Goal: Task Accomplishment & Management: Use online tool/utility

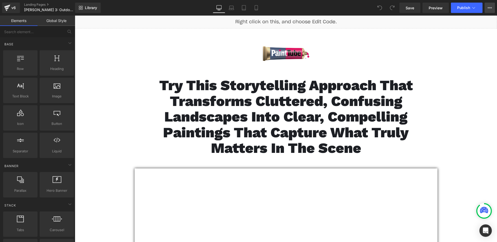
click at [486, 10] on button "View Live Page View with current Template Save Template to Library Schedule Pub…" at bounding box center [490, 8] width 10 height 10
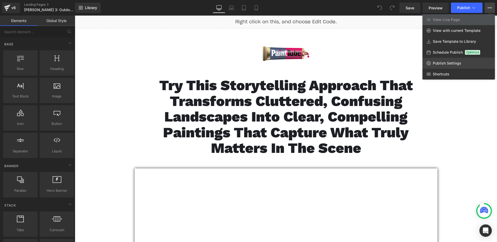
click at [462, 61] on link "Publish Settings" at bounding box center [459, 63] width 73 height 11
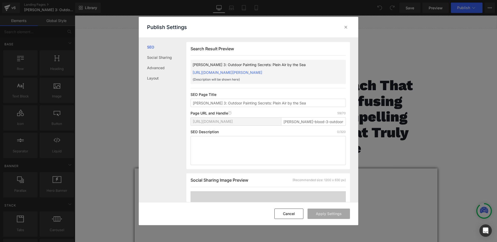
scroll to position [0, 0]
click at [273, 106] on input "[PERSON_NAME] 3: Outdoor Painting Secrets: Plein Air by the Sea" at bounding box center [268, 102] width 155 height 8
drag, startPoint x: 293, startPoint y: 127, endPoint x: 272, endPoint y: 124, distance: 20.4
click at [272, 124] on div "[URL][DOMAIN_NAME] [PERSON_NAME]-blood-3-outdoor-painting-secrets-plein-air-by-…" at bounding box center [268, 123] width 155 height 12
click at [328, 125] on input "blood-3-outdoor-painting-secrets-plein-air-by-the-sea" at bounding box center [313, 121] width 65 height 8
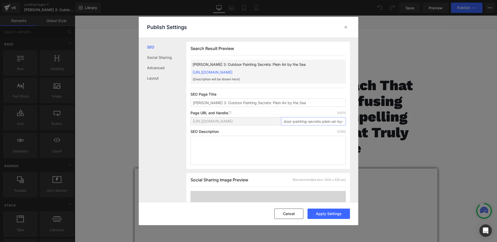
scroll to position [0, 35]
drag, startPoint x: 329, startPoint y: 126, endPoint x: 343, endPoint y: 126, distance: 13.5
click at [343, 125] on input "blood-3-outdoor-painting-secrets-plein-air-by-the-sea" at bounding box center [313, 121] width 65 height 8
type input "blood-3-outdoor-painting-secrets-plein-air-by-the-sea"
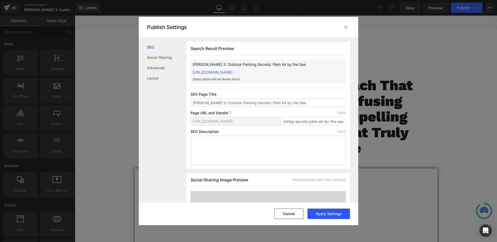
click at [331, 216] on button "Apply Settings" at bounding box center [329, 213] width 42 height 10
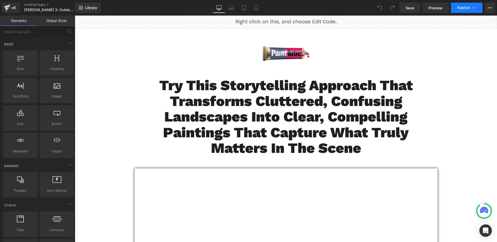
click at [462, 8] on span "Publish" at bounding box center [463, 8] width 13 height 4
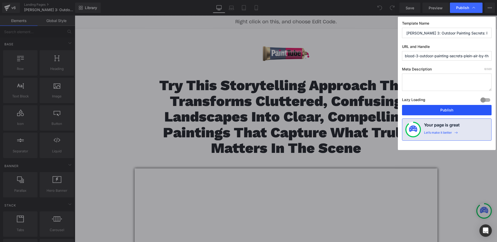
click at [443, 109] on button "Publish" at bounding box center [447, 110] width 90 height 10
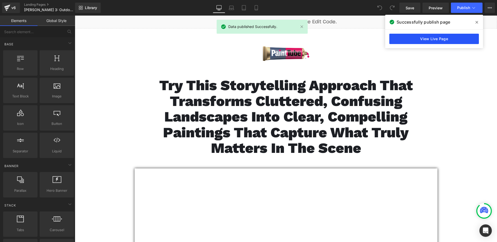
click at [443, 35] on link "View Live Page" at bounding box center [434, 39] width 90 height 10
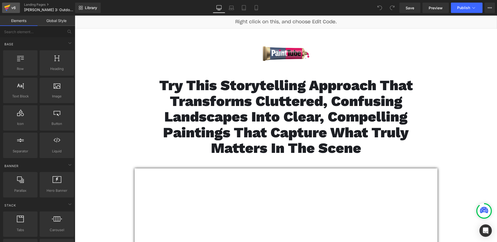
click at [15, 10] on div "v6" at bounding box center [13, 7] width 6 height 7
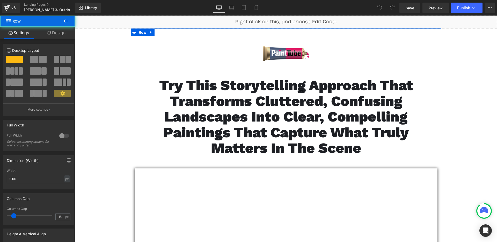
click at [131, 118] on div "Image Try This Storytelling Approach That Transforms Cluttered, Confusing Lands…" at bounding box center [286, 187] width 311 height 302
click at [198, 119] on span "Try This Storytelling Approach That Transforms Cluttered, Confusing Landscapes …" at bounding box center [286, 116] width 254 height 79
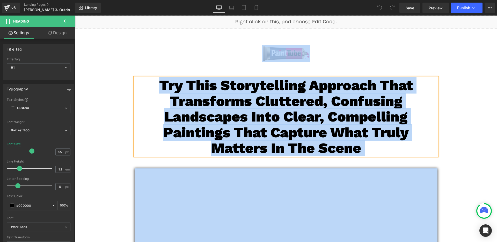
click at [208, 117] on span "Try This Storytelling Approach That Transforms Cluttered, Confusing Landscapes …" at bounding box center [286, 116] width 254 height 79
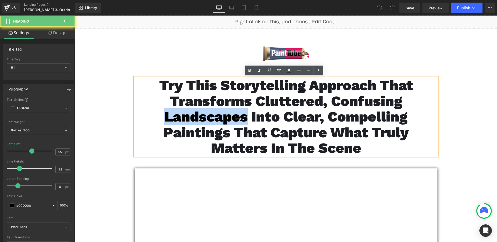
click at [208, 117] on span "Try This Storytelling Approach That Transforms Cluttered, Confusing Landscapes …" at bounding box center [286, 116] width 254 height 79
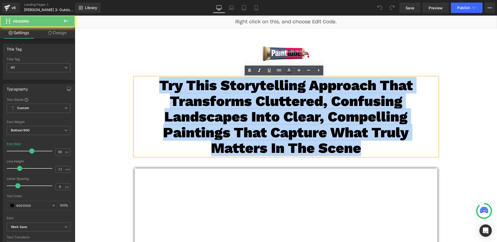
click at [208, 117] on span "Try This Storytelling Approach That Transforms Cluttered, Confusing Landscapes …" at bounding box center [286, 116] width 254 height 79
paste div
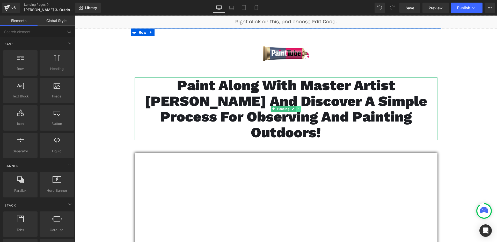
click at [297, 107] on icon at bounding box center [298, 108] width 3 height 3
click at [294, 107] on icon at bounding box center [295, 108] width 3 height 3
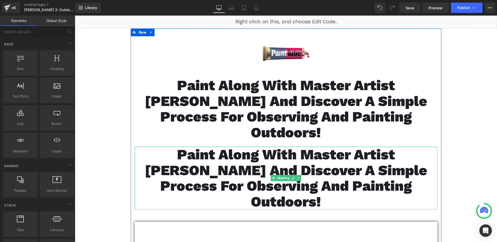
click at [238, 156] on span "Paint Along With Master Artist Brian Blood and Discover a Simple Process for Ob…" at bounding box center [286, 178] width 283 height 64
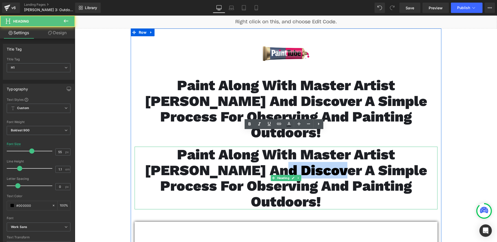
click at [238, 156] on span "Paint Along With Master Artist Brian Blood and Discover a Simple Process for Ob…" at bounding box center [286, 178] width 283 height 64
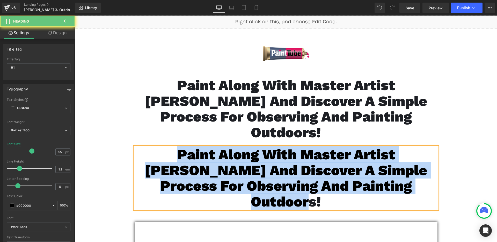
paste div
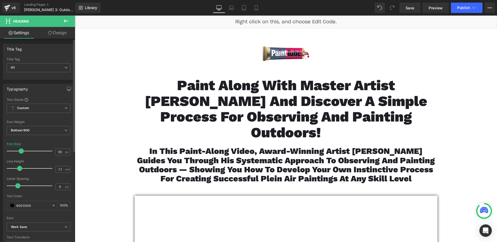
drag, startPoint x: 30, startPoint y: 153, endPoint x: 20, endPoint y: 154, distance: 9.9
click at [20, 154] on div at bounding box center [30, 151] width 43 height 10
click at [159, 153] on span "In this paint-along video, award-winning artist Brian Blood guides you through …" at bounding box center [286, 164] width 298 height 37
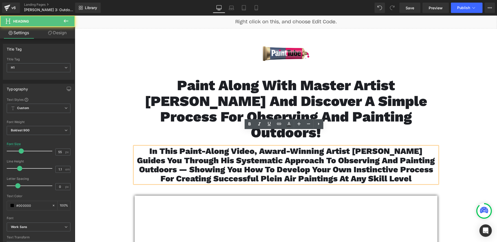
click at [167, 152] on span "In this paint-along video, award-winning artist Brian Blood guides you through …" at bounding box center [286, 164] width 298 height 37
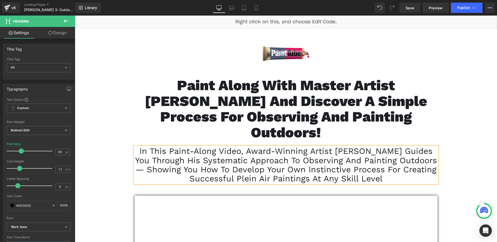
click at [228, 150] on span "In this paint-along video, award-winning artist Brian Blood guides you through …" at bounding box center [286, 164] width 302 height 37
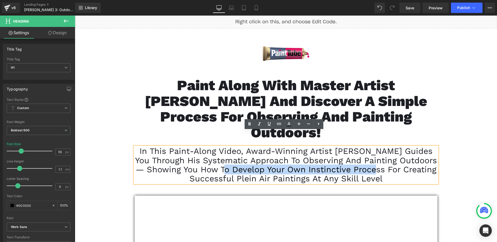
drag, startPoint x: 226, startPoint y: 152, endPoint x: 375, endPoint y: 152, distance: 149.2
click at [375, 152] on span "In this paint-along video, award-winning artist Brian Blood guides you through …" at bounding box center [286, 164] width 302 height 37
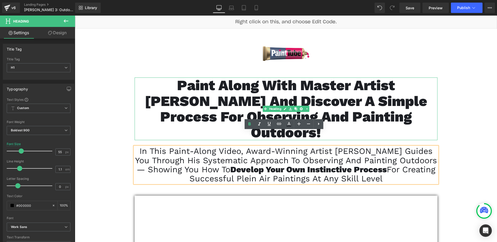
click at [137, 111] on h1 "Paint Along With Master Artist Brian Blood and Discover a Simple Process for Ob…" at bounding box center [286, 108] width 303 height 63
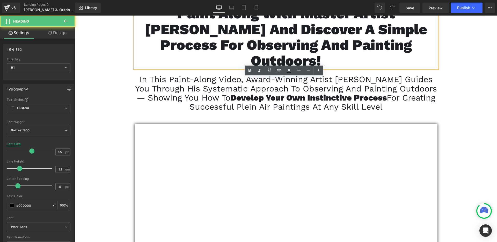
scroll to position [110, 0]
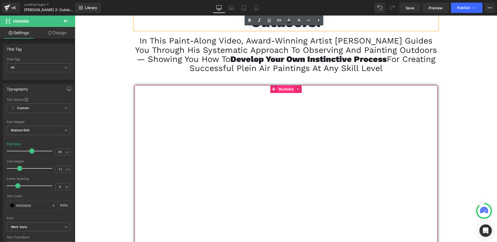
click at [280, 85] on span "Youtube" at bounding box center [286, 89] width 18 height 8
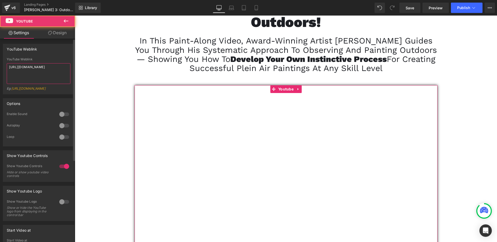
click at [23, 70] on textarea "https://youtu.be/OCWi7to62Rw" at bounding box center [39, 73] width 64 height 21
paste textarea "sfVx-8lYvtE"
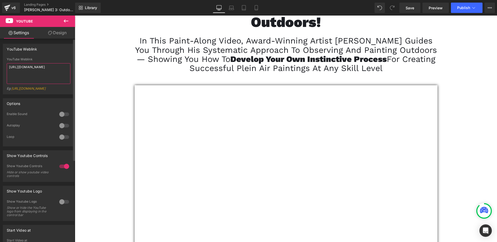
type textarea "https://youtu.be/sfVx-8lYvtE"
click at [45, 58] on div "YouTube Weblink" at bounding box center [39, 59] width 64 height 4
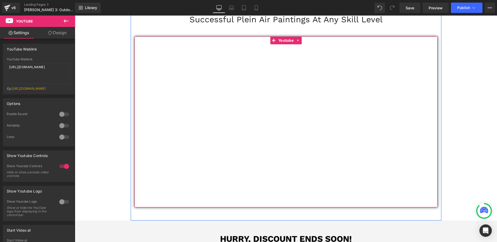
scroll to position [214, 0]
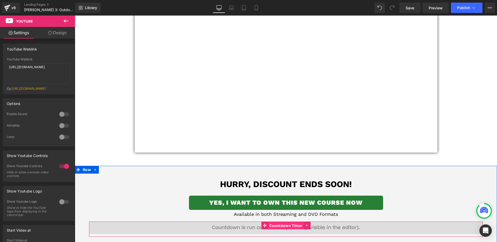
click at [278, 222] on span "Countdown Timer" at bounding box center [286, 226] width 36 height 8
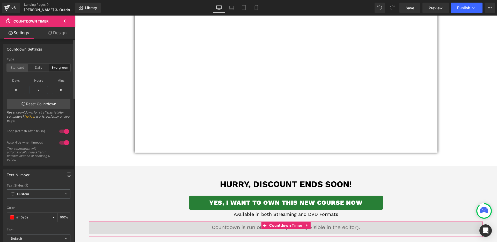
click at [17, 69] on div "Standard" at bounding box center [17, 68] width 21 height 8
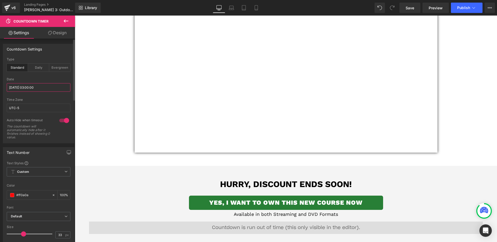
click at [31, 90] on input "2025/08/21 03:00:00" at bounding box center [39, 87] width 64 height 9
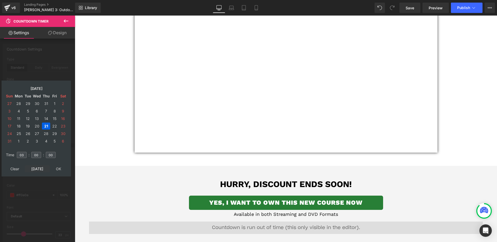
click at [35, 170] on td "Today" at bounding box center [37, 168] width 25 height 7
click at [48, 117] on td "18" at bounding box center [46, 118] width 8 height 7
click at [25, 155] on input "03" at bounding box center [22, 155] width 10 height 6
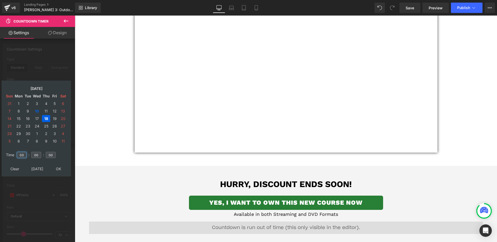
type input "03"
type input "00"
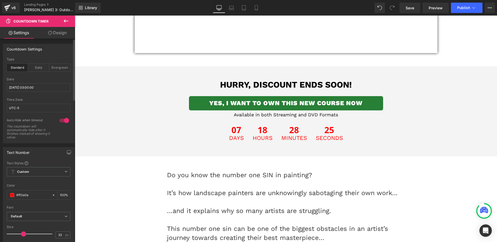
scroll to position [313, 0]
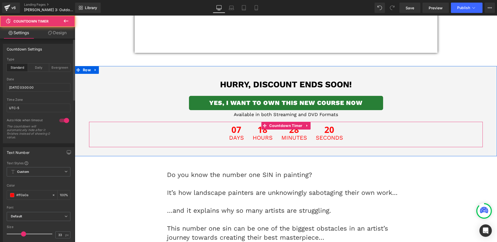
click at [292, 135] on span "Minutes" at bounding box center [294, 138] width 26 height 6
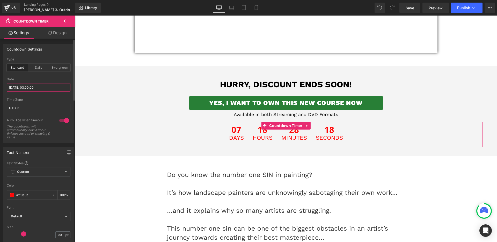
click at [19, 84] on input "2025/08/21 03:00:00" at bounding box center [39, 87] width 64 height 9
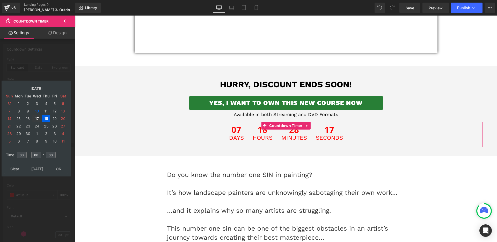
click at [36, 119] on td "17" at bounding box center [36, 118] width 9 height 7
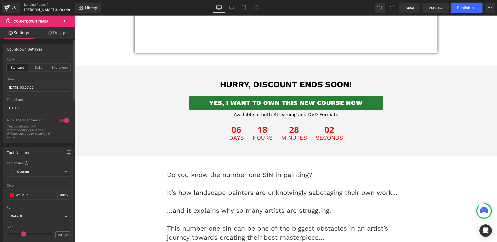
click at [381, 197] on p at bounding box center [286, 201] width 238 height 9
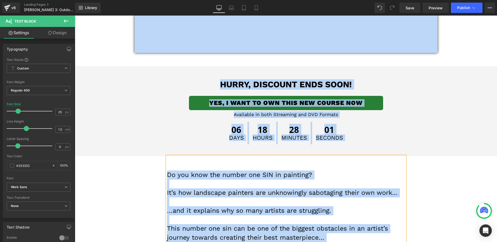
click at [322, 197] on p at bounding box center [286, 201] width 238 height 9
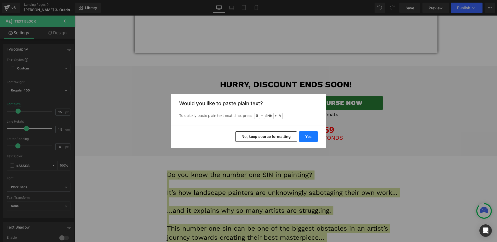
drag, startPoint x: 302, startPoint y: 139, endPoint x: 218, endPoint y: 136, distance: 84.2
click at [302, 139] on button "Yes" at bounding box center [308, 136] width 19 height 10
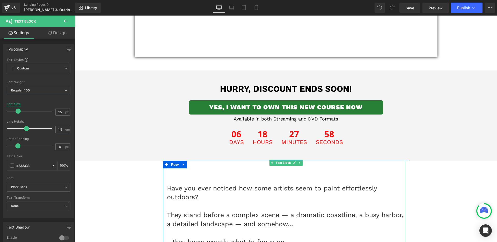
scroll to position [304, 0]
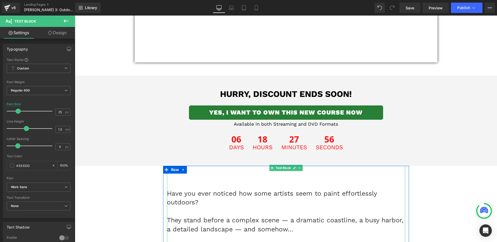
click at [167, 189] on p "Have you ever noticed how some artists seem to paint effortlessly outdoors?" at bounding box center [286, 198] width 238 height 18
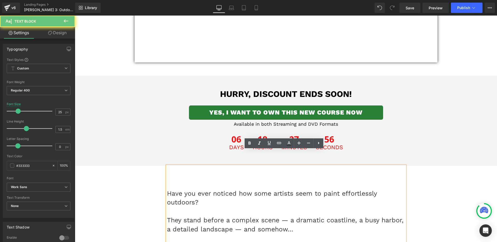
click at [167, 189] on p "Have you ever noticed how some artists seem to paint effortlessly outdoors?" at bounding box center [286, 198] width 238 height 18
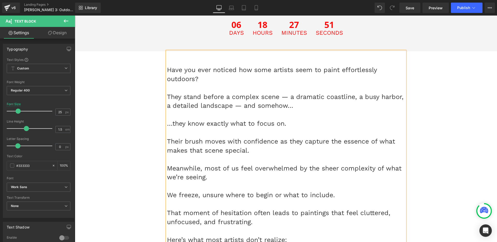
scroll to position [596, 0]
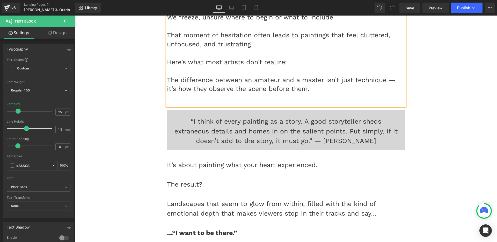
click at [266, 123] on div "“I think of every painting as a story. A good storyteller sheds extraneous deta…" at bounding box center [286, 130] width 238 height 40
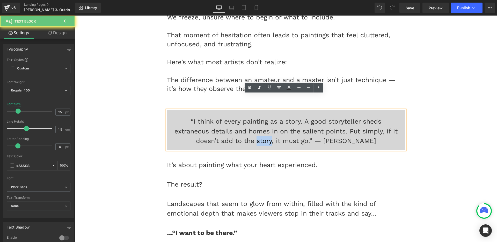
click at [266, 122] on div "“I think of every painting as a story. A good storyteller sheds extraneous deta…" at bounding box center [286, 130] width 238 height 40
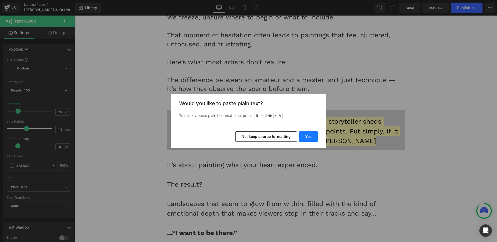
drag, startPoint x: 307, startPoint y: 136, endPoint x: 232, endPoint y: 121, distance: 76.0
click at [307, 136] on button "Yes" at bounding box center [308, 136] width 19 height 10
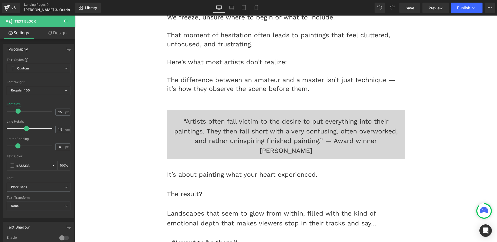
scroll to position [649, 0]
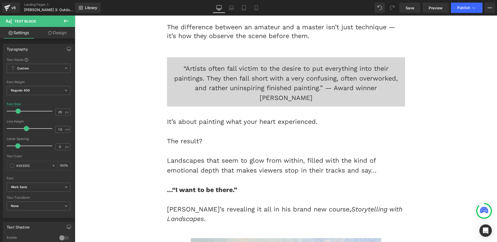
click at [270, 185] on div "…“I want to be there.”" at bounding box center [286, 190] width 238 height 10
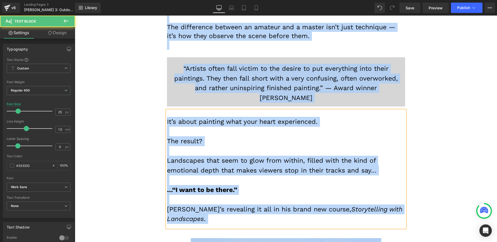
click at [267, 156] on div "Landscapes that seem to glow from within, filled with the kind of emotional dep…" at bounding box center [286, 165] width 238 height 19
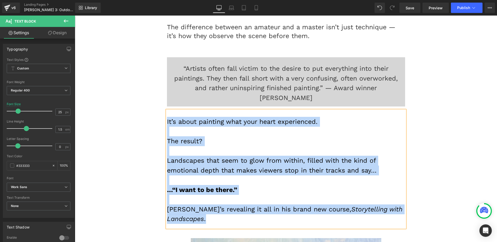
paste div
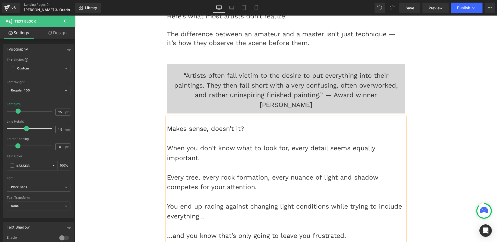
scroll to position [640, 0]
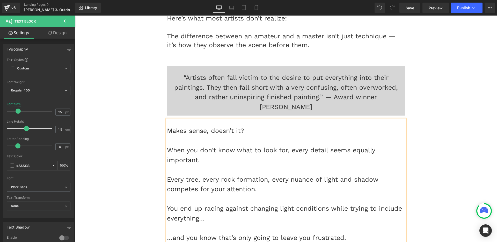
click at [217, 145] on div "When you don’t know what to look for, every detail seems equally important." at bounding box center [286, 154] width 238 height 19
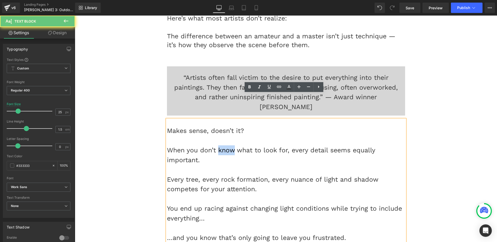
click at [217, 145] on div "When you don’t know what to look for, every detail seems equally important." at bounding box center [286, 154] width 238 height 19
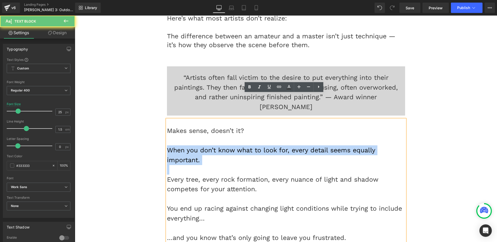
click at [217, 145] on div "When you don’t know what to look for, every detail seems equally important." at bounding box center [286, 154] width 238 height 19
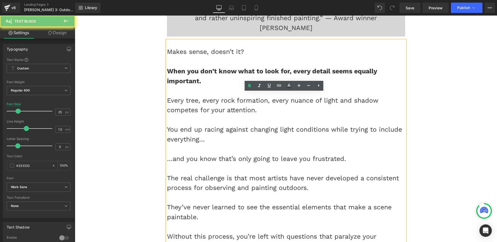
scroll to position [750, 0]
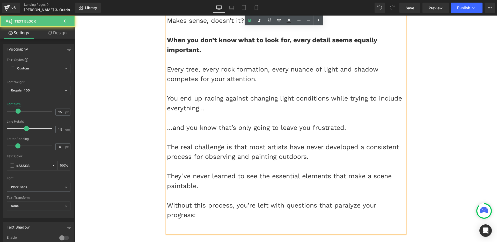
click at [204, 142] on div "The real challenge is that most artists have never developed a consistent proce…" at bounding box center [286, 151] width 238 height 19
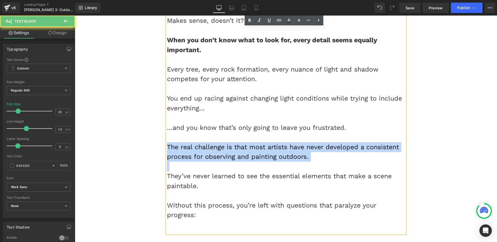
click at [204, 142] on div "The real challenge is that most artists have never developed a consistent proce…" at bounding box center [286, 151] width 238 height 19
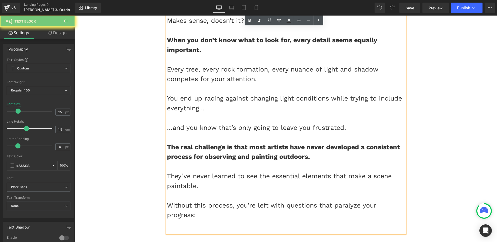
scroll to position [802, 0]
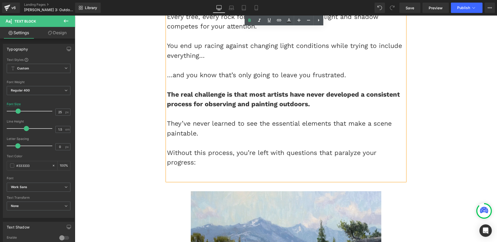
click at [186, 167] on div at bounding box center [286, 172] width 238 height 10
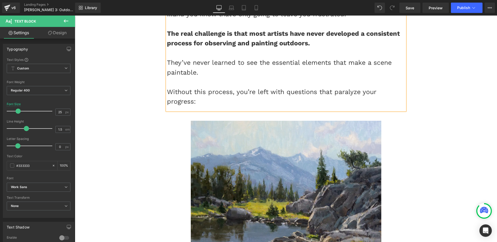
scroll to position [911, 0]
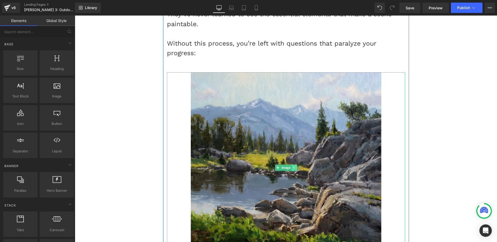
click at [294, 167] on icon at bounding box center [294, 168] width 1 height 2
click at [295, 166] on icon at bounding box center [296, 167] width 3 height 3
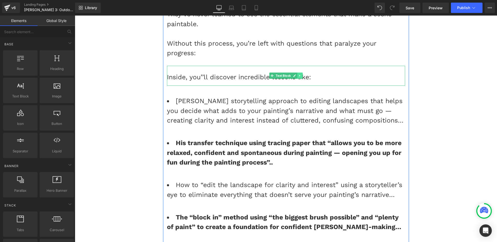
click at [300, 73] on link at bounding box center [299, 76] width 5 height 6
click at [301, 74] on icon at bounding box center [302, 75] width 3 height 3
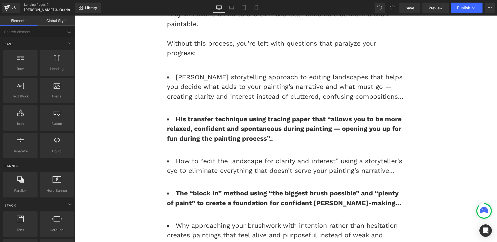
click at [174, 115] on strong "His transfer technique using tracing paper that “allows you to be more relaxed,…" at bounding box center [284, 128] width 235 height 27
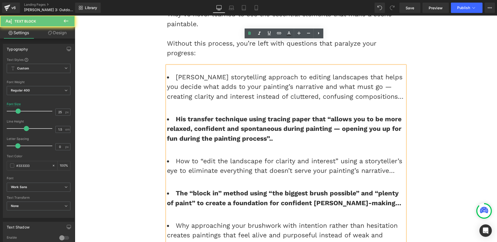
click at [174, 115] on strong "His transfer technique using tracing paper that “allows you to be more relaxed,…" at bounding box center [284, 128] width 235 height 27
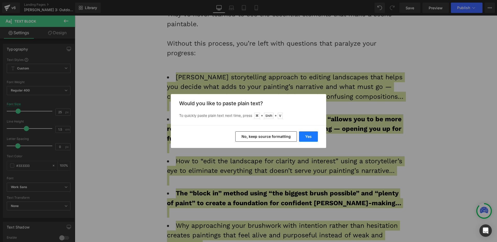
drag, startPoint x: 304, startPoint y: 134, endPoint x: 206, endPoint y: 95, distance: 105.5
click at [304, 134] on button "Yes" at bounding box center [308, 136] width 19 height 10
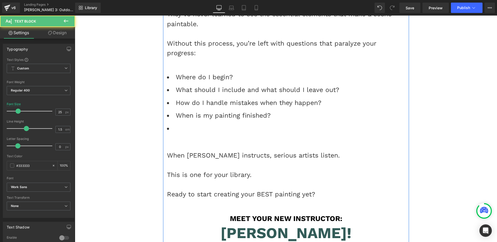
click at [263, 124] on li at bounding box center [286, 129] width 238 height 10
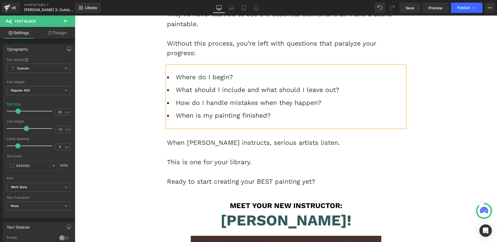
click at [251, 157] on div "This is one for your library." at bounding box center [286, 162] width 238 height 10
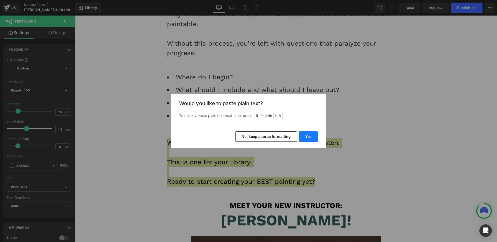
click at [306, 136] on button "Yes" at bounding box center [308, 136] width 19 height 10
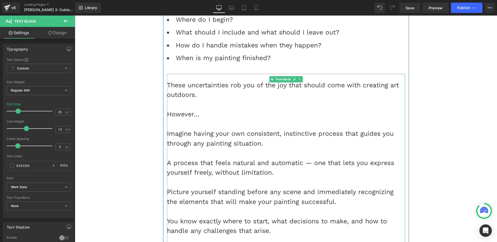
scroll to position [1012, 0]
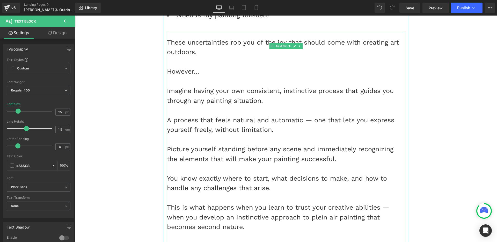
click at [207, 115] on div "A process that feels natural and automatic — one that lets you express yourself…" at bounding box center [286, 124] width 238 height 19
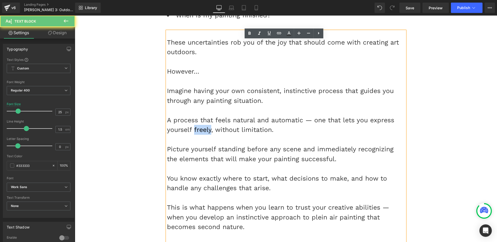
click at [207, 115] on div "A process that feels natural and automatic — one that lets you express yourself…" at bounding box center [286, 124] width 238 height 19
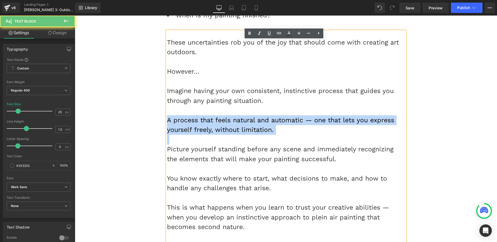
click at [207, 115] on div "A process that feels natural and automatic — one that lets you express yourself…" at bounding box center [286, 124] width 238 height 19
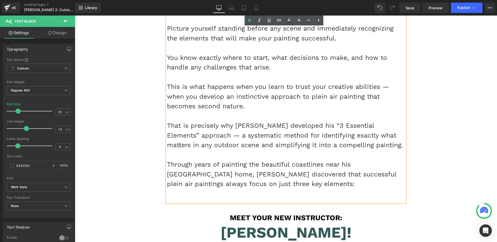
scroll to position [1195, 0]
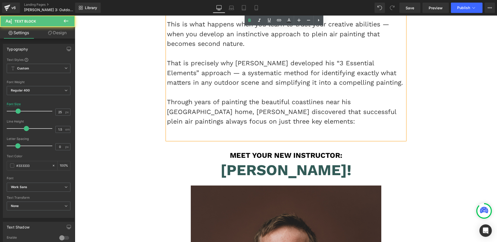
click at [224, 126] on div at bounding box center [286, 131] width 238 height 10
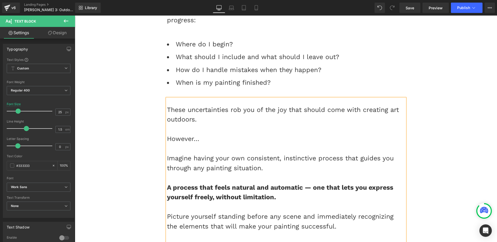
scroll to position [842, 0]
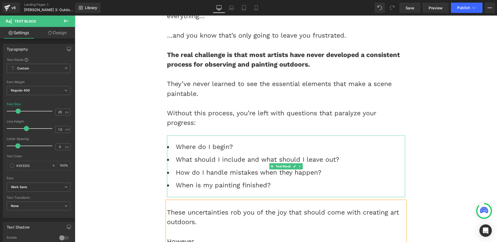
click at [299, 165] on icon at bounding box center [300, 166] width 3 height 3
click at [296, 165] on icon at bounding box center [297, 166] width 3 height 3
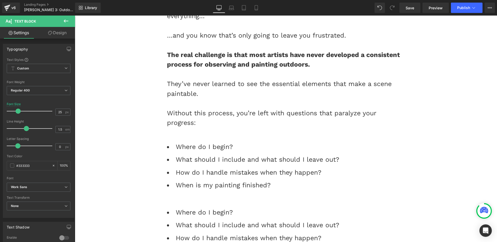
click at [235, 207] on li "Where do I begin?" at bounding box center [286, 212] width 238 height 10
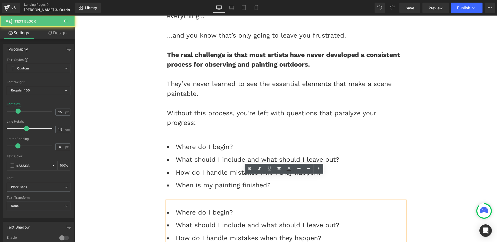
click at [235, 207] on li "Where do I begin?" at bounding box center [286, 212] width 238 height 10
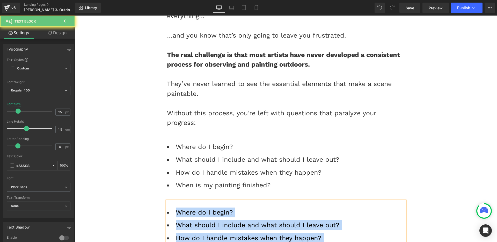
paste div
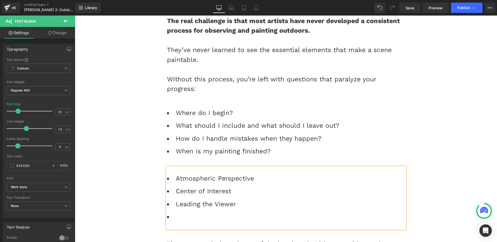
scroll to position [879, 0]
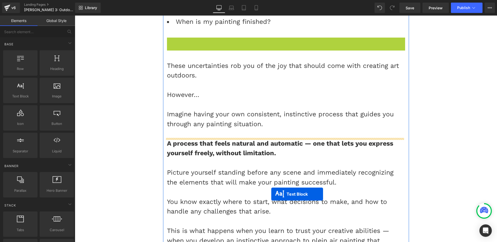
scroll to position [1202, 0]
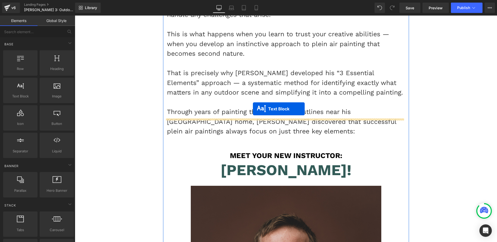
drag, startPoint x: 271, startPoint y: 163, endPoint x: 253, endPoint y: 109, distance: 56.8
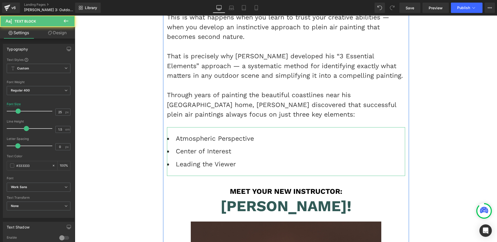
scroll to position [1185, 0]
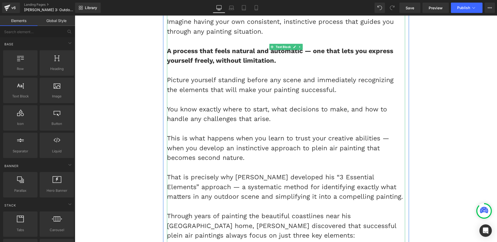
scroll to position [1265, 0]
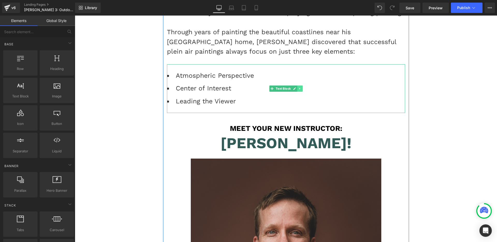
click at [299, 87] on icon at bounding box center [300, 88] width 3 height 3
click at [296, 87] on icon at bounding box center [297, 88] width 3 height 3
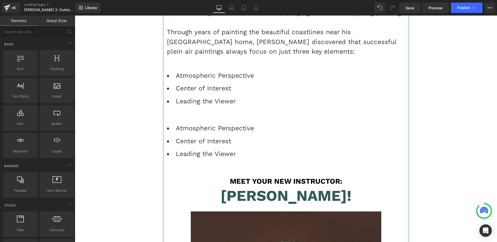
click at [239, 123] on ul "Atmospheric Perspective Center of Interest Leading the Viewer" at bounding box center [286, 140] width 238 height 35
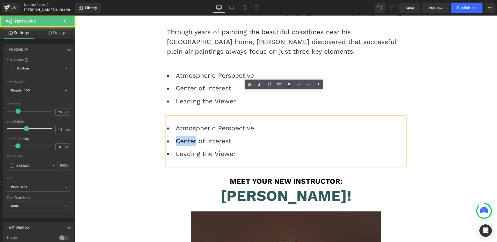
click at [239, 123] on ul "Atmospheric Perspective Center of Interest Leading the Viewer" at bounding box center [286, 140] width 238 height 35
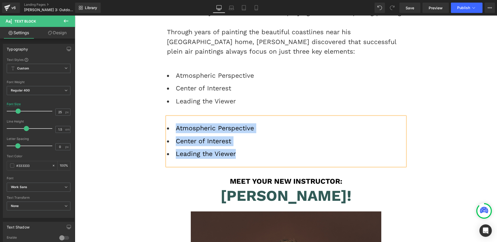
paste div
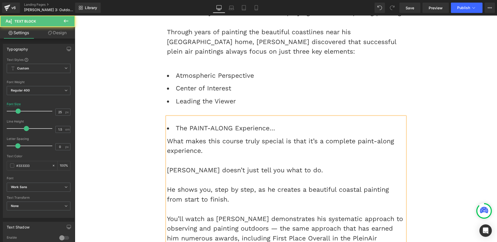
click at [173, 123] on li "The PAINT-ALONG Experience…" at bounding box center [286, 128] width 238 height 10
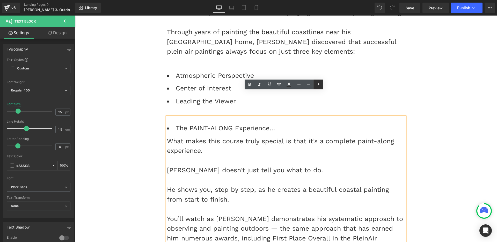
click at [319, 85] on icon at bounding box center [319, 84] width 6 height 6
click at [314, 83] on link at bounding box center [319, 84] width 10 height 10
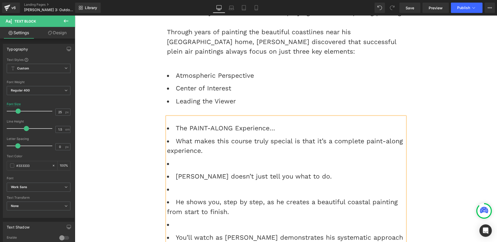
click at [302, 136] on li "What makes this course truly special is that it’s a complete paint-along experi…" at bounding box center [286, 145] width 238 height 19
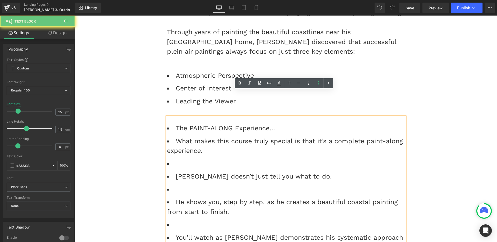
click at [302, 136] on li "What makes this course truly special is that it’s a complete paint-along experi…" at bounding box center [286, 145] width 238 height 19
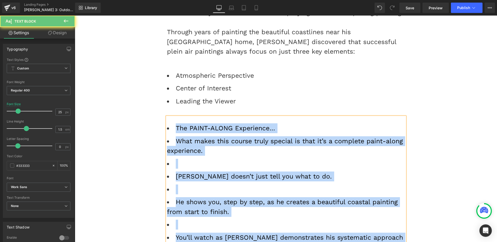
click at [298, 123] on li "The PAINT-ALONG Experience…" at bounding box center [286, 128] width 238 height 10
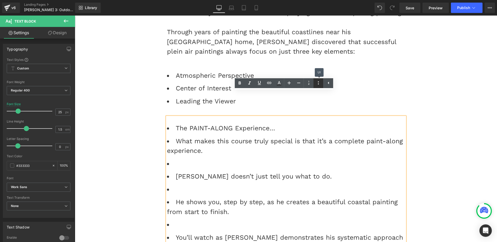
click at [315, 82] on link at bounding box center [319, 83] width 10 height 10
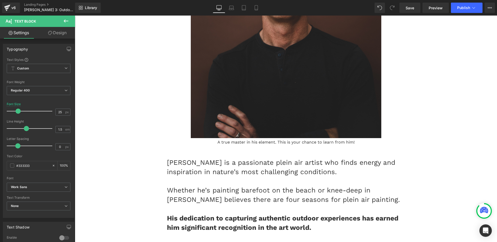
scroll to position [1957, 0]
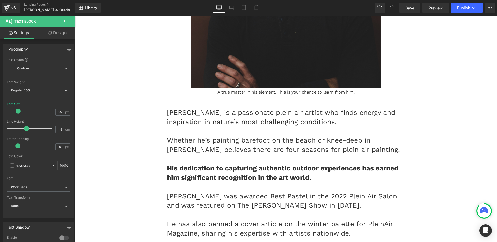
click at [249, 164] on strong "His dedication to capturing authentic outdoor experiences has earned him signif…" at bounding box center [282, 172] width 231 height 17
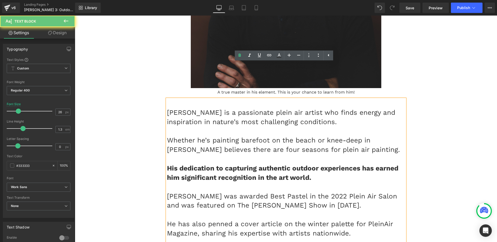
click at [247, 136] on p "Whether he’s painting barefoot on the beach or knee-deep in [PERSON_NAME] belie…" at bounding box center [286, 145] width 238 height 19
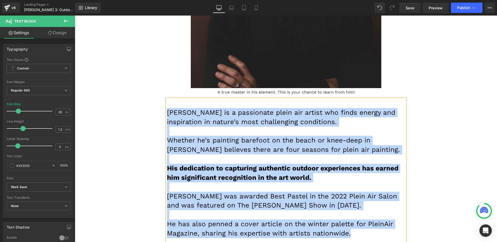
paste div
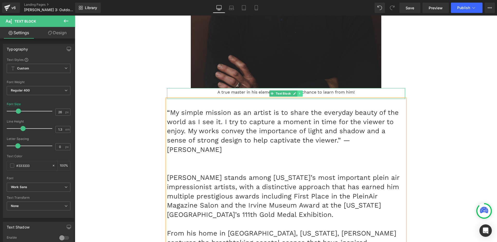
click at [299, 92] on icon at bounding box center [300, 93] width 3 height 3
click at [301, 92] on icon at bounding box center [302, 93] width 3 height 3
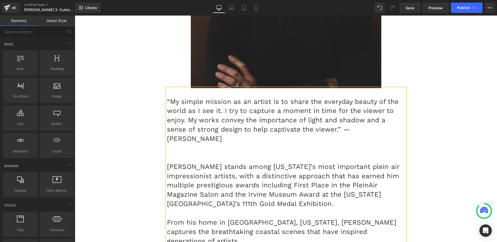
click at [224, 143] on p at bounding box center [286, 147] width 238 height 9
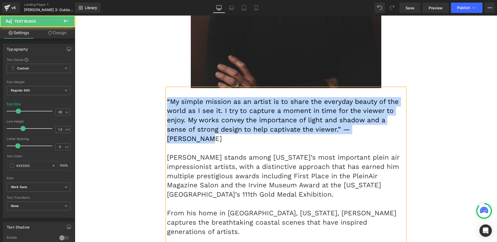
drag, startPoint x: 377, startPoint y: 97, endPoint x: 121, endPoint y: 64, distance: 257.6
copy p "“My simple mission as an artist is to share the everyday beauty of the world as…"
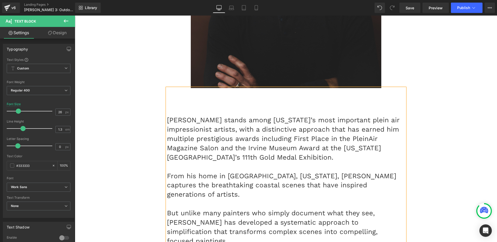
click at [167, 115] on p "Brian Blood stands among California’s most important plein air impressionist ar…" at bounding box center [286, 138] width 238 height 46
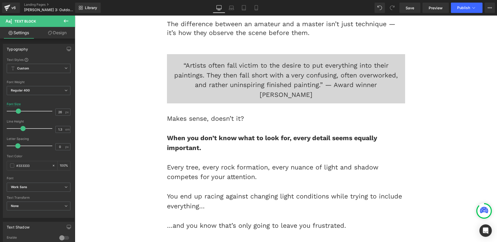
scroll to position [630, 0]
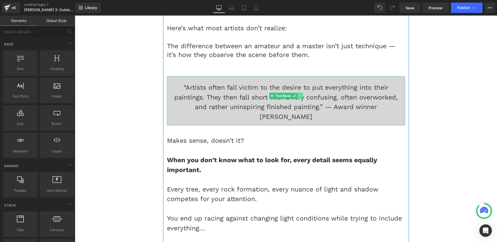
click at [299, 93] on link at bounding box center [299, 96] width 5 height 6
click at [296, 95] on icon at bounding box center [297, 96] width 3 height 3
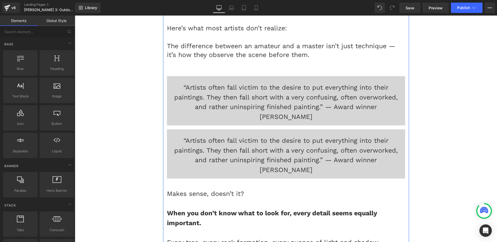
click at [275, 129] on div "“Artists often fall victim to the desire to put everything into their paintings…" at bounding box center [286, 153] width 238 height 49
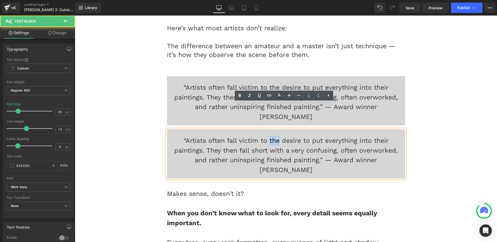
click at [275, 129] on div "“Artists often fall victim to the desire to put everything into their paintings…" at bounding box center [286, 153] width 238 height 49
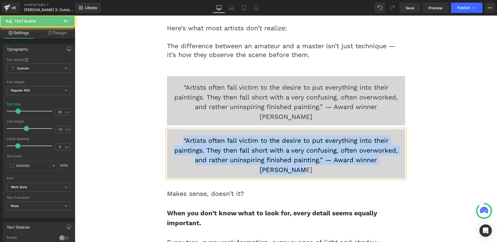
paste div
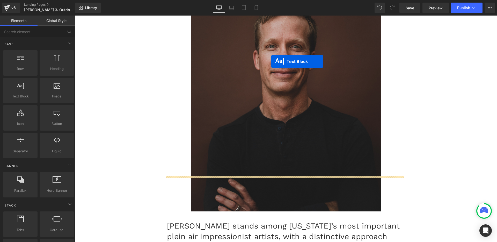
drag, startPoint x: 270, startPoint y: 129, endPoint x: 270, endPoint y: 156, distance: 26.9
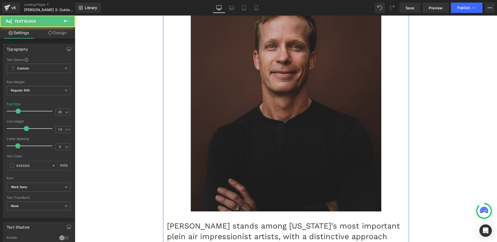
scroll to position [1834, 0]
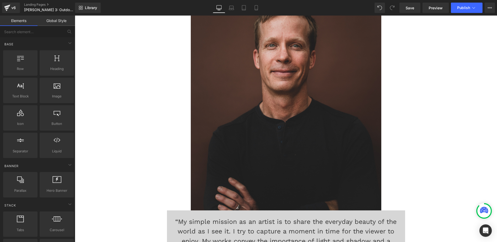
click at [219, 210] on div "“My simple mission as an artist is to share the everyday beauty of the world as…" at bounding box center [286, 239] width 238 height 59
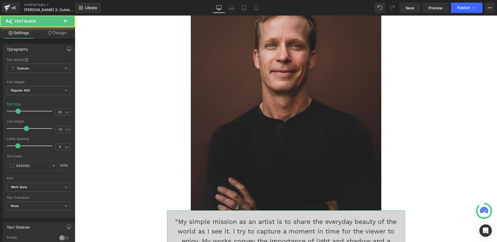
click at [55, 34] on link "Design" at bounding box center [58, 33] width 38 height 12
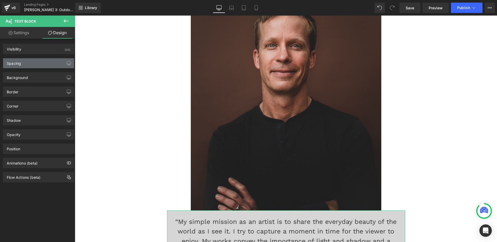
click at [33, 61] on div "Spacing" at bounding box center [38, 63] width 71 height 10
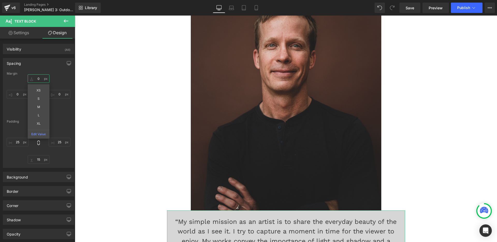
click at [37, 76] on input "0" at bounding box center [39, 78] width 22 height 9
type input "35"
click at [38, 67] on div "Spacing" at bounding box center [38, 63] width 71 height 10
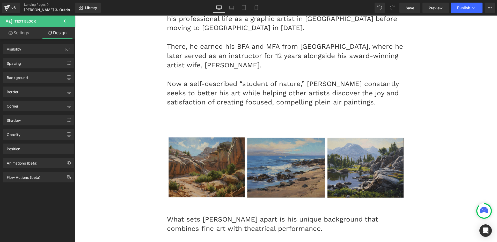
scroll to position [2313, 0]
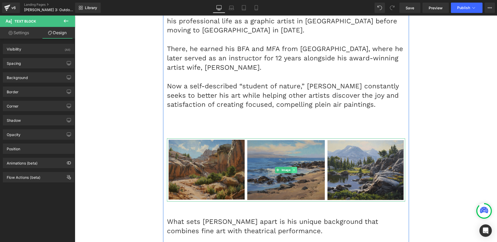
click at [294, 167] on link at bounding box center [294, 170] width 5 height 6
click at [294, 167] on link at bounding box center [296, 170] width 5 height 6
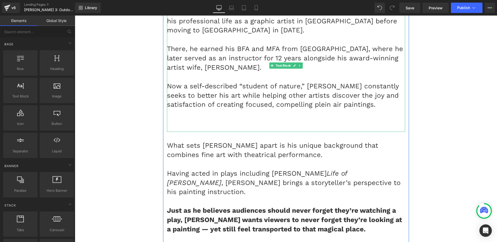
click at [281, 119] on p at bounding box center [286, 123] width 238 height 9
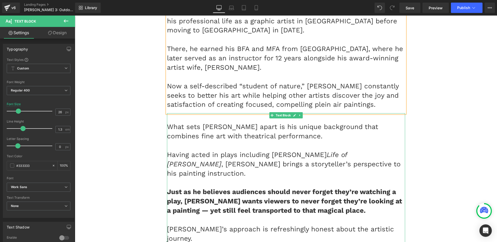
click at [299, 114] on icon at bounding box center [300, 115] width 3 height 3
click at [296, 114] on icon at bounding box center [297, 115] width 3 height 3
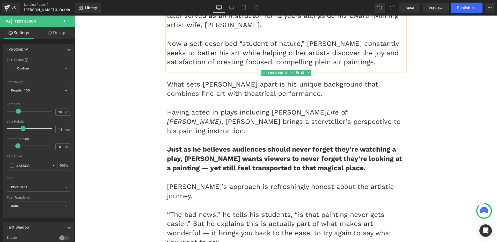
click at [297, 71] on div "What sets Aaron apart is his unique background that combines fine art with thea…" at bounding box center [286, 203] width 238 height 264
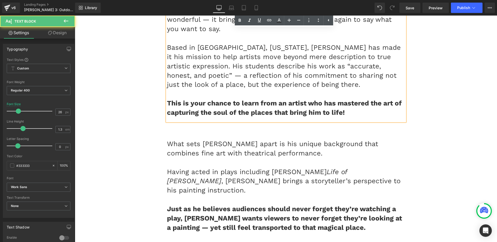
scroll to position [2570, 0]
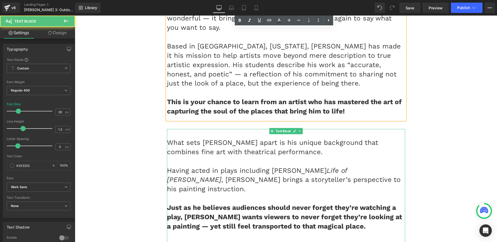
click at [171, 166] on p "Having acted in plays including Bertolt Brecht’s Life of Galileo , Aaron brings…" at bounding box center [286, 180] width 238 height 28
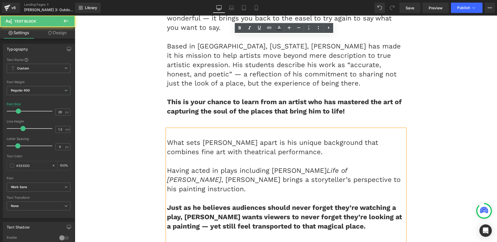
drag, startPoint x: 420, startPoint y: 47, endPoint x: 405, endPoint y: 50, distance: 15.9
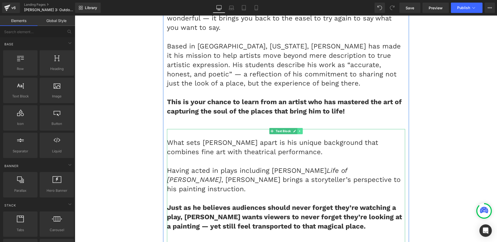
click at [299, 129] on icon at bounding box center [300, 130] width 3 height 3
click at [301, 129] on icon at bounding box center [302, 130] width 3 height 3
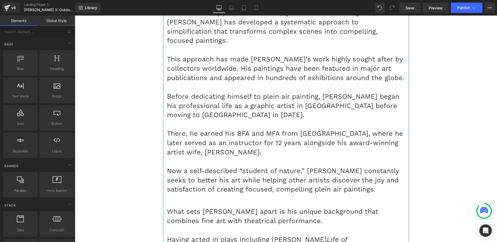
scroll to position [2228, 0]
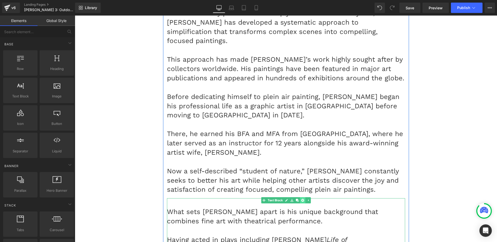
click at [301, 197] on link at bounding box center [302, 200] width 5 height 6
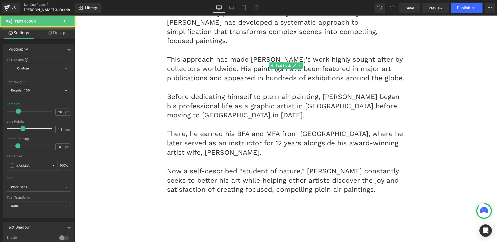
click at [383, 167] on p "Now a self-described “student of nature,” Brian constantly seeks to better his …" at bounding box center [286, 181] width 238 height 28
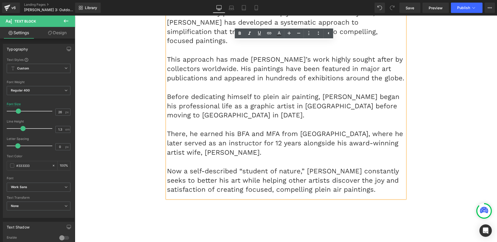
drag, startPoint x: 59, startPoint y: 31, endPoint x: 42, endPoint y: 70, distance: 42.5
click at [59, 31] on link "Design" at bounding box center [58, 33] width 38 height 12
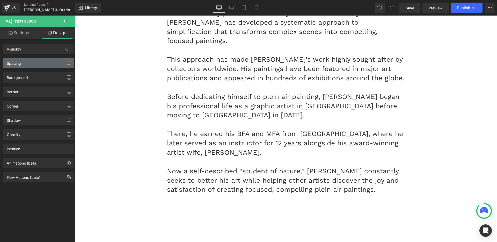
click at [31, 58] on div "Spacing" at bounding box center [38, 63] width 71 height 10
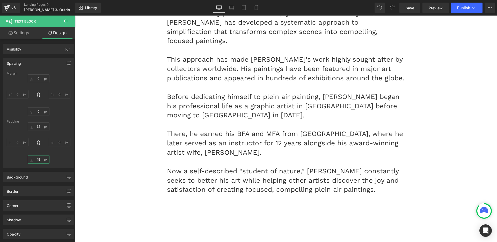
click at [37, 158] on input "15" at bounding box center [39, 159] width 22 height 9
type input "35"
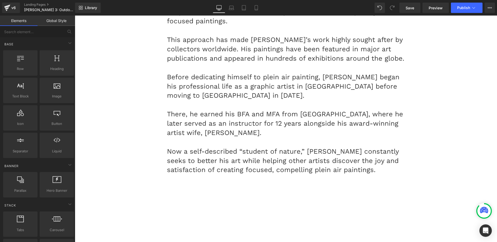
scroll to position [2271, 0]
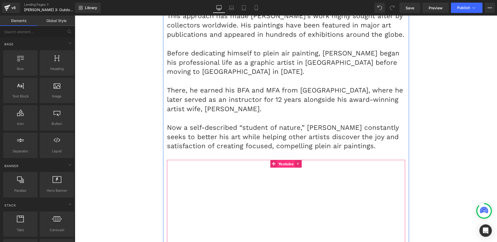
click at [285, 160] on span "Youtube" at bounding box center [286, 164] width 18 height 8
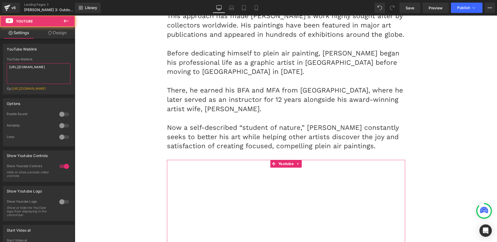
drag, startPoint x: 46, startPoint y: 76, endPoint x: 59, endPoint y: 83, distance: 14.3
click at [46, 76] on textarea "https://youtu.be/Xv21F0Pfx1o" at bounding box center [39, 73] width 64 height 21
paste textarea "lHje-ExtNLg"
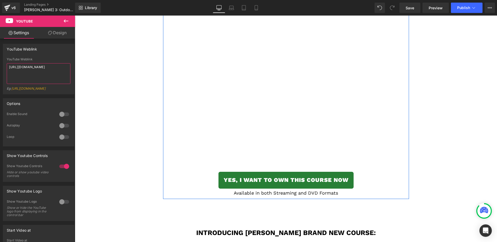
scroll to position [2438, 0]
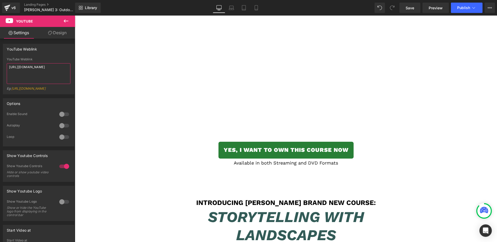
type textarea "https://youtu.be/lHje-ExtNLg"
click at [235, 199] on h1 "Introducing [PERSON_NAME] Brand NEW Course:" at bounding box center [286, 203] width 238 height 8
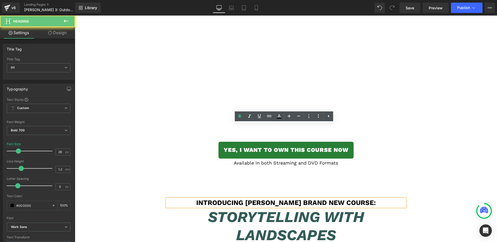
click at [235, 199] on h1 "Introducing [PERSON_NAME] Brand NEW Course:" at bounding box center [286, 203] width 238 height 8
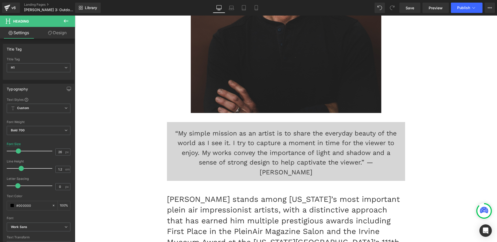
scroll to position [1963, 0]
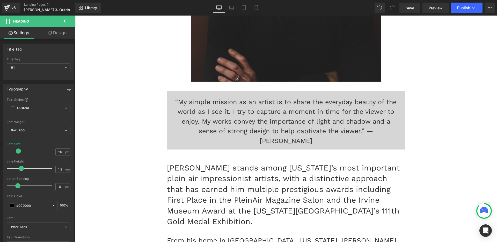
click at [257, 162] on p "Brian Blood stands among California’s most important plein air impressionist ar…" at bounding box center [286, 194] width 238 height 64
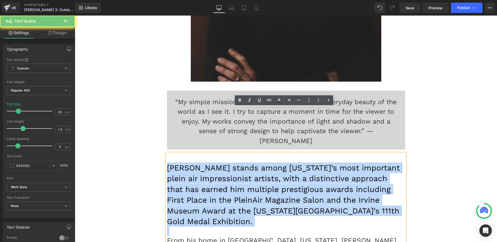
click at [257, 162] on p "Brian Blood stands among California’s most important plein air impressionist ar…" at bounding box center [286, 194] width 238 height 64
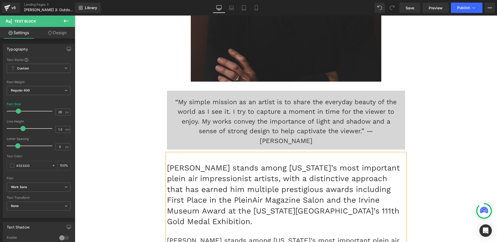
scroll to position [2011, 0]
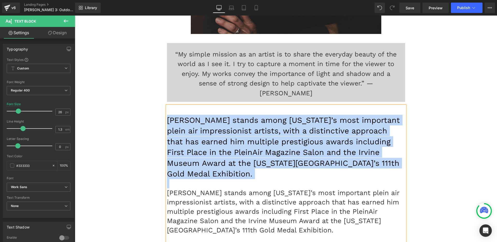
drag, startPoint x: 166, startPoint y: 139, endPoint x: 154, endPoint y: 74, distance: 65.6
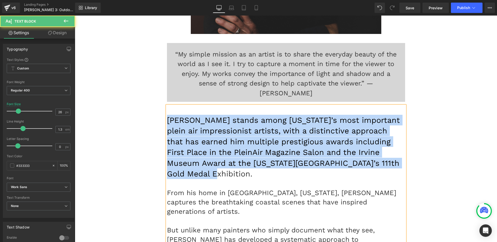
drag, startPoint x: 373, startPoint y: 120, endPoint x: 118, endPoint y: 75, distance: 258.4
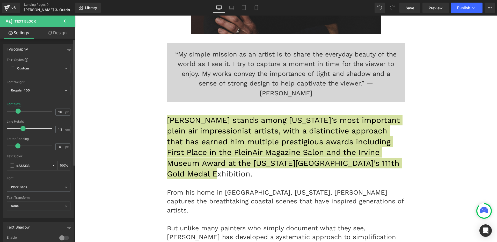
click at [19, 111] on span at bounding box center [18, 110] width 5 height 5
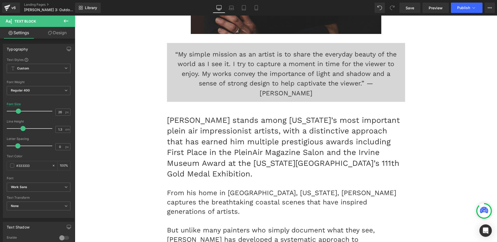
click at [234, 179] on p at bounding box center [286, 183] width 238 height 9
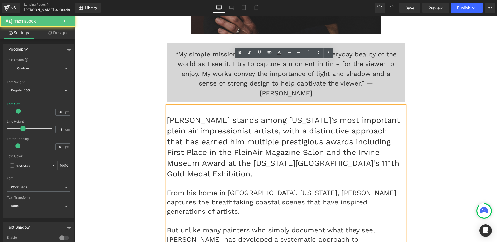
click at [234, 179] on p at bounding box center [286, 183] width 238 height 9
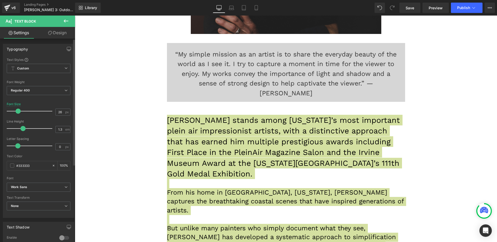
click at [17, 111] on span at bounding box center [18, 110] width 5 height 5
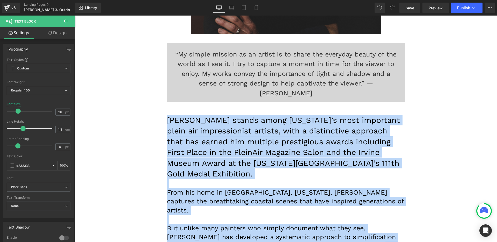
click at [316, 115] on span "Brian Blood stands among California’s most important plein air impressionist ar…" at bounding box center [283, 146] width 233 height 63
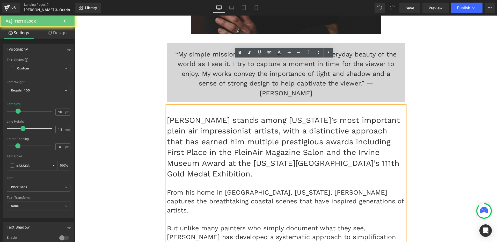
click at [319, 115] on span "Brian Blood stands among California’s most important plein air impressionist ar…" at bounding box center [283, 146] width 233 height 63
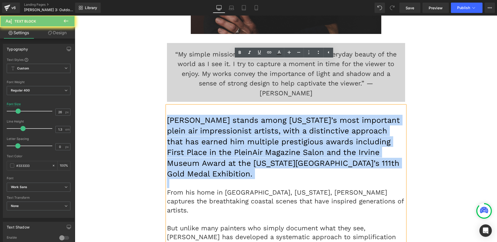
click at [319, 115] on span "Brian Blood stands among California’s most important plein air impressionist ar…" at bounding box center [283, 146] width 233 height 63
copy span "Brian Blood stands among California’s most important plein air impressionist ar…"
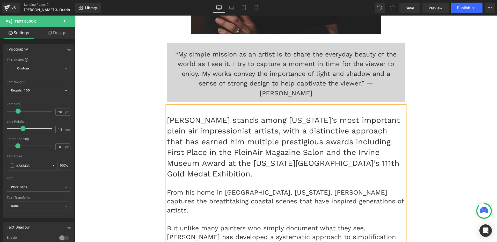
click at [167, 188] on p "From his home in Pebble Beach, California, Brian captures the breathtaking coas…" at bounding box center [286, 201] width 238 height 27
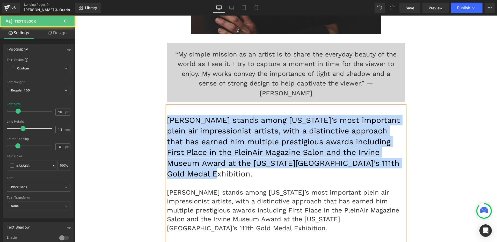
drag, startPoint x: 176, startPoint y: 77, endPoint x: 399, endPoint y: 123, distance: 227.8
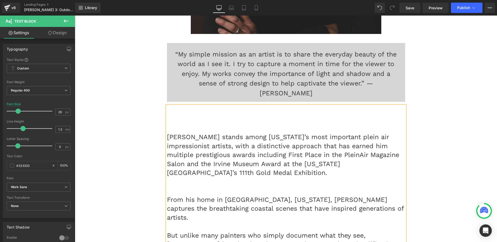
click at [167, 133] on p "Brian Blood stands among California’s most important plein air impressionist ar…" at bounding box center [286, 155] width 238 height 45
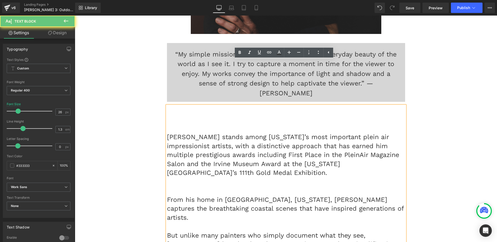
click at [167, 124] on p at bounding box center [286, 128] width 238 height 9
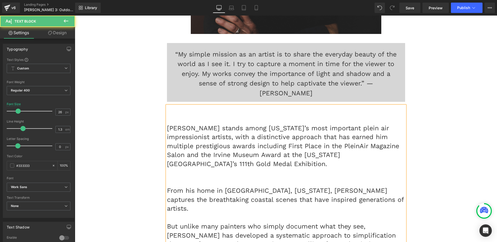
click at [167, 124] on p "Brian Blood stands among California’s most important plein air impressionist ar…" at bounding box center [286, 146] width 238 height 45
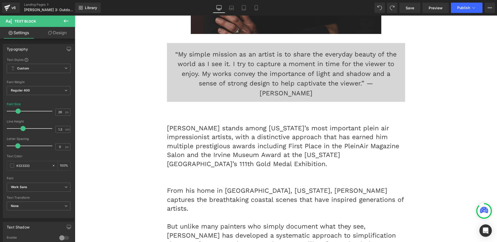
click at [57, 34] on link "Design" at bounding box center [58, 33] width 38 height 12
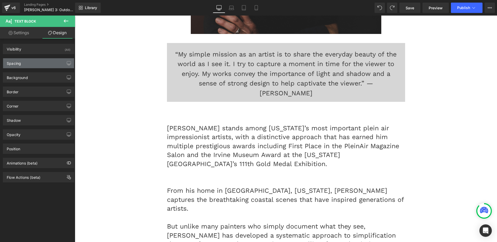
click at [34, 62] on div "Spacing" at bounding box center [38, 63] width 71 height 10
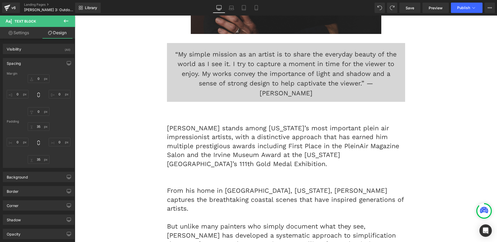
click at [191, 168] on p at bounding box center [286, 172] width 238 height 9
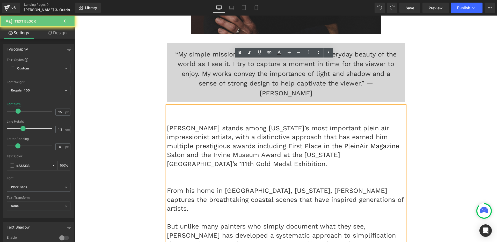
click at [180, 177] on p at bounding box center [286, 181] width 238 height 9
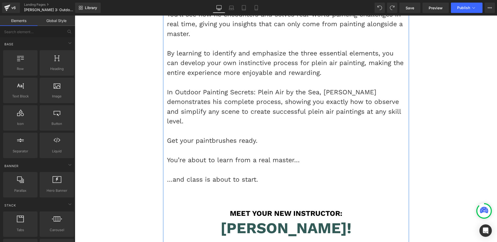
scroll to position [1585, 0]
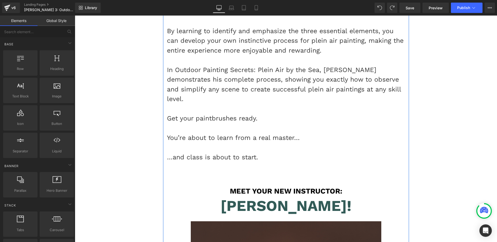
click at [269, 197] on div "Aaron Schuerr! Heading" at bounding box center [286, 206] width 238 height 18
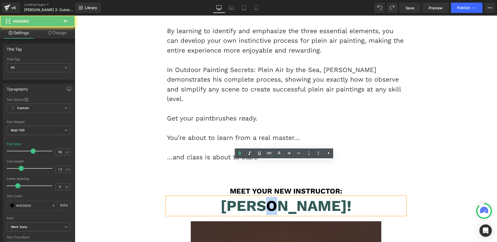
click at [269, 197] on font "[PERSON_NAME]!" at bounding box center [286, 206] width 131 height 18
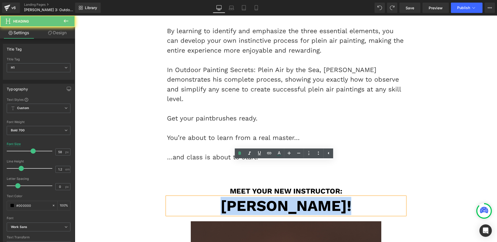
click at [269, 197] on font "[PERSON_NAME]!" at bounding box center [286, 206] width 131 height 18
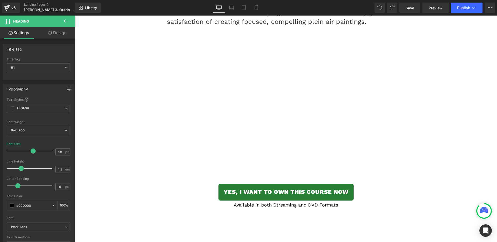
scroll to position [2492, 0]
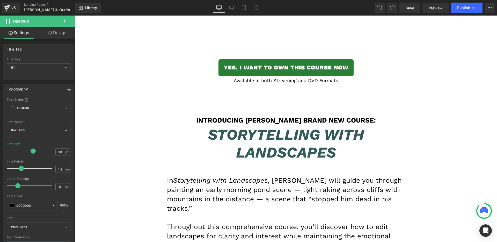
click at [268, 116] on h1 "Introducing Brian Blood’s Brand NEW Course:" at bounding box center [286, 120] width 238 height 8
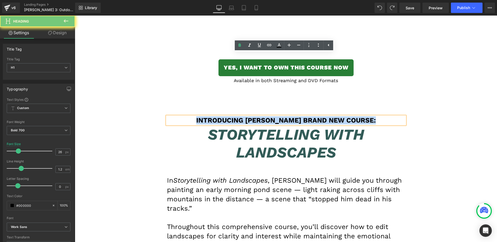
click at [268, 116] on h1 "Introducing Brian Blood’s Brand NEW Course:" at bounding box center [286, 120] width 238 height 8
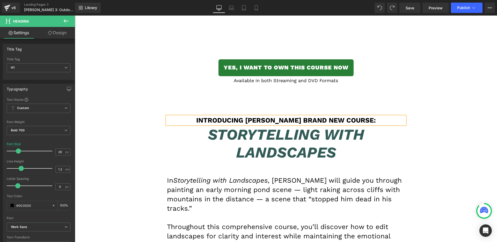
click at [260, 126] on icon "Storytelling with Landscapes" at bounding box center [286, 144] width 156 height 36
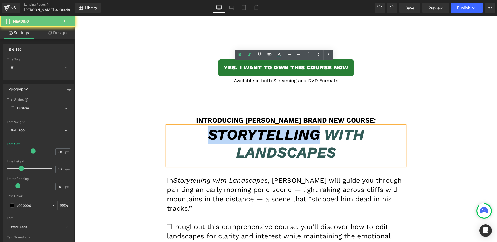
click at [260, 126] on icon "Storytelling with Landscapes" at bounding box center [286, 144] width 156 height 36
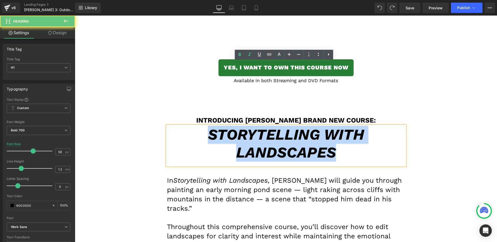
click at [260, 126] on icon "Storytelling with Landscapes" at bounding box center [286, 144] width 156 height 36
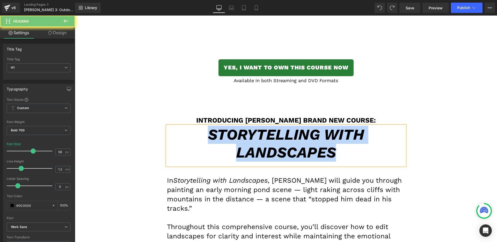
paste div
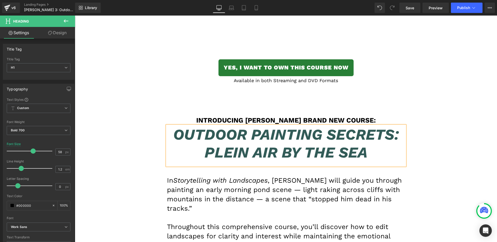
click at [364, 223] on font "Throughout this comprehensive course, you’ll discover how to edit landscapes fo…" at bounding box center [281, 241] width 228 height 36
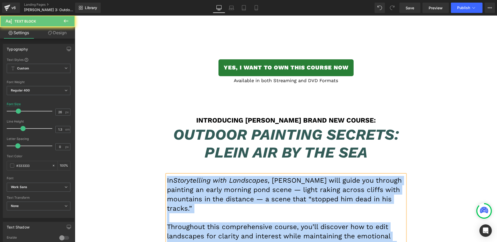
paste div
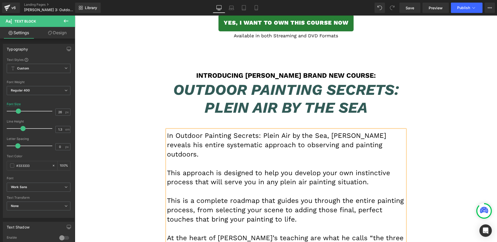
scroll to position [2636, 0]
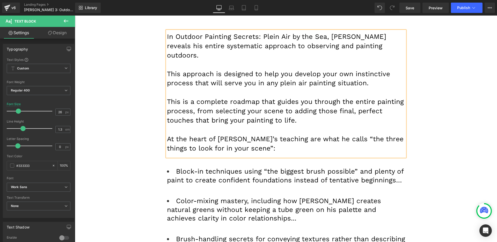
click at [219, 167] on li "Block-in techniques using “the biggest brush possible” and plenty of paint to c…" at bounding box center [286, 180] width 238 height 26
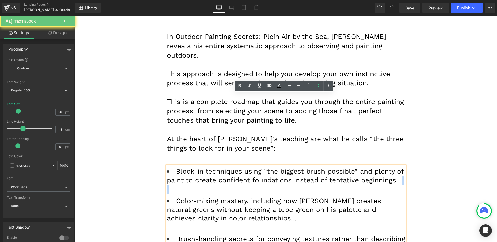
click at [219, 167] on li "Block-in techniques using “the biggest brush possible” and plenty of paint to c…" at bounding box center [286, 180] width 238 height 26
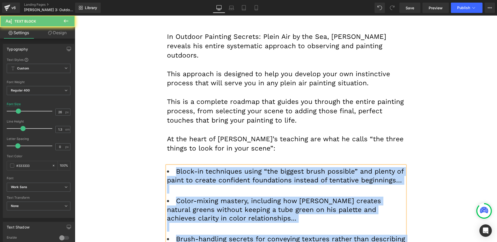
paste div
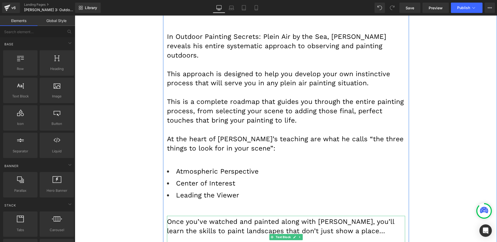
click at [240, 217] on p "Once you’ve watched and painted along with [PERSON_NAME], you’ll learn the skil…" at bounding box center [286, 226] width 238 height 19
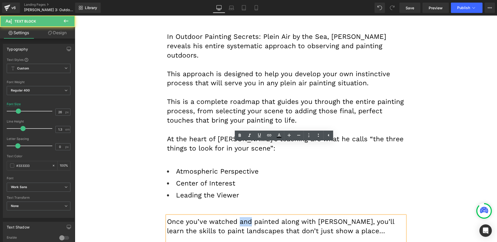
click at [240, 217] on p "Once you’ve watched and painted along with [PERSON_NAME], you’ll learn the skil…" at bounding box center [286, 226] width 238 height 19
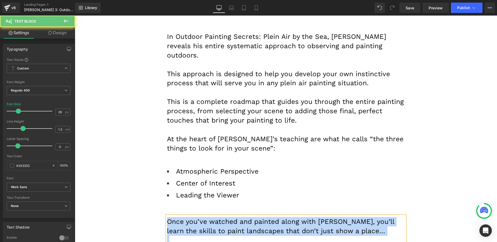
paste div
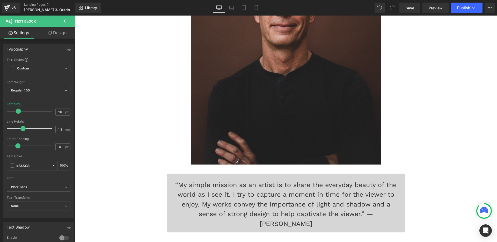
scroll to position [1880, 0]
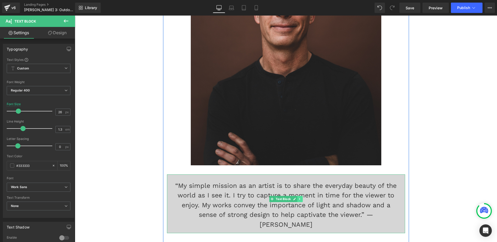
click at [299, 197] on icon at bounding box center [300, 198] width 3 height 3
click at [296, 197] on icon at bounding box center [297, 198] width 3 height 3
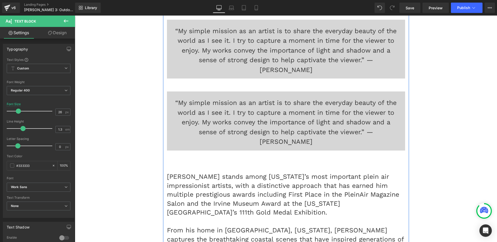
scroll to position [2045, 0]
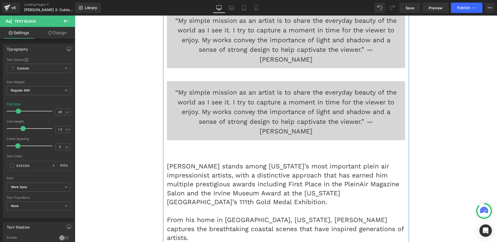
click at [271, 81] on div "“My simple mission as an artist is to share the everyday beauty of the world as…" at bounding box center [286, 110] width 238 height 59
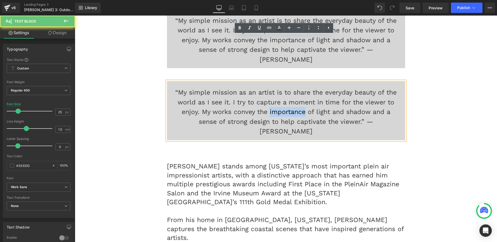
click at [271, 81] on div "“My simple mission as an artist is to share the everyday beauty of the world as…" at bounding box center [286, 110] width 238 height 59
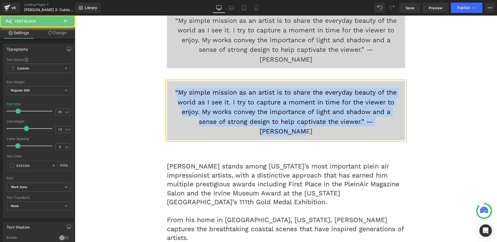
paste div
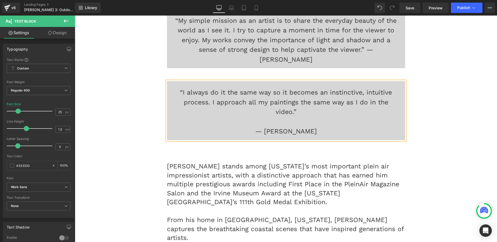
click at [250, 117] on div at bounding box center [285, 122] width 225 height 10
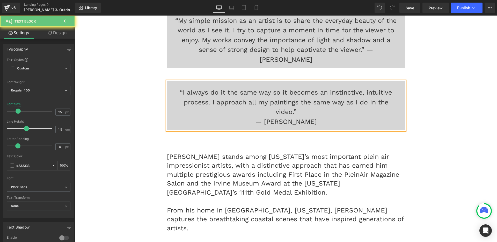
click at [251, 117] on div "— Brian Blood" at bounding box center [285, 122] width 225 height 10
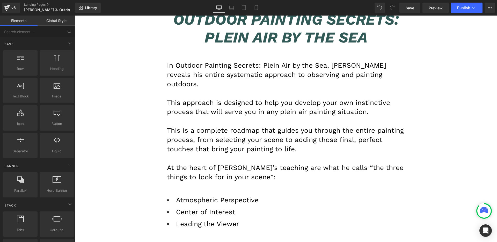
scroll to position [2733, 0]
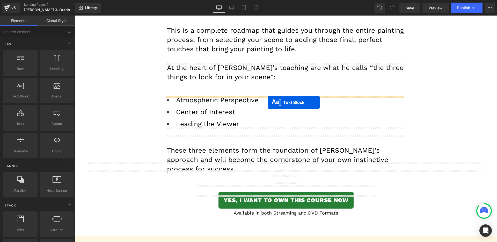
drag, startPoint x: 269, startPoint y: 56, endPoint x: 268, endPoint y: 102, distance: 45.9
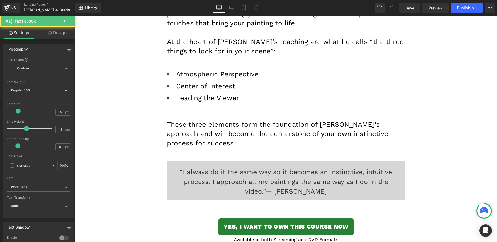
scroll to position [2707, 0]
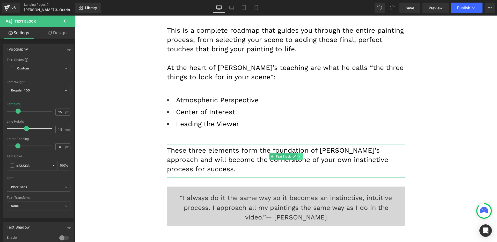
click at [299, 155] on icon at bounding box center [299, 156] width 1 height 2
click at [296, 155] on icon at bounding box center [297, 156] width 3 height 3
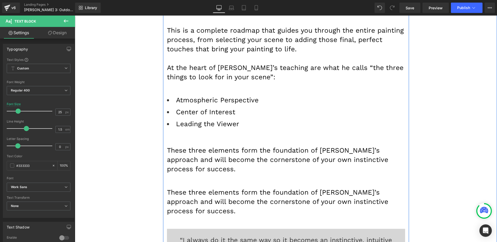
click at [257, 188] on font "These three elements form the foundation of Brian’s approach and will become th…" at bounding box center [277, 201] width 221 height 26
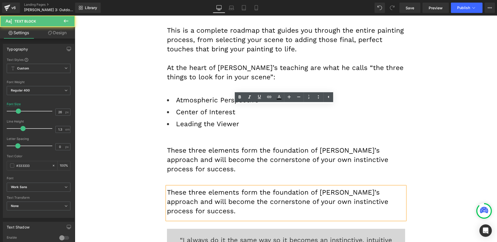
click at [257, 188] on font "These three elements form the foundation of Brian’s approach and will become th…" at bounding box center [277, 201] width 221 height 26
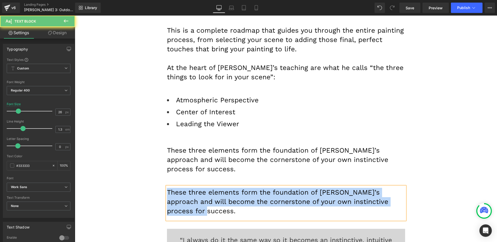
paste div
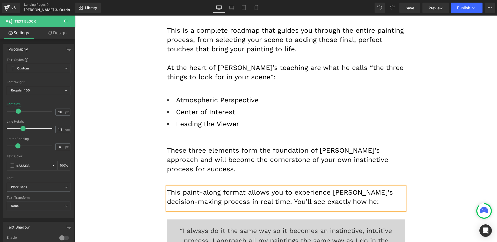
drag, startPoint x: 134, startPoint y: 118, endPoint x: 259, endPoint y: 122, distance: 125.1
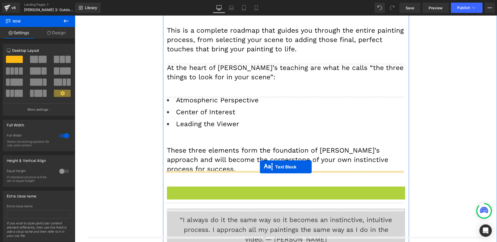
drag, startPoint x: 271, startPoint y: 118, endPoint x: 260, endPoint y: 167, distance: 50.1
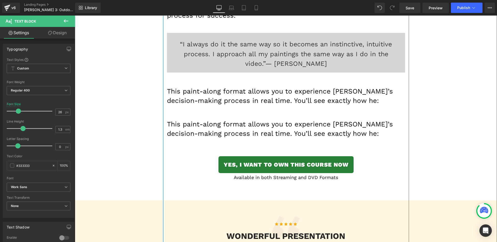
scroll to position [2861, 0]
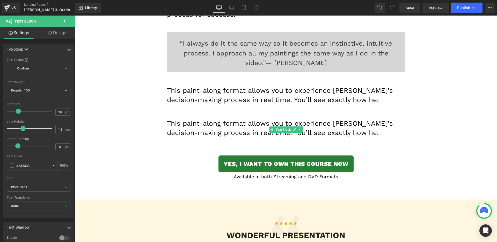
click at [208, 119] on font "This paint-along format allows you to experience Brian’s decision-making proces…" at bounding box center [280, 127] width 226 height 17
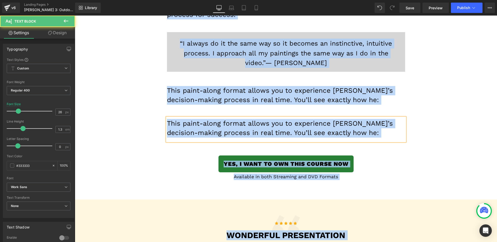
click at [208, 119] on font "This paint-along format allows you to experience Brian’s decision-making proces…" at bounding box center [280, 127] width 226 height 17
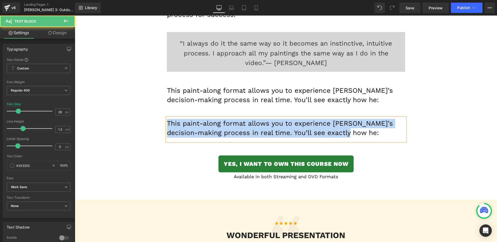
paste div
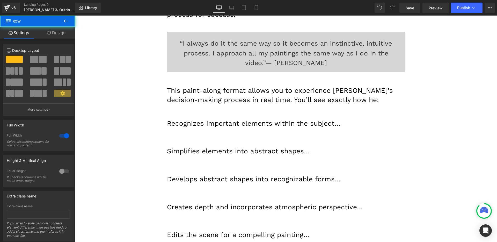
click at [225, 147] on font "Simplifies elements into abstract shapes…" at bounding box center [238, 151] width 143 height 8
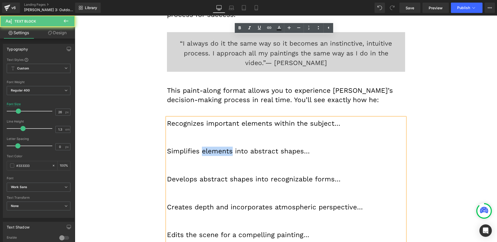
click at [225, 147] on font "Simplifies elements into abstract shapes…" at bounding box center [238, 151] width 143 height 8
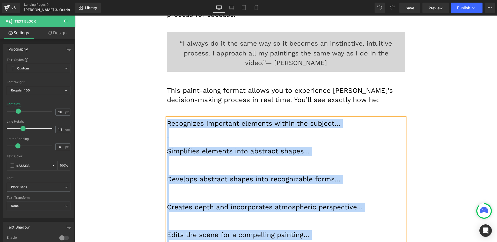
click at [396, 137] on p at bounding box center [286, 141] width 238 height 9
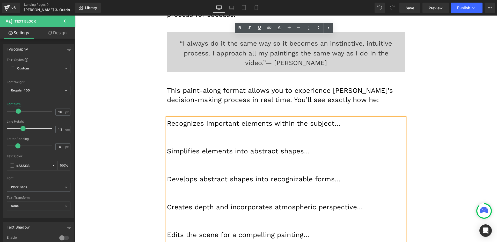
click at [352, 156] on p at bounding box center [286, 160] width 238 height 9
click at [320, 25] on icon at bounding box center [318, 28] width 6 height 6
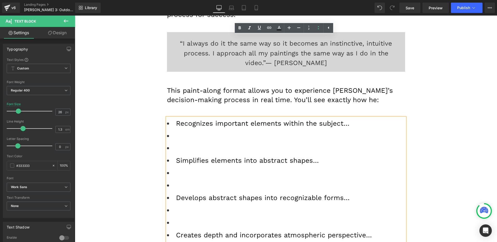
click at [215, 143] on li at bounding box center [286, 147] width 238 height 9
click at [212, 143] on li at bounding box center [286, 147] width 238 height 9
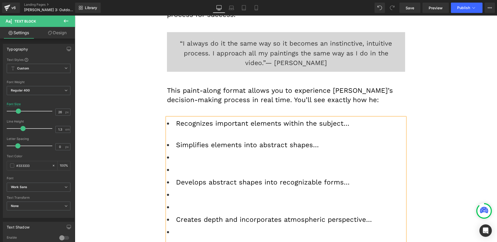
click at [181, 165] on li at bounding box center [286, 169] width 238 height 9
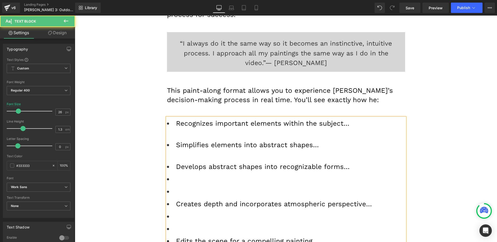
click at [180, 119] on ul "Recognizes important elements within the subject… Simplifies elements into abst…" at bounding box center [286, 201] width 238 height 164
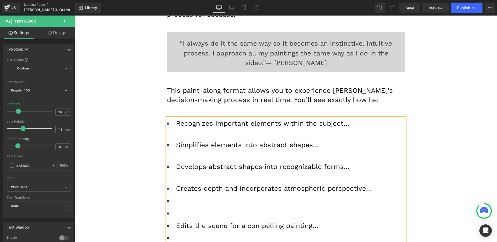
click at [187, 209] on li at bounding box center [286, 213] width 238 height 9
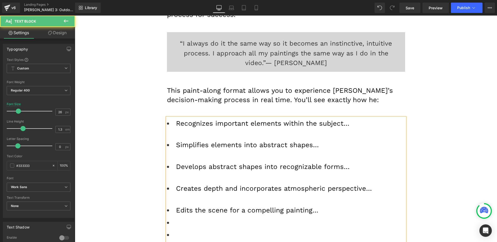
click at [180, 230] on li at bounding box center [286, 234] width 238 height 9
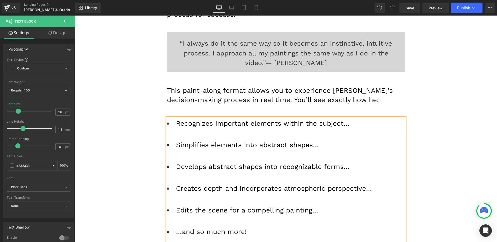
click at [180, 240] on p at bounding box center [286, 244] width 238 height 9
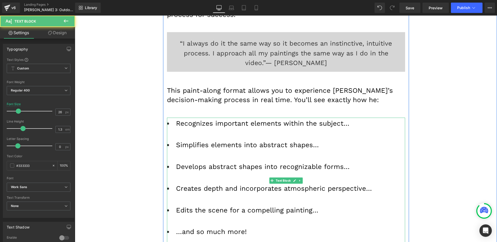
click at [220, 140] on li "Simplifies elements into abstract shapes…" at bounding box center [286, 149] width 238 height 19
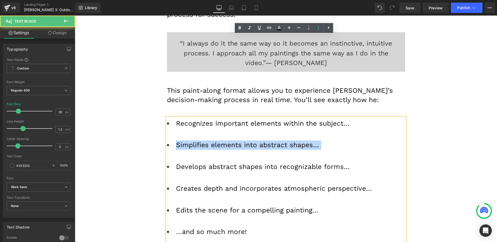
click at [220, 140] on li "Simplifies elements into abstract shapes…" at bounding box center [286, 149] width 238 height 19
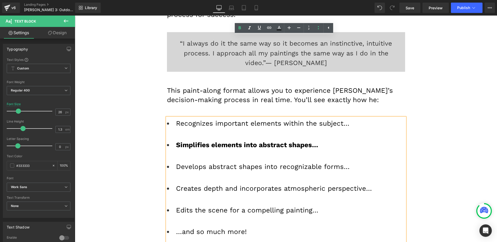
click at [222, 184] on font "Creates depth and incorporates atmospheric perspective…" at bounding box center [274, 188] width 196 height 8
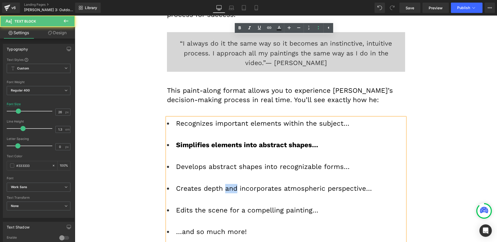
click at [222, 184] on font "Creates depth and incorporates atmospheric perspective…" at bounding box center [274, 188] width 196 height 8
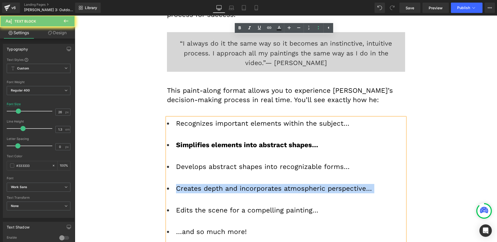
click at [222, 184] on font "Creates depth and incorporates atmospheric perspective…" at bounding box center [274, 188] width 196 height 8
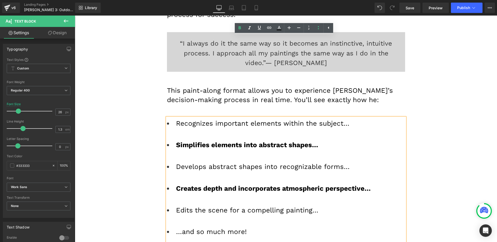
click at [223, 228] on font "…and so much more!" at bounding box center [211, 232] width 71 height 8
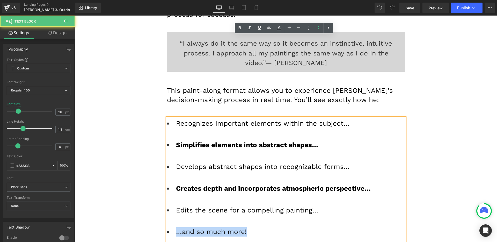
click at [223, 228] on font "…and so much more!" at bounding box center [211, 232] width 71 height 8
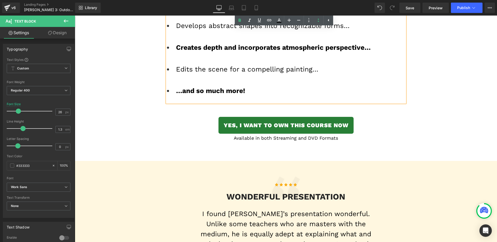
scroll to position [3061, 0]
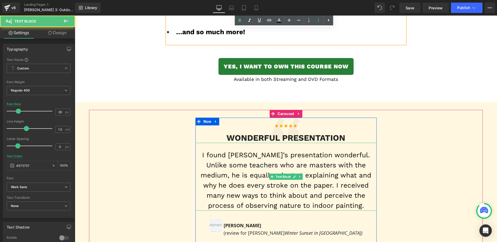
click at [296, 143] on div "I found Aaron’s presentation wonderful. Unlike some teachers who are masters wi…" at bounding box center [286, 177] width 181 height 68
click at [296, 151] on font "I found [PERSON_NAME]’s presentation wonderful. Unlike some teachers who are ma…" at bounding box center [286, 180] width 171 height 58
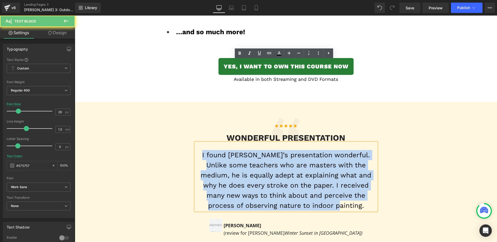
click at [296, 151] on font "I found [PERSON_NAME]’s presentation wonderful. Unlike some teachers who are ma…" at bounding box center [286, 180] width 171 height 58
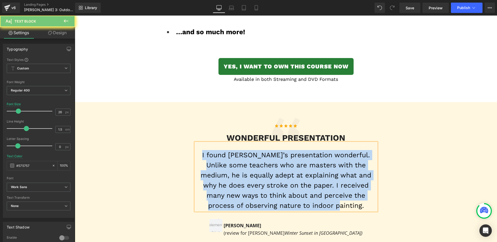
paste div
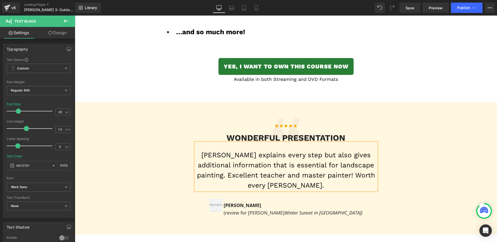
click at [252, 133] on h3 "WONDERFUL PRESENTATION" at bounding box center [286, 138] width 181 height 10
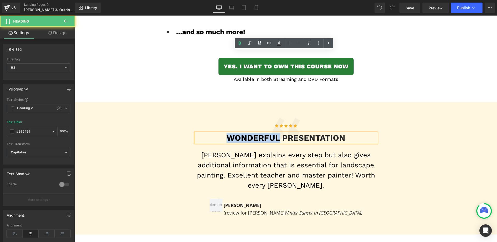
click at [252, 133] on h3 "WONDERFUL PRESENTATION" at bounding box center [286, 138] width 181 height 10
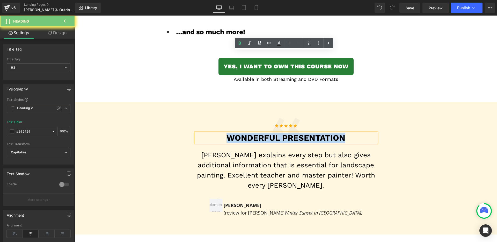
click at [252, 133] on h3 "WONDERFUL PRESENTATION" at bounding box center [286, 138] width 181 height 10
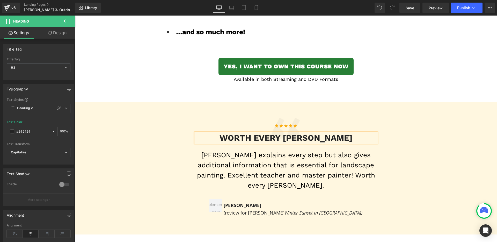
click at [247, 202] on b "[PERSON_NAME]" at bounding box center [243, 205] width 38 height 6
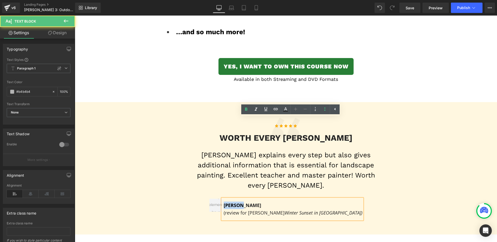
click at [247, 202] on b "[PERSON_NAME]" at bounding box center [243, 205] width 38 height 6
paste div
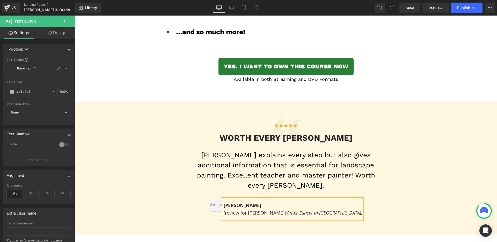
click at [258, 202] on span "Alejandra G. (review for Aaron Schuerr’s" at bounding box center [254, 209] width 61 height 14
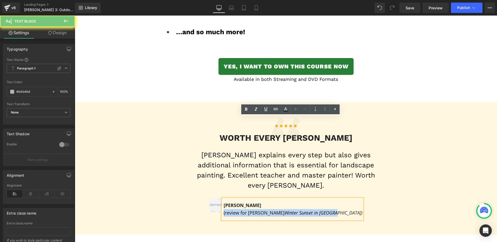
click at [258, 202] on span "Alejandra G. (review for Aaron Schuerr’s" at bounding box center [254, 209] width 61 height 14
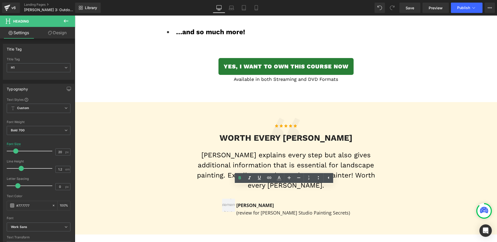
drag, startPoint x: 287, startPoint y: 190, endPoint x: 346, endPoint y: 188, distance: 58.5
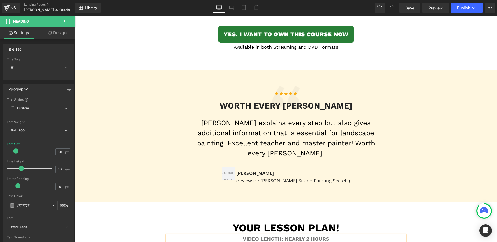
scroll to position [3156, 0]
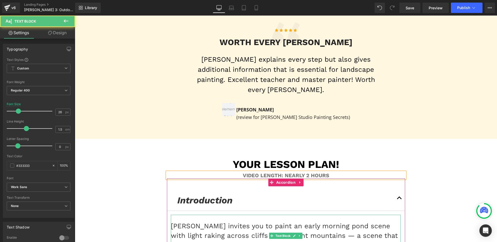
click at [268, 215] on div "Aaron invites you to paint an early morning pond scene with light raking across…" at bounding box center [286, 236] width 230 height 42
click at [268, 221] on p "[PERSON_NAME] invites you to paint an early morning pond scene with light rakin…" at bounding box center [286, 235] width 230 height 29
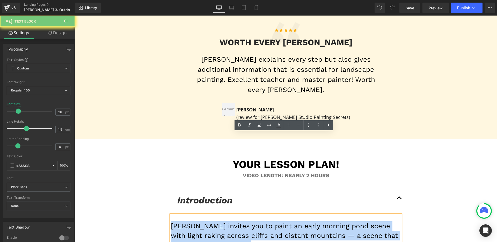
click at [268, 221] on p "[PERSON_NAME] invites you to paint an early morning pond scene with light rakin…" at bounding box center [286, 235] width 230 height 29
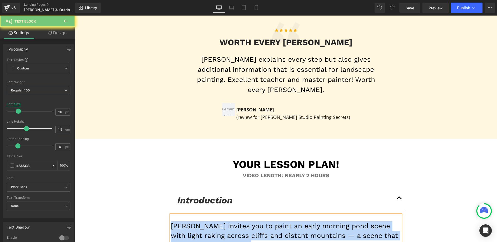
paste div
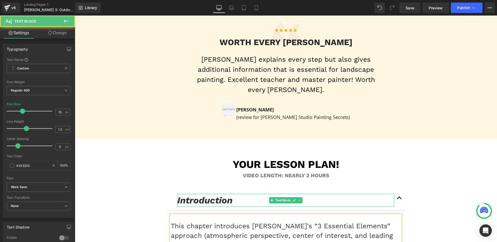
click at [195, 195] on icon "Introduction" at bounding box center [204, 200] width 55 height 11
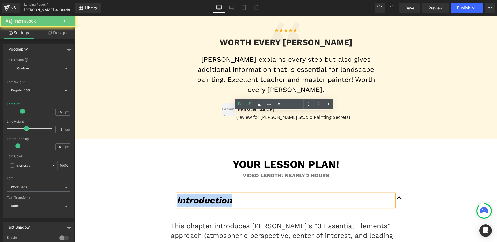
click at [195, 195] on icon "Introduction" at bounding box center [204, 200] width 55 height 11
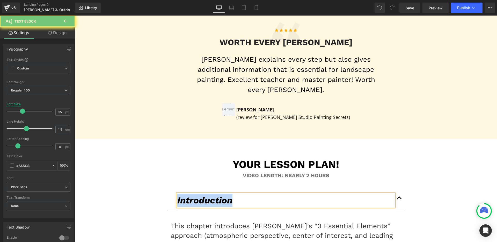
paste div
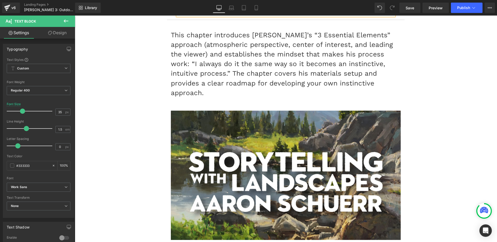
scroll to position [3351, 0]
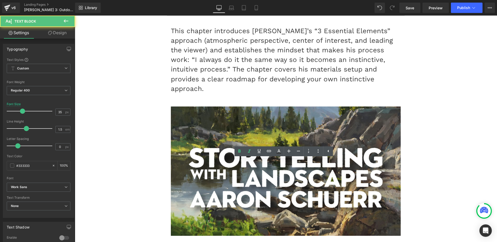
paste div
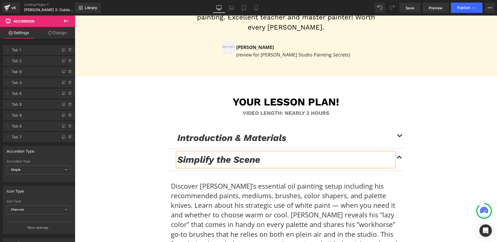
scroll to position [3220, 0]
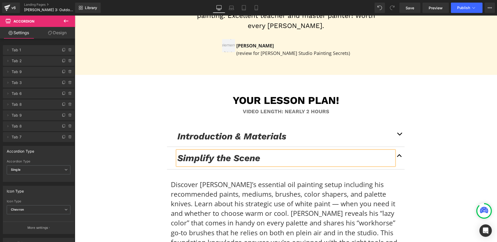
click at [258, 180] on p "Discover [PERSON_NAME]’s essential oil painting setup including his recommended…" at bounding box center [286, 218] width 230 height 77
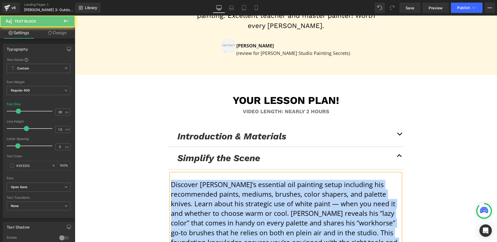
paste div
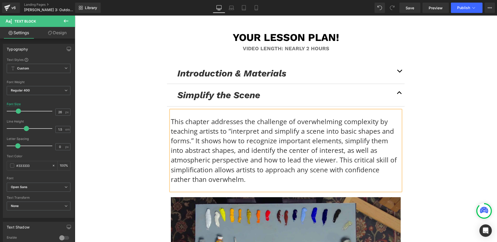
scroll to position [3335, 0]
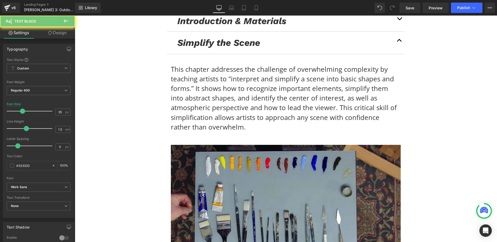
paste div
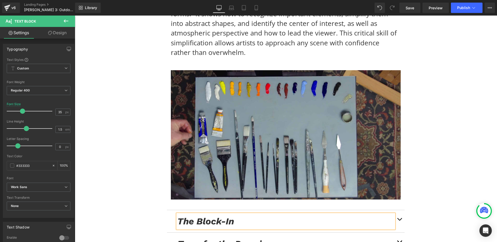
scroll to position [3443, 0]
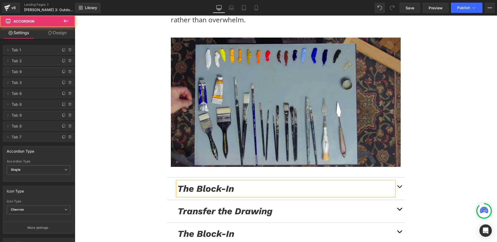
click at [396, 177] on button "button" at bounding box center [399, 188] width 10 height 22
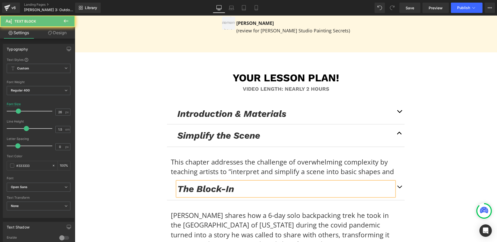
click at [261, 211] on p "[PERSON_NAME] shares how a 6-day solo backpacking trek he took in the [GEOGRAPH…" at bounding box center [286, 230] width 230 height 39
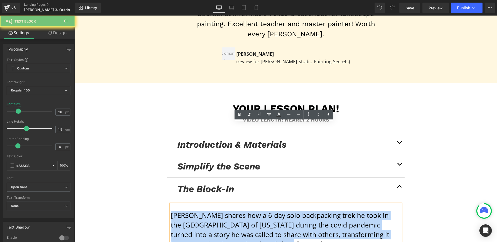
click at [261, 211] on p "[PERSON_NAME] shares how a 6-day solo backpacking trek he took in the [GEOGRAPH…" at bounding box center [286, 230] width 230 height 39
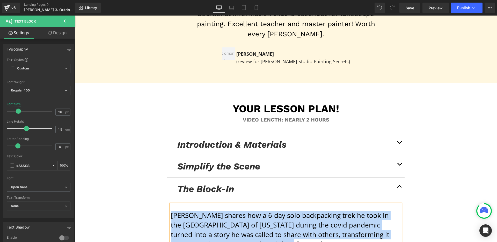
paste div
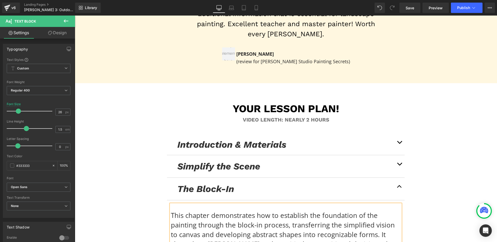
scroll to position [3380, 0]
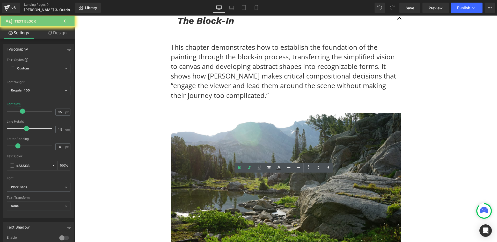
paste div
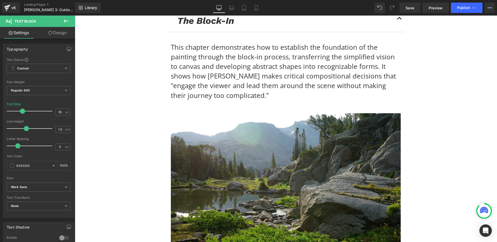
drag, startPoint x: 398, startPoint y: 183, endPoint x: 401, endPoint y: 184, distance: 3.0
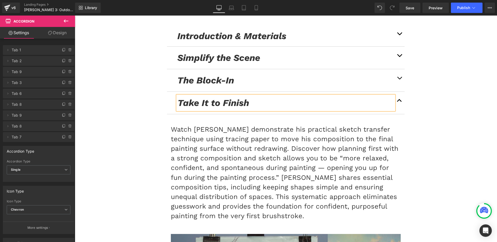
scroll to position [3321, 0]
click at [191, 124] on p "Watch [PERSON_NAME] demonstrate his practical sketch transfer technique using t…" at bounding box center [286, 172] width 230 height 96
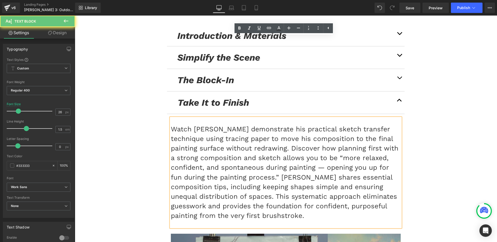
click at [191, 124] on p "Watch [PERSON_NAME] demonstrate his practical sketch transfer technique using t…" at bounding box center [286, 172] width 230 height 96
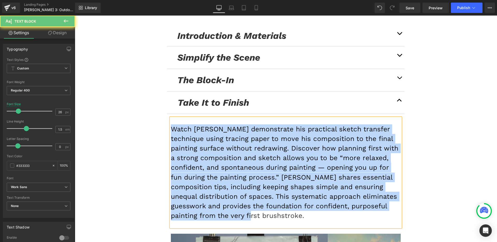
paste div
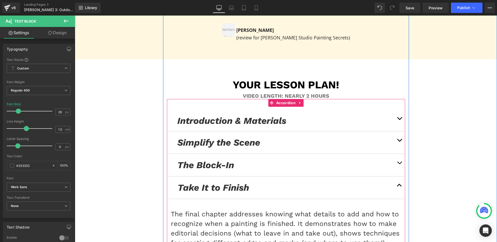
scroll to position [3148, 0]
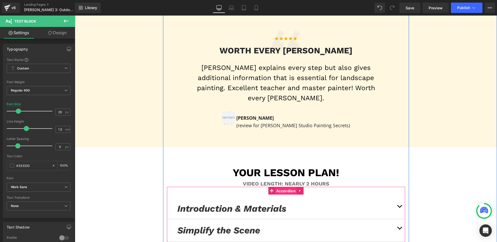
click at [279, 187] on span "Accordion" at bounding box center [286, 191] width 22 height 8
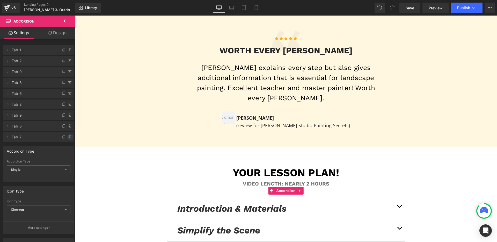
click at [69, 136] on icon at bounding box center [70, 137] width 4 height 4
click at [69, 136] on button "Delete" at bounding box center [64, 137] width 16 height 7
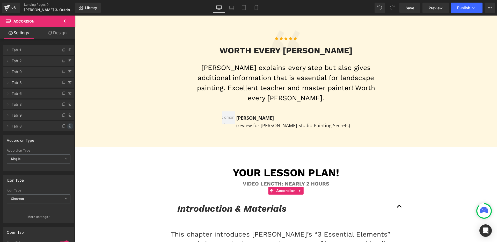
click at [69, 129] on span at bounding box center [70, 126] width 6 height 6
click at [68, 127] on button "Delete" at bounding box center [64, 126] width 16 height 7
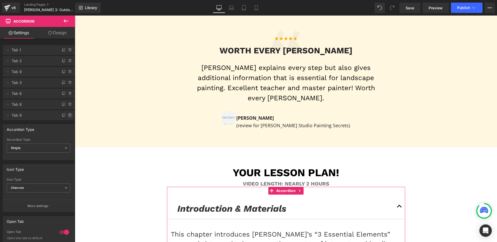
click at [70, 115] on icon at bounding box center [70, 115] width 0 height 1
click at [68, 115] on button "Delete" at bounding box center [64, 115] width 16 height 7
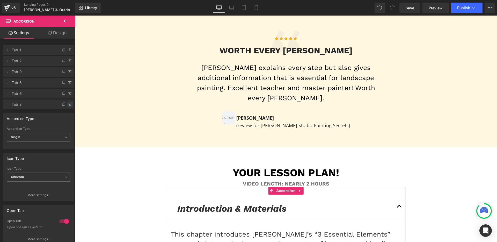
click at [68, 105] on icon at bounding box center [70, 104] width 4 height 4
click at [67, 105] on button "Delete" at bounding box center [64, 104] width 16 height 7
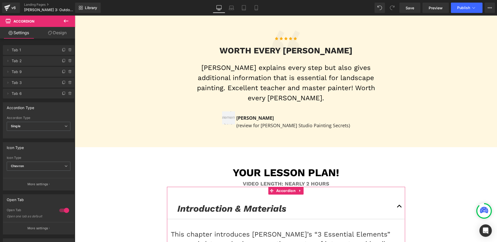
click at [68, 89] on div at bounding box center [67, 92] width 13 height 6
click at [69, 92] on icon at bounding box center [69, 92] width 1 height 1
click at [63, 93] on button "Delete" at bounding box center [64, 93] width 16 height 7
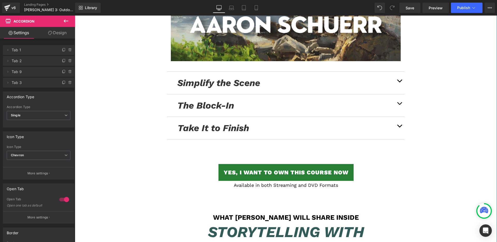
scroll to position [3583, 0]
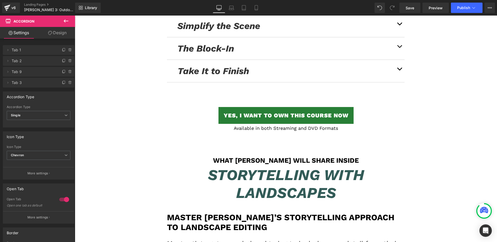
click at [241, 156] on h1 "What [PERSON_NAME] Will Share Inside" at bounding box center [286, 160] width 238 height 8
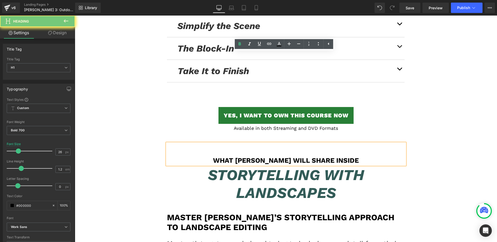
click at [241, 156] on h1 "What [PERSON_NAME] Will Share Inside" at bounding box center [286, 160] width 238 height 8
paste div
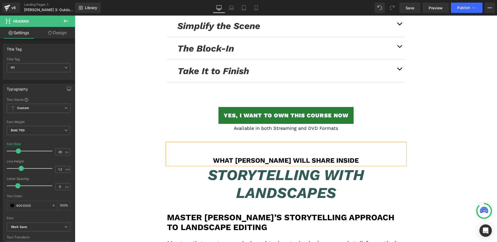
click at [237, 166] on icon "Storytelling with Landscapes" at bounding box center [286, 184] width 156 height 36
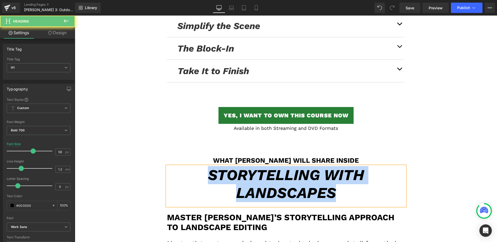
paste div
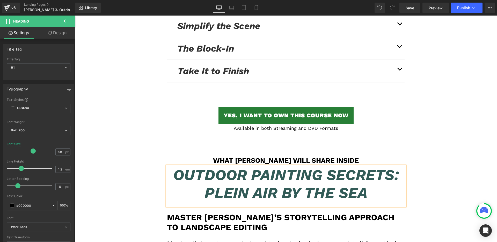
click at [230, 212] on h1 "Master [PERSON_NAME]’s Storytelling Approach to Landscape Editing" at bounding box center [286, 222] width 238 height 20
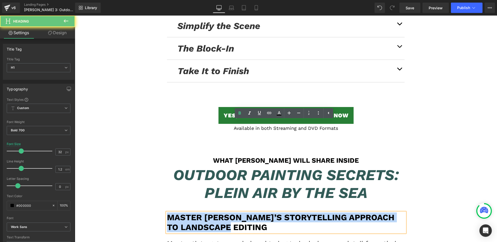
click at [230, 212] on h1 "Master [PERSON_NAME]’s Storytelling Approach to Landscape Editing" at bounding box center [286, 222] width 238 height 20
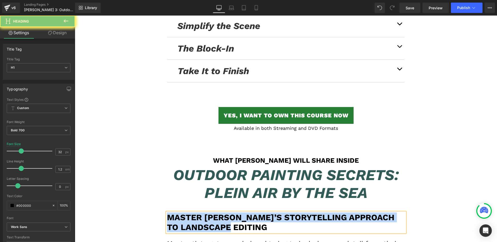
paste div
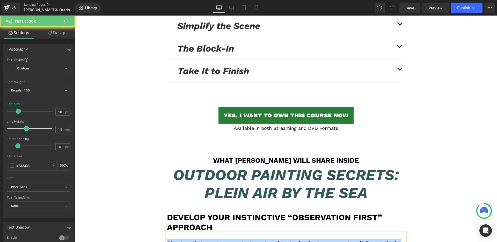
paste div
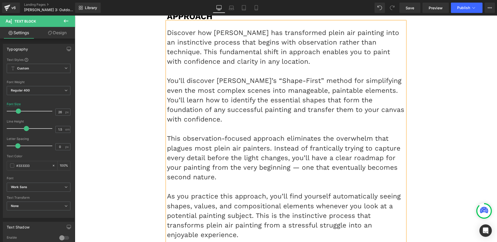
scroll to position [3958, 0]
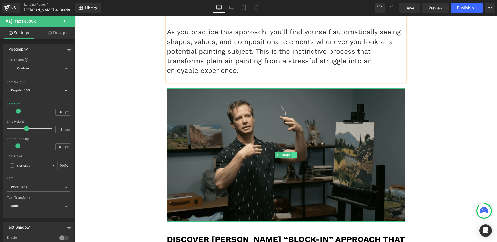
click at [294, 154] on icon at bounding box center [294, 155] width 1 height 2
click at [294, 152] on link at bounding box center [296, 155] width 5 height 6
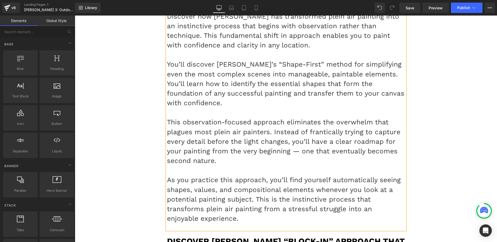
scroll to position [3801, 0]
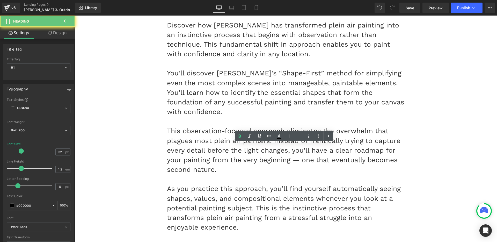
paste div
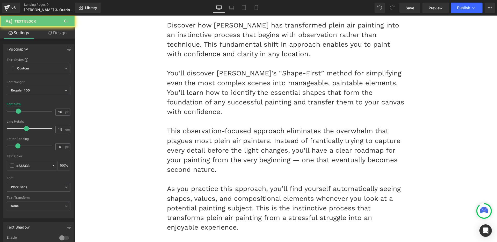
paste div
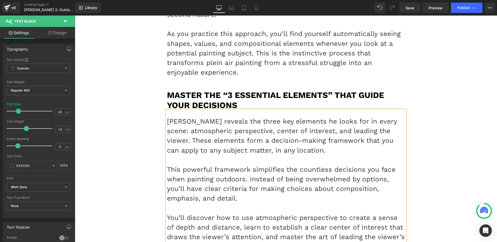
scroll to position [4057, 0]
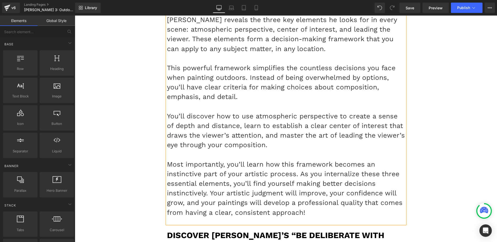
click at [237, 230] on h1 "Discover [PERSON_NAME]’s “Be Deliberate with Your Choices” Philosophy" at bounding box center [286, 240] width 238 height 20
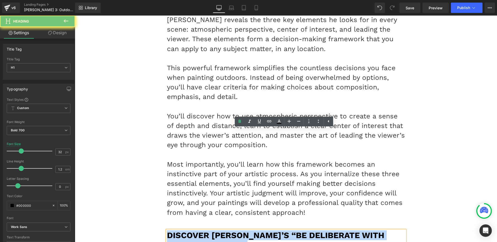
click at [237, 230] on h1 "Discover [PERSON_NAME]’s “Be Deliberate with Your Choices” Philosophy" at bounding box center [286, 240] width 238 height 20
paste div
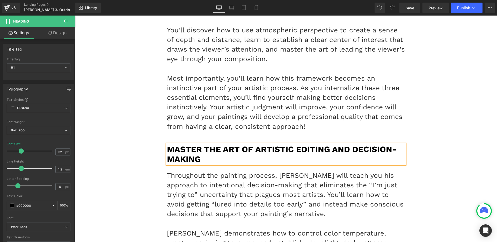
scroll to position [4159, 0]
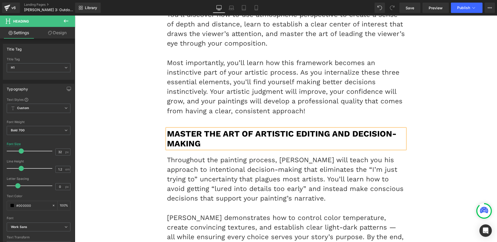
click at [220, 213] on p "[PERSON_NAME] demonstrates how to control color temperature, create convincing …" at bounding box center [286, 237] width 238 height 48
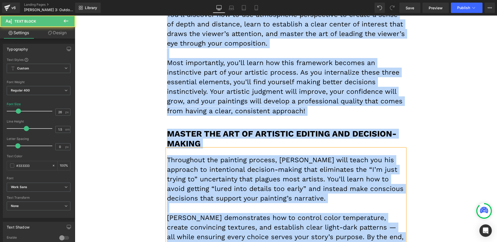
click at [220, 213] on p "[PERSON_NAME] demonstrates how to control color temperature, create convincing …" at bounding box center [286, 237] width 238 height 48
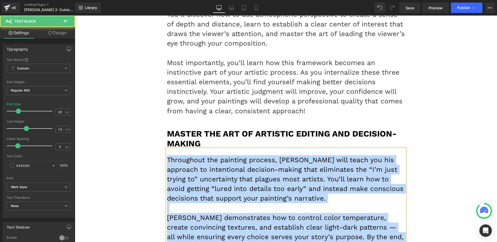
paste div
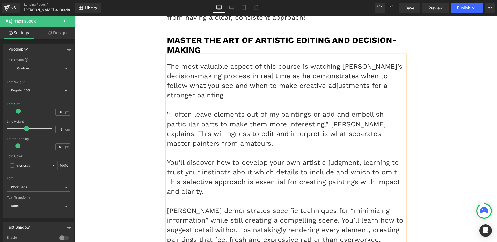
scroll to position [4291, 0]
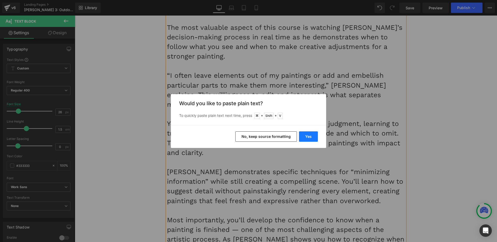
drag, startPoint x: 310, startPoint y: 134, endPoint x: 228, endPoint y: 121, distance: 83.7
click at [310, 134] on button "Yes" at bounding box center [308, 136] width 19 height 10
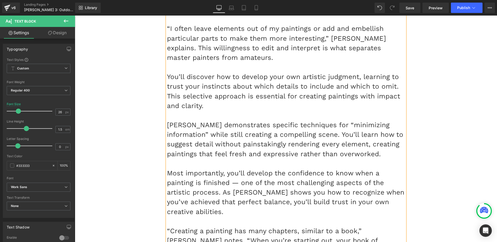
scroll to position [4395, 0]
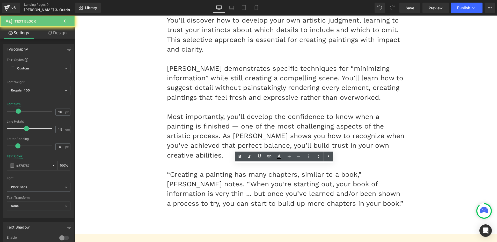
paste div
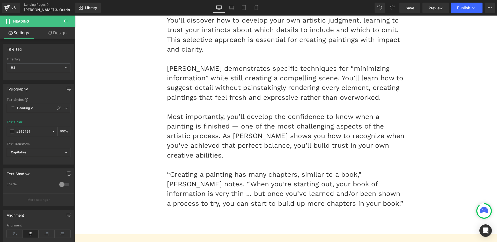
click at [255, 221] on div "Rendering Content" at bounding box center [249, 222] width 32 height 6
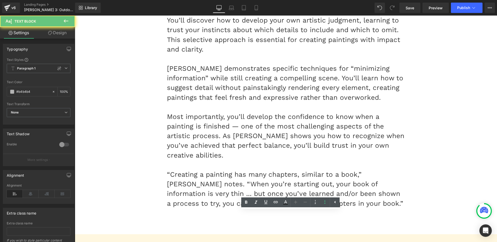
paste div
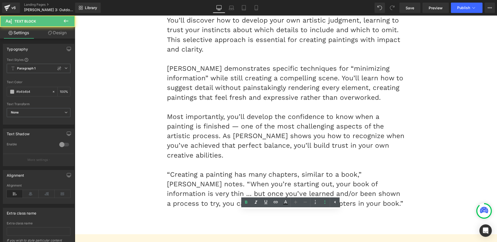
drag, startPoint x: 254, startPoint y: 216, endPoint x: 235, endPoint y: 215, distance: 18.9
drag, startPoint x: 255, startPoint y: 216, endPoint x: 233, endPoint y: 216, distance: 22.0
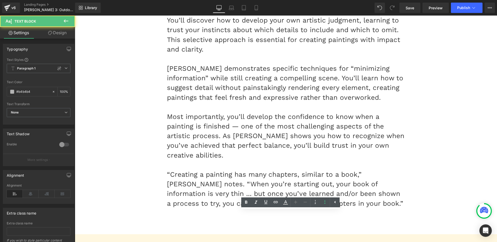
drag, startPoint x: 256, startPoint y: 215, endPoint x: 237, endPoint y: 215, distance: 18.4
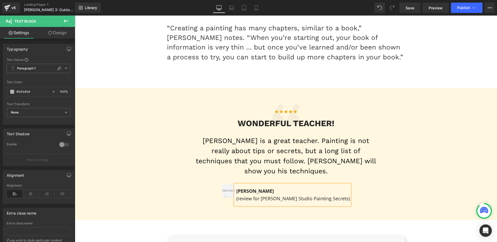
scroll to position [4557, 0]
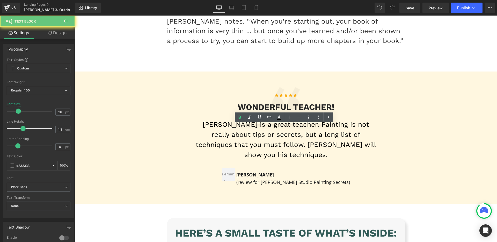
drag, startPoint x: 184, startPoint y: 139, endPoint x: 392, endPoint y: 162, distance: 209.3
paste div
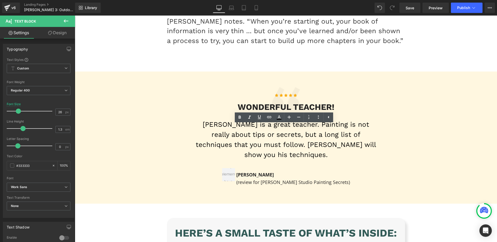
drag, startPoint x: 185, startPoint y: 170, endPoint x: 368, endPoint y: 192, distance: 184.2
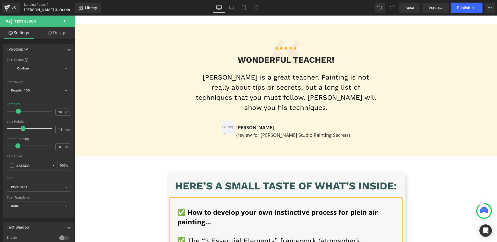
scroll to position [4605, 0]
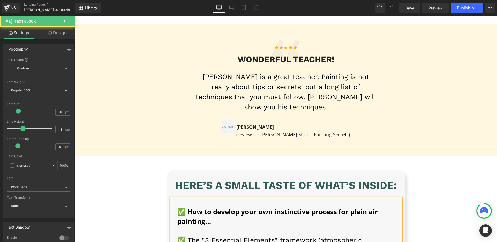
drag, startPoint x: 185, startPoint y: 156, endPoint x: 209, endPoint y: 194, distance: 45.4
drag, startPoint x: 184, startPoint y: 192, endPoint x: 334, endPoint y: 223, distance: 152.4
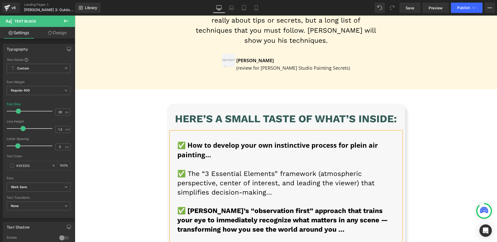
scroll to position [4673, 0]
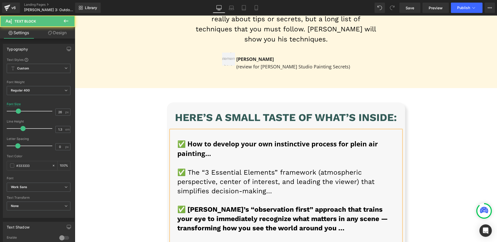
drag, startPoint x: 185, startPoint y: 164, endPoint x: 305, endPoint y: 191, distance: 122.9
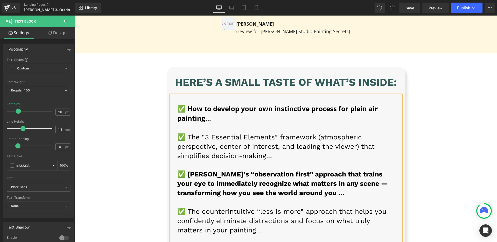
scroll to position [4708, 0]
drag, startPoint x: 207, startPoint y: 187, endPoint x: 185, endPoint y: 158, distance: 37.0
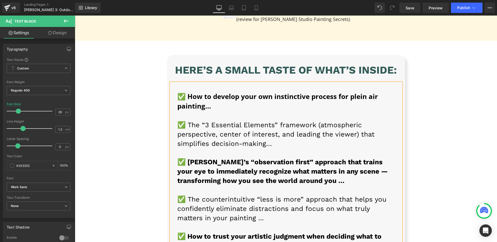
scroll to position [4744, 0]
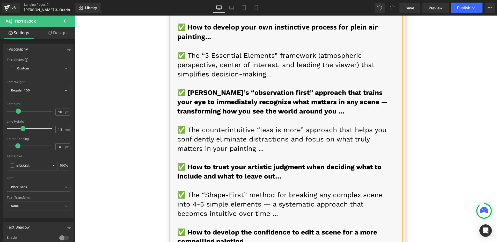
scroll to position [4790, 0]
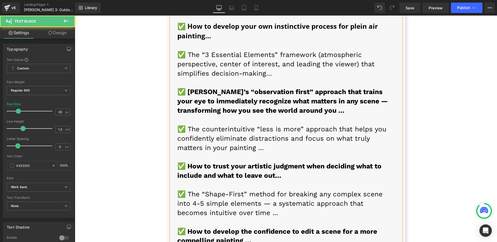
drag, startPoint x: 184, startPoint y: 139, endPoint x: 240, endPoint y: 164, distance: 60.9
drag, startPoint x: 185, startPoint y: 174, endPoint x: 366, endPoint y: 193, distance: 182.0
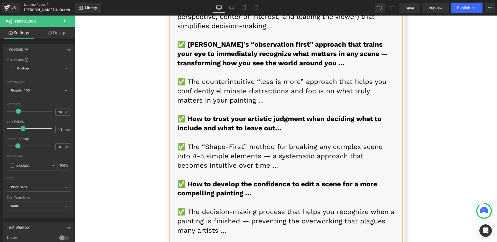
scroll to position [4892, 0]
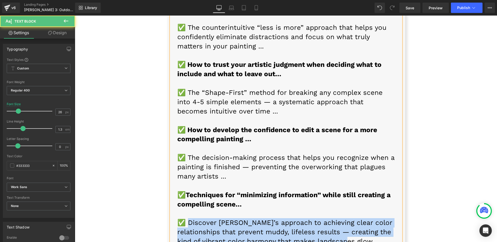
drag, startPoint x: 186, startPoint y: 102, endPoint x: 384, endPoint y: 125, distance: 199.2
click at [384, 218] on p "✅ Discover [PERSON_NAME]’s approach to achieving clear color relationships that…" at bounding box center [286, 232] width 218 height 28
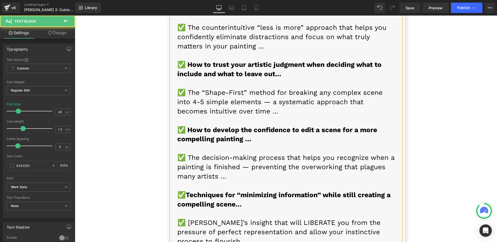
drag, startPoint x: 184, startPoint y: 140, endPoint x: 220, endPoint y: 170, distance: 47.2
drag, startPoint x: 185, startPoint y: 177, endPoint x: 286, endPoint y: 195, distance: 102.3
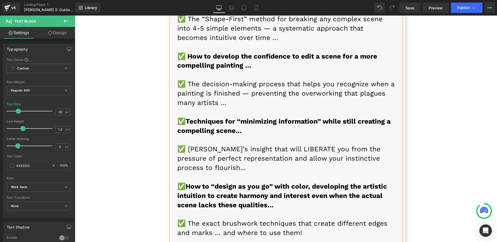
scroll to position [5001, 0]
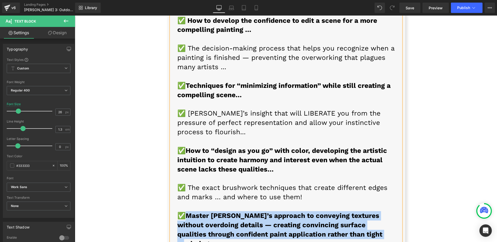
drag, startPoint x: 185, startPoint y: 95, endPoint x: 392, endPoint y: 114, distance: 207.5
click at [392, 211] on p "✅ Master Aaron’s approach to conveying textures without overdoing details — cre…" at bounding box center [286, 229] width 218 height 37
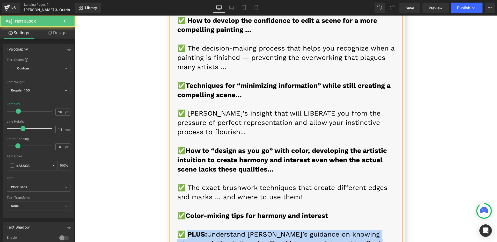
drag, startPoint x: 185, startPoint y: 113, endPoint x: 373, endPoint y: 130, distance: 188.5
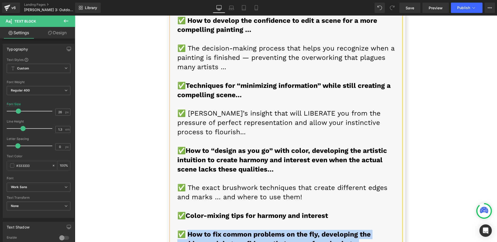
drag, startPoint x: 266, startPoint y: 132, endPoint x: 186, endPoint y: 115, distance: 81.5
click at [186, 230] on p "✅ How to fix common problems on the fly, developing the problem-solving confide…" at bounding box center [286, 244] width 218 height 28
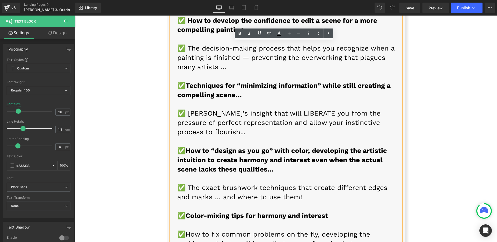
click at [198, 230] on font "✅ How to fix common problems on the fly, developing the problem-solving confide…" at bounding box center [273, 243] width 193 height 26
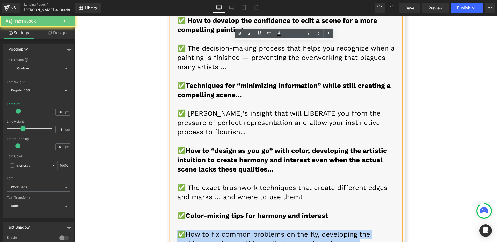
drag, startPoint x: 209, startPoint y: 131, endPoint x: 165, endPoint y: 116, distance: 46.7
click at [167, 116] on div "Here’s a small taste of what’s inside: Heading ✅ How to develop your own instin…" at bounding box center [286, 38] width 238 height 513
copy font "✅ How to fix common problems on the fly, developing the problem-solving confide…"
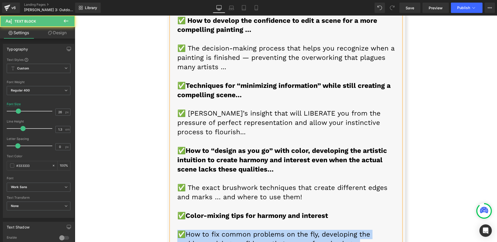
click at [197, 230] on font "✅ How to fix common problems on the fly, developing the problem-solving confide…" at bounding box center [273, 243] width 193 height 26
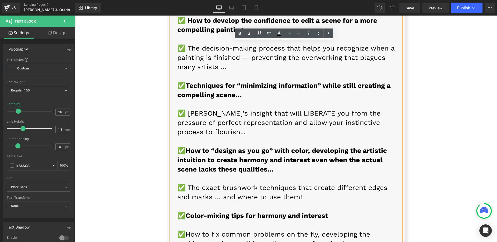
click at [227, 230] on p "✅ How to fix common problems on the fly, developing the problem-solving confide…" at bounding box center [286, 244] width 218 height 28
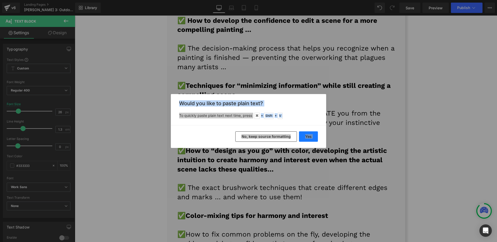
drag, startPoint x: 301, startPoint y: 137, endPoint x: 227, endPoint y: 123, distance: 75.4
click at [301, 137] on button "Yes" at bounding box center [308, 136] width 19 height 10
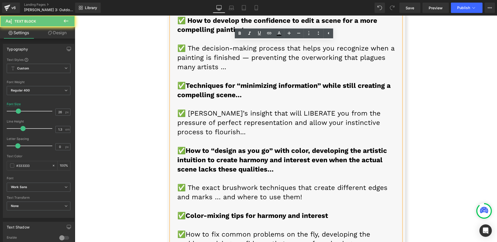
drag, startPoint x: 202, startPoint y: 156, endPoint x: 222, endPoint y: 170, distance: 23.9
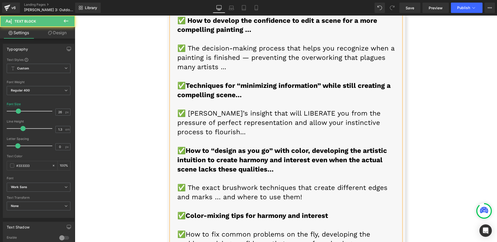
drag, startPoint x: 214, startPoint y: 160, endPoint x: 185, endPoint y: 154, distance: 30.3
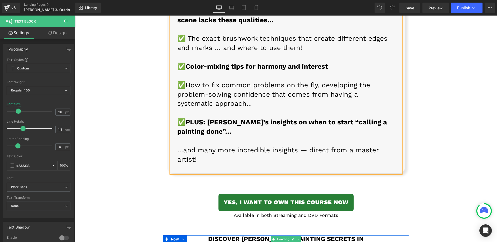
scroll to position [5206, 0]
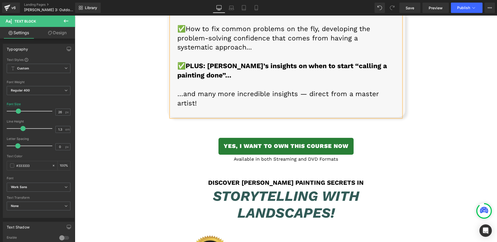
click at [280, 179] on div "Discover Aaron Schuerr’s Painting Secrets in Heading" at bounding box center [286, 183] width 238 height 8
click at [280, 179] on h1 "Discover [PERSON_NAME] Painting Secrets in" at bounding box center [286, 183] width 238 height 8
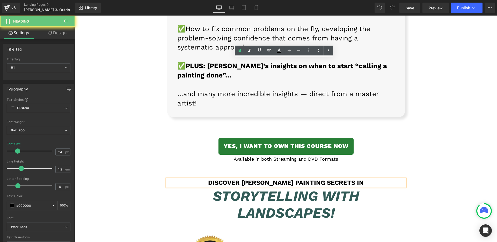
click at [280, 179] on h1 "Discover [PERSON_NAME] Painting Secrets in" at bounding box center [286, 183] width 238 height 8
paste div
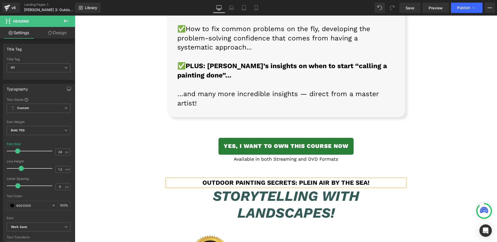
click at [286, 188] on div "Storytelling with Landscapes! Heading" at bounding box center [286, 207] width 238 height 38
click at [286, 188] on icon "Storytelling with Landscapes!" at bounding box center [286, 204] width 147 height 33
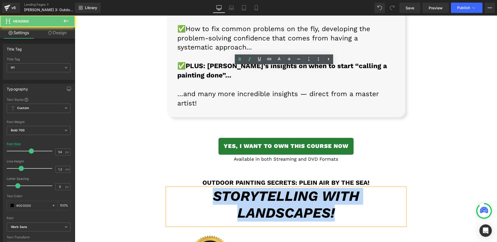
click at [286, 188] on icon "Storytelling with Landscapes!" at bounding box center [286, 204] width 147 height 33
paste div
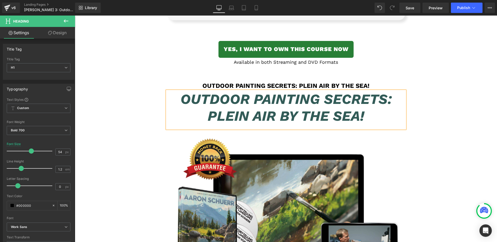
scroll to position [5304, 0]
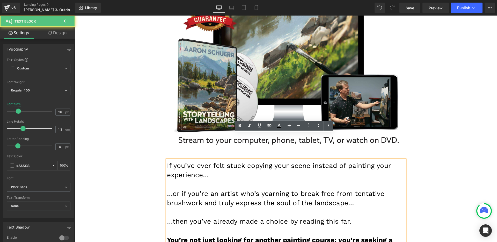
scroll to position [5531, 0]
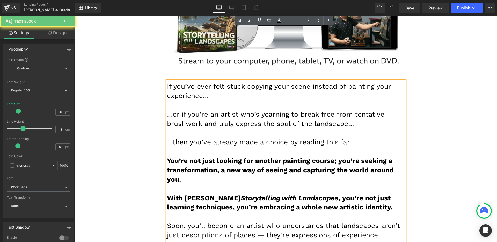
click at [284, 222] on font "Soon, you’ll become an artist who understands that landscapes aren’t just descr…" at bounding box center [283, 230] width 233 height 17
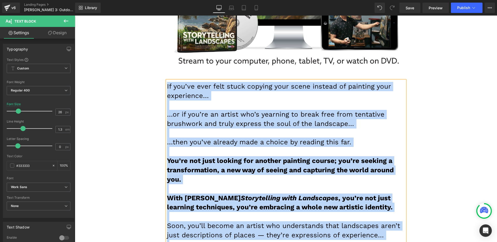
paste div
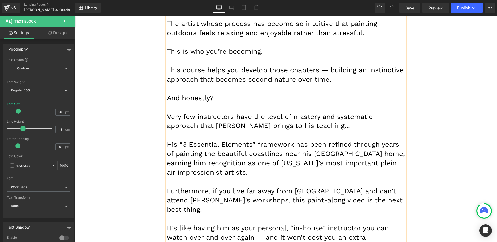
scroll to position [6011, 0]
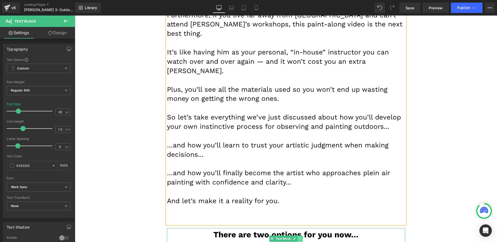
click at [297, 235] on link at bounding box center [299, 238] width 5 height 6
click at [300, 235] on link at bounding box center [302, 238] width 5 height 6
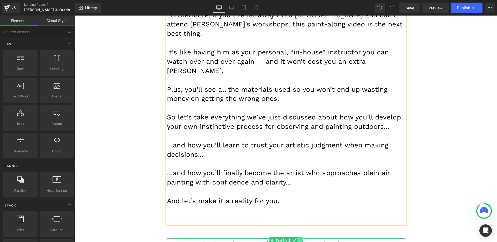
click at [297, 237] on link at bounding box center [299, 240] width 5 height 6
click at [300, 237] on link at bounding box center [302, 240] width 5 height 6
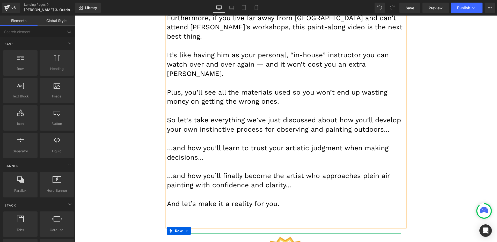
scroll to position [6004, 0]
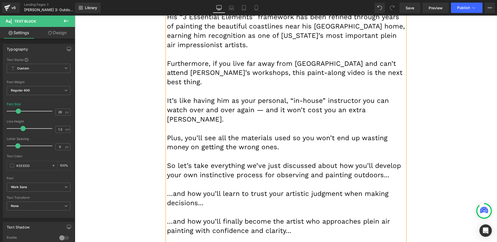
click at [217, 217] on font "…and how you’ll finally become the artist who approaches plein air painting wit…" at bounding box center [278, 225] width 223 height 17
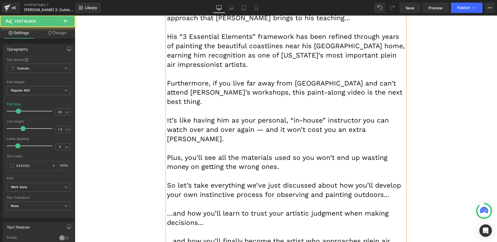
scroll to position [5919, 0]
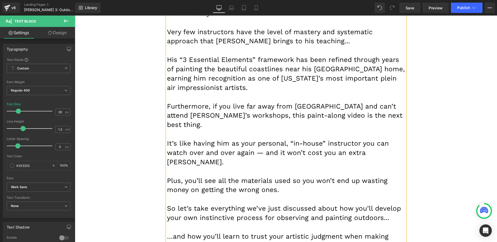
click at [205, 204] on font "So let’s take everything we’ve just discussed about how you’ll develop your own…" at bounding box center [284, 212] width 234 height 17
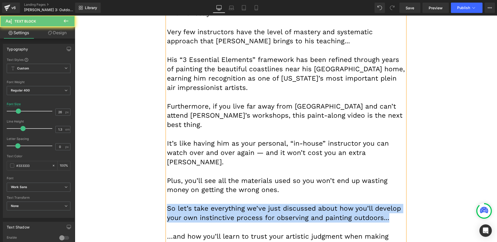
click at [205, 204] on font "So let’s take everything we’ve just discussed about how you’ll develop your own…" at bounding box center [284, 212] width 234 height 17
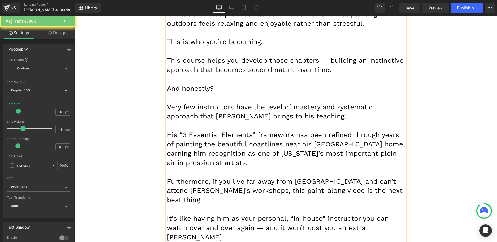
scroll to position [5800, 0]
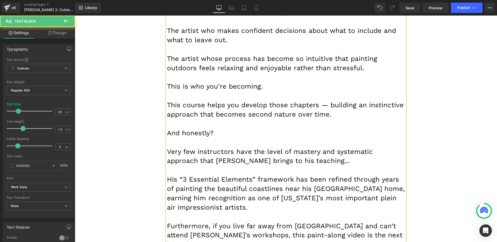
click at [202, 175] on font "His “3 Essential Elements” framework has been refined through years of painting…" at bounding box center [286, 193] width 238 height 36
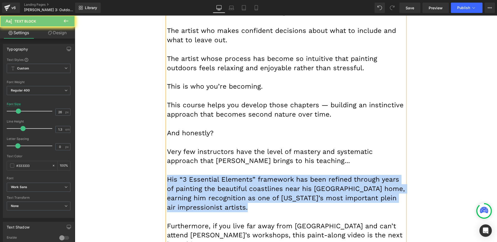
click at [202, 175] on font "His “3 Essential Elements” framework has been refined through years of painting…" at bounding box center [286, 193] width 238 height 36
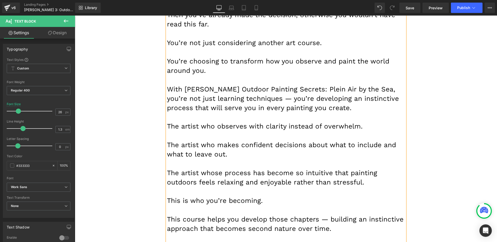
scroll to position [5630, 0]
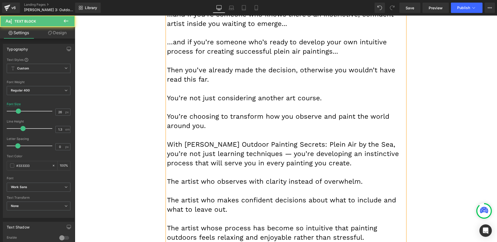
click at [202, 196] on font "The artist who makes confident decisions about what to include and what to leav…" at bounding box center [281, 204] width 229 height 17
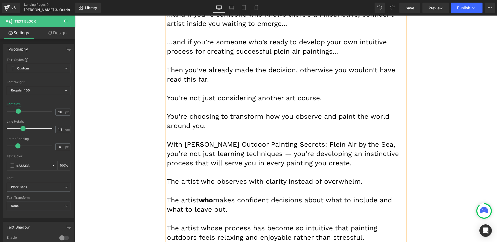
click at [204, 196] on font "The artist who makes confident decisions about what to include and what to leav…" at bounding box center [279, 204] width 225 height 17
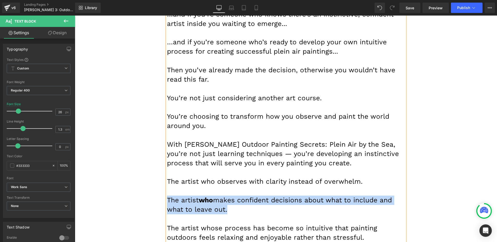
click at [204, 196] on font "The artist who makes confident decisions about what to include and what to leav…" at bounding box center [279, 204] width 225 height 17
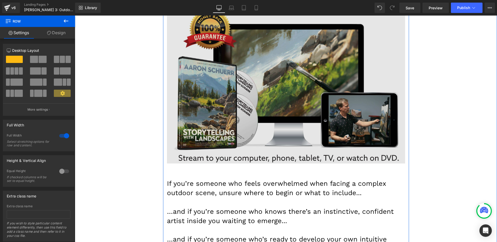
scroll to position [5389, 0]
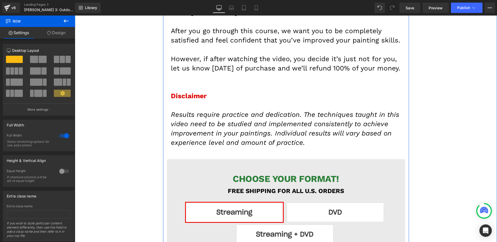
scroll to position [6256, 0]
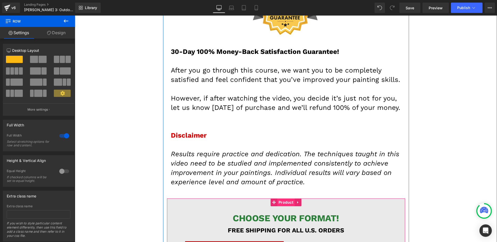
click at [283, 198] on span "Product" at bounding box center [285, 202] width 17 height 8
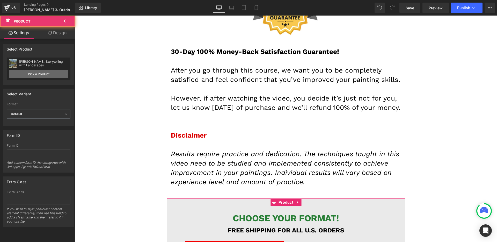
click at [47, 74] on link "Pick a Product" at bounding box center [39, 74] width 60 height 8
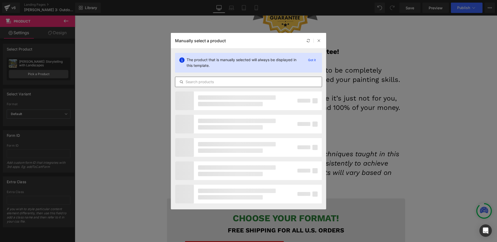
click at [217, 85] on input "text" at bounding box center [248, 82] width 147 height 6
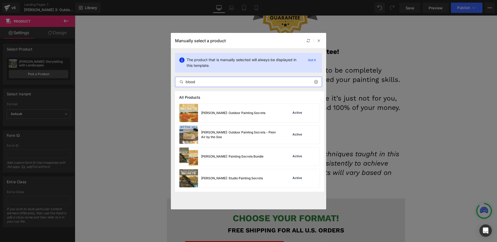
type input "blood"
click at [231, 112] on div "Brian Blood: Outdoor Painting Secrets" at bounding box center [233, 113] width 64 height 5
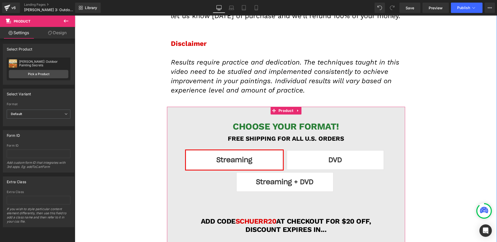
scroll to position [6348, 0]
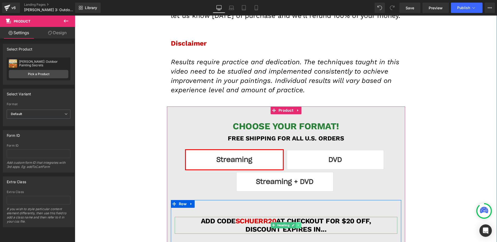
click at [298, 224] on icon at bounding box center [298, 225] width 1 height 2
click at [299, 222] on link at bounding box center [301, 225] width 5 height 6
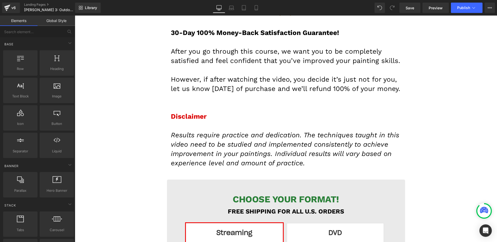
scroll to position [6270, 0]
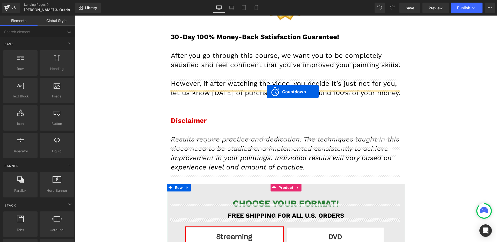
drag, startPoint x: 263, startPoint y: 163, endPoint x: 267, endPoint y: 92, distance: 71.8
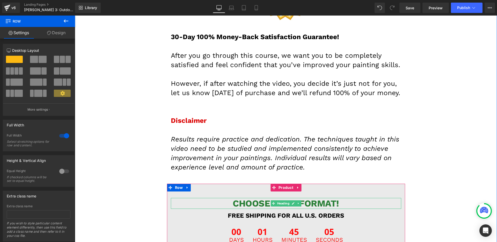
click at [347, 198] on h1 "CHOOSE YOUR FORMAT!" at bounding box center [286, 203] width 202 height 11
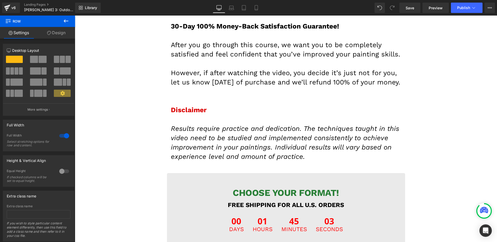
scroll to position [6316, 0]
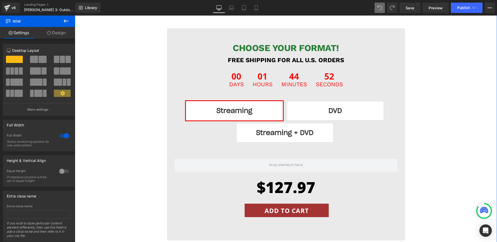
scroll to position [6183, 0]
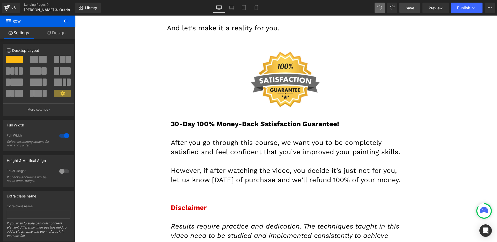
drag, startPoint x: 411, startPoint y: 9, endPoint x: 341, endPoint y: 74, distance: 96.6
click at [411, 9] on span "Save" at bounding box center [410, 7] width 9 height 5
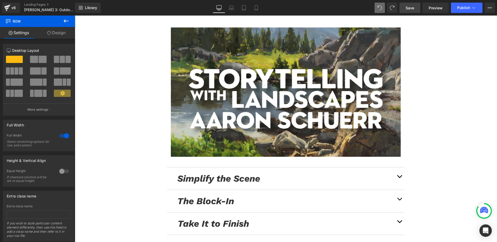
scroll to position [3249, 0]
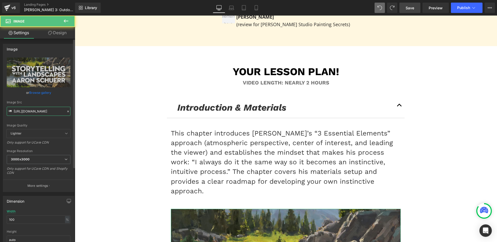
click at [34, 111] on input "https://streamlinepublishing.com/wp-content/uploads/2025/08/00_Intro.jpg" at bounding box center [39, 111] width 64 height 9
paste input "9/00_IntroMaterials"
type input "https://streamlinepublishing.com/wp-content/uploads/2025/09/00_IntroMaterials.j…"
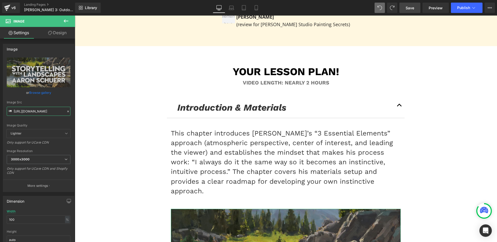
scroll to position [0, 77]
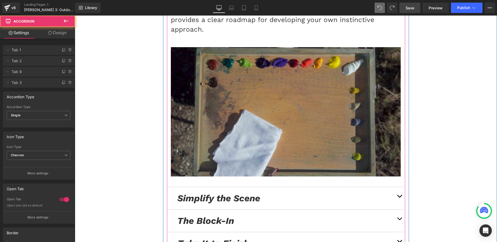
click at [399, 187] on button "button" at bounding box center [399, 198] width 10 height 22
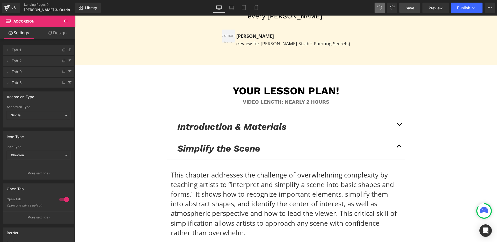
scroll to position [3290, 0]
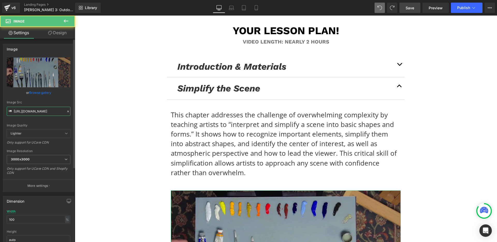
click at [42, 112] on input "https://streamlinepublishing.com/wp-content/uploads/2025/08/01_Materials.jpg" at bounding box center [39, 111] width 64 height 9
paste input "9/01_Simplify"
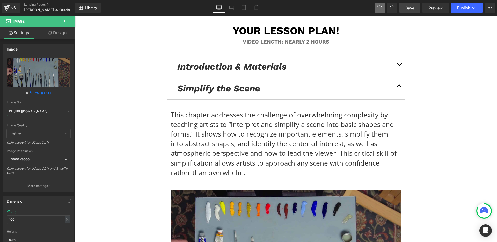
scroll to position [0, 68]
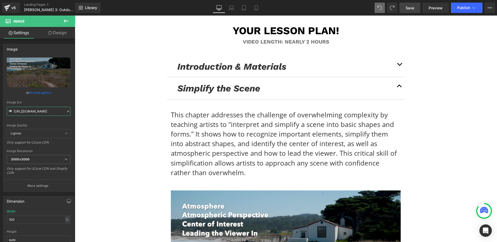
type input "https://streamlinepublishing.com/wp-content/uploads/2025/09/01_Simplify.jpg"
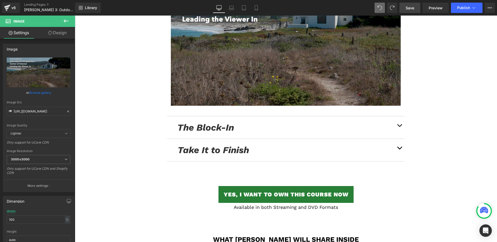
scroll to position [3485, 0]
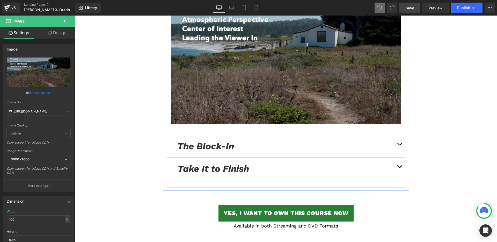
click at [404, 62] on div at bounding box center [404, 19] width 1 height 338
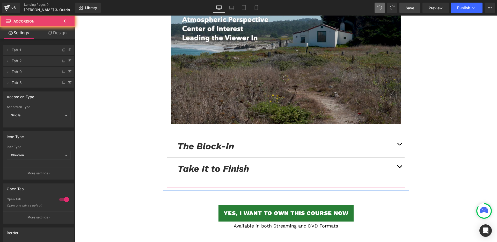
click at [400, 145] on span "button" at bounding box center [400, 145] width 0 height 0
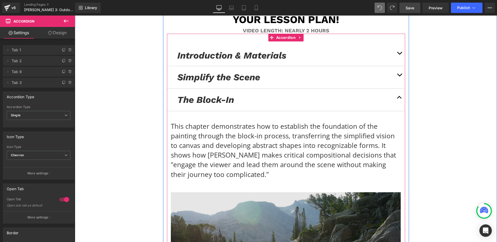
scroll to position [3361, 0]
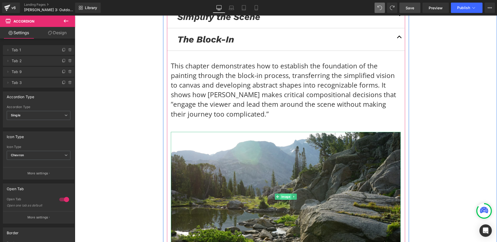
click at [284, 193] on span "Image" at bounding box center [285, 196] width 11 height 6
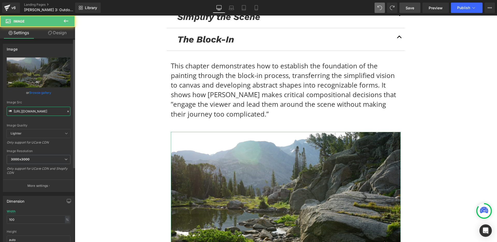
click at [42, 113] on input "https://streamlinepublishing.com/wp-content/uploads/2025/08/02_Story.jpg" at bounding box center [39, 111] width 64 height 9
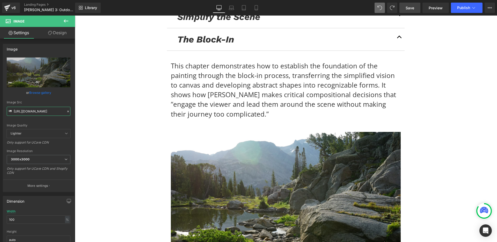
scroll to position [0, 68]
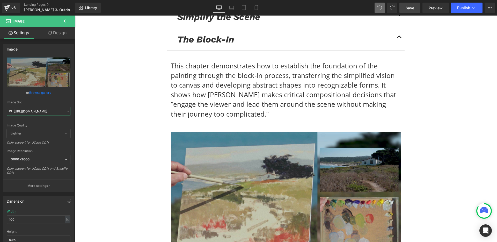
type input "https://streamlinepublishing.com/wp-content/uploads/2025/09/02_BlockIn.jpg"
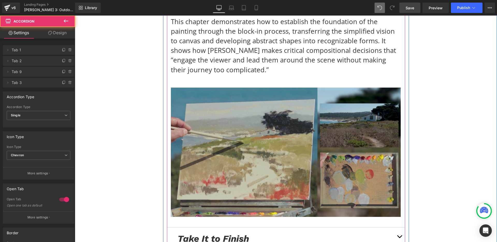
click at [399, 227] on button "button" at bounding box center [399, 238] width 10 height 22
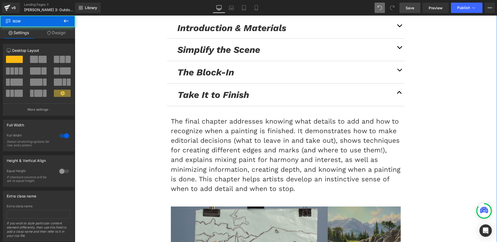
scroll to position [3440, 0]
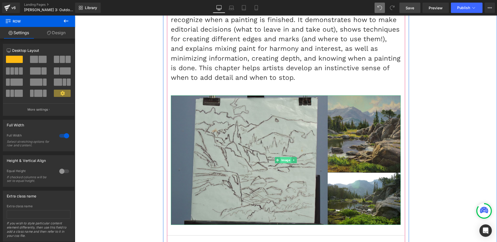
click at [288, 157] on span "Image" at bounding box center [285, 160] width 11 height 6
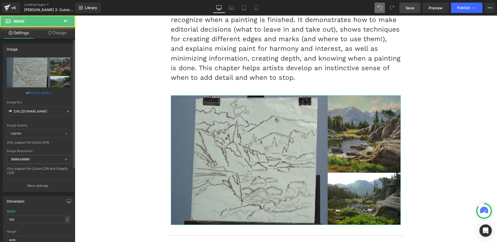
click at [46, 105] on div "Image Src https://streamlinepublishing.com/wp-content/uploads/2025/08/03_Transf…" at bounding box center [39, 107] width 64 height 15
click at [46, 108] on input "https://streamlinepublishing.com/wp-content/uploads/2025/08/03_Transfer.jpg" at bounding box center [39, 111] width 64 height 9
paste input "9/03_Finish"
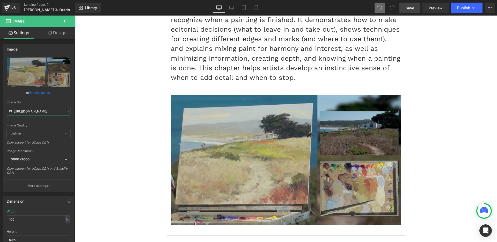
type input "https://streamlinepublishing.com/wp-content/uploads/2025/09/03_Finish.jpg"
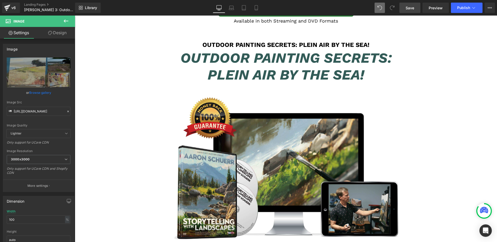
scroll to position [5257, 0]
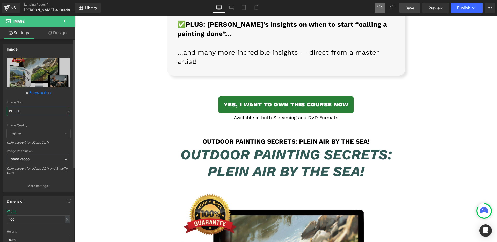
click at [45, 112] on input "text" at bounding box center [39, 111] width 64 height 9
paste input "9/Blood3"
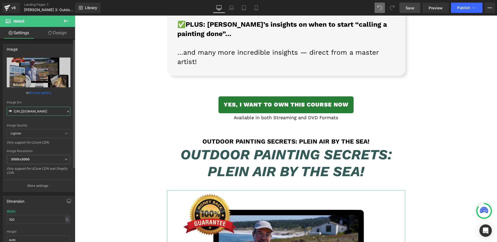
type input "https://streamlinepublishing.com/wp-content/uploads/2025/09/Blood3-family-case-…"
click at [45, 105] on div "Image Src https://streamlinepublishing.com/wp-content/uploads/2025/09/Blood3-fa…" at bounding box center [39, 107] width 64 height 15
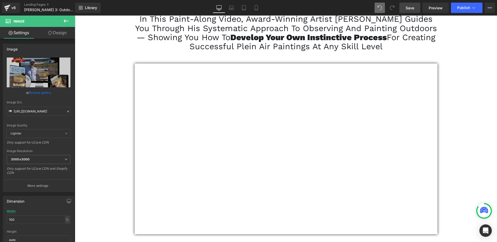
scroll to position [0, 0]
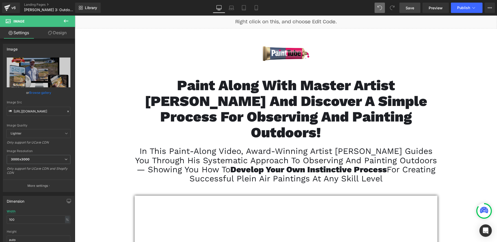
click at [194, 150] on span "In this paint-along video, award-winning artist Brian Blood guides you through …" at bounding box center [286, 160] width 302 height 28
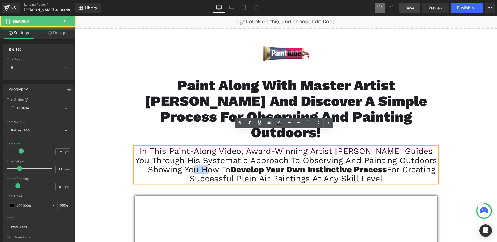
click at [194, 150] on span "In this paint-along video, award-winning artist Brian Blood guides you through …" at bounding box center [286, 160] width 302 height 28
copy font "In this paint-along video, award-winning artist Brian Blood guides you through …"
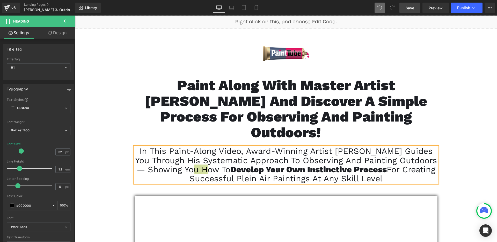
click at [497, 3] on div "Save Preview Publish Scheduled View Live Page View with current Template Save T…" at bounding box center [447, 8] width 100 height 10
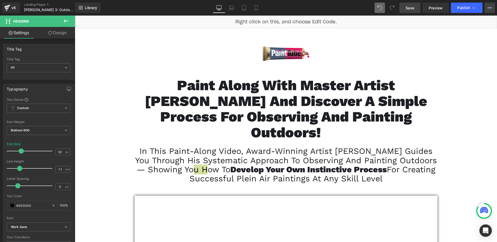
click at [491, 7] on icon at bounding box center [490, 8] width 4 height 4
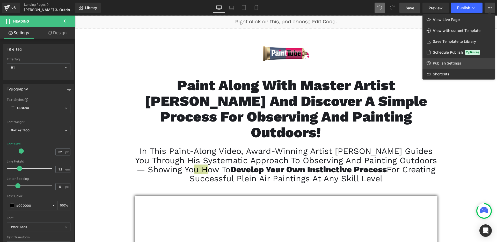
click at [459, 60] on link "Publish Settings" at bounding box center [459, 63] width 73 height 11
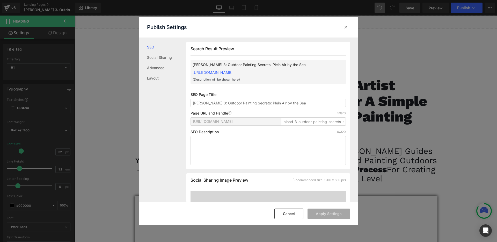
scroll to position [0, 0]
click at [223, 156] on textarea at bounding box center [268, 150] width 155 height 29
paste textarea "In this paint-along video, award-winning artist Brian Blood guides you through …"
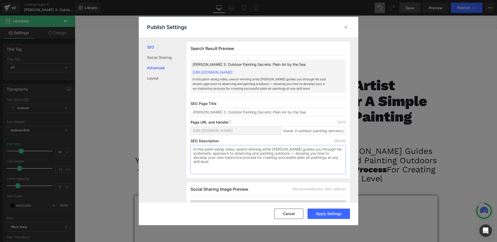
type textarea "In this paint-along video, award-winning artist Brian Blood guides you through …"
click at [165, 69] on link "Advanced" at bounding box center [166, 68] width 39 height 10
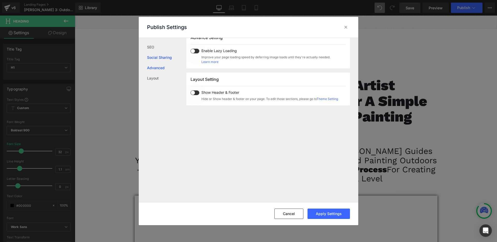
click at [165, 52] on link "Social Sharing" at bounding box center [166, 57] width 39 height 10
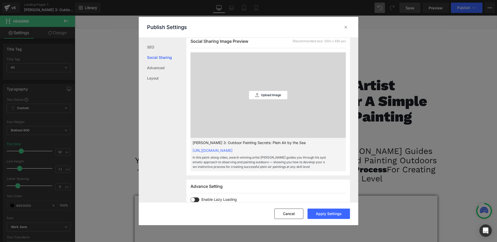
scroll to position [148, 0]
click at [277, 97] on p "Upload Image" at bounding box center [271, 96] width 20 height 4
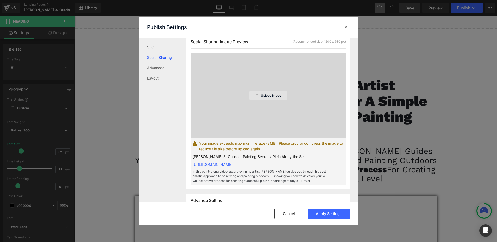
click at [262, 97] on p "Upload Image" at bounding box center [271, 96] width 20 height 4
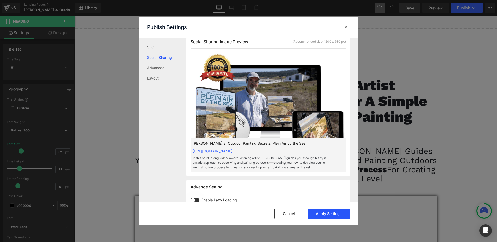
click at [335, 215] on button "Apply Settings" at bounding box center [329, 213] width 42 height 10
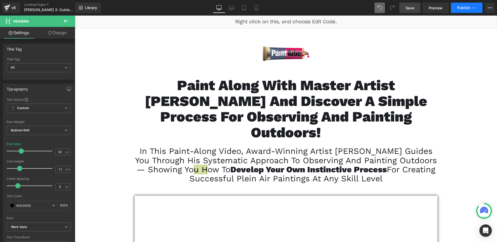
click at [465, 8] on span "Publish" at bounding box center [463, 8] width 13 height 4
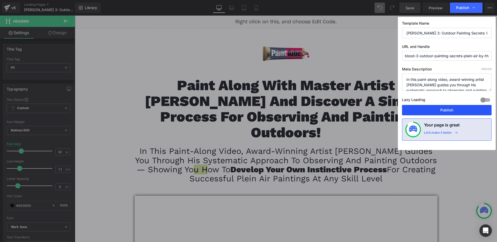
click at [439, 108] on button "Publish" at bounding box center [447, 110] width 90 height 10
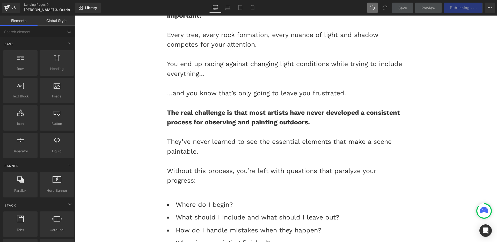
scroll to position [784, 0]
click at [211, 199] on li "Where do I begin?" at bounding box center [286, 204] width 238 height 10
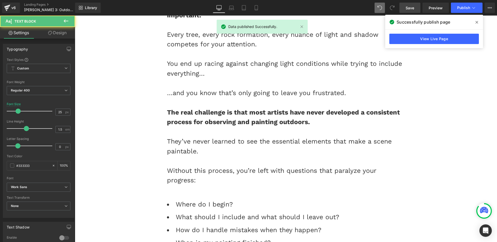
click at [53, 35] on link "Design" at bounding box center [58, 33] width 38 height 12
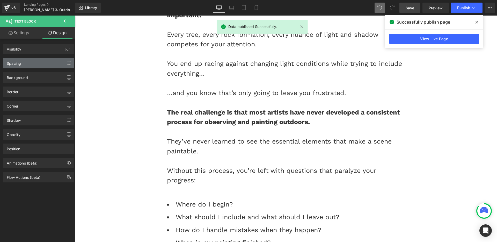
click at [35, 62] on div "Spacing" at bounding box center [38, 63] width 71 height 10
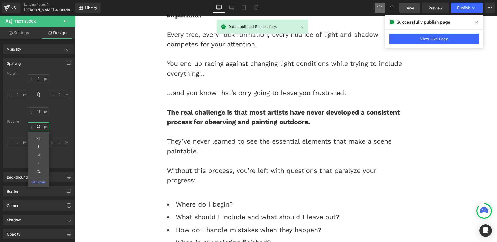
click at [36, 125] on input "25" at bounding box center [39, 126] width 22 height 9
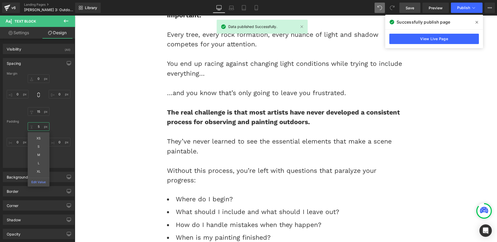
type input "5"
click at [15, 128] on div "5 XS S M L XL Edit Value 0 15 0" at bounding box center [39, 142] width 64 height 41
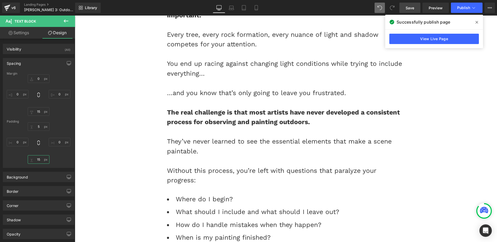
click at [39, 160] on input "15" at bounding box center [39, 159] width 22 height 9
type input "5"
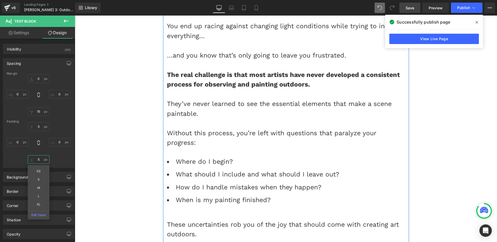
scroll to position [823, 0]
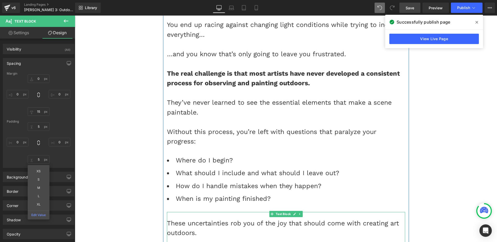
click at [237, 218] on div "These uncertainties rob you of the joy that should come with creating art outdo…" at bounding box center [286, 227] width 238 height 19
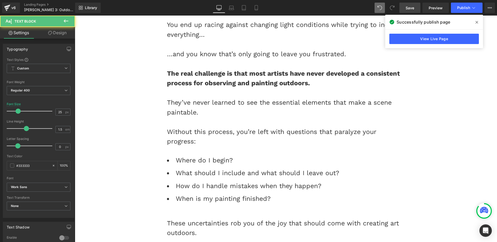
click at [54, 31] on link "Design" at bounding box center [58, 33] width 38 height 12
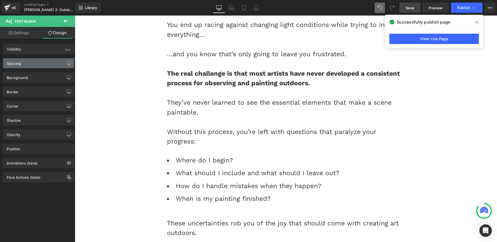
click at [32, 62] on div "Spacing" at bounding box center [38, 63] width 71 height 10
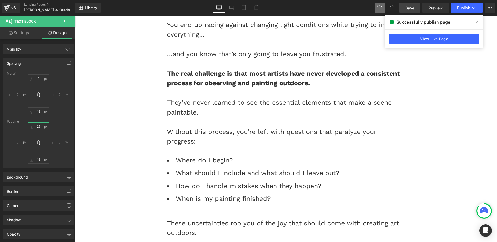
click at [37, 127] on input "text" at bounding box center [39, 126] width 22 height 9
type input "15"
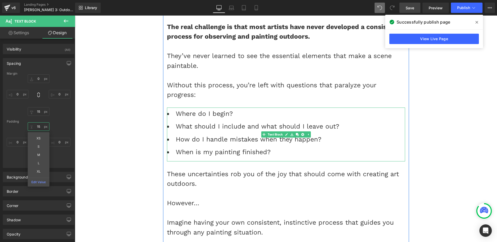
scroll to position [927, 0]
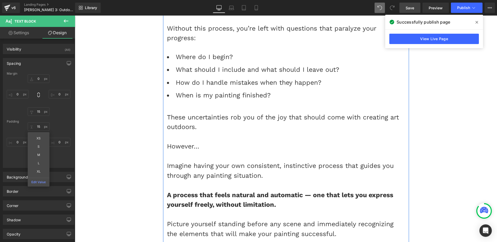
click at [291, 161] on div "Imagine having your own consistent, instinctive process that guides you through…" at bounding box center [286, 170] width 238 height 19
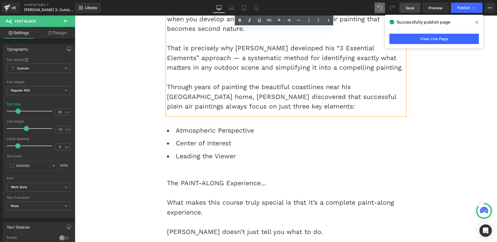
scroll to position [1198, 0]
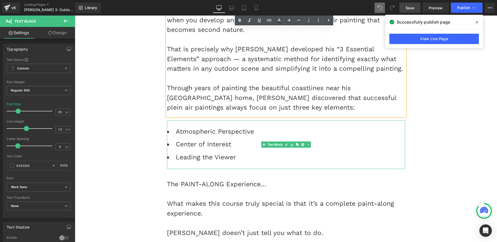
click at [213, 136] on div "Atmospheric Perspective Center of Interest Leading the Viewer" at bounding box center [286, 144] width 238 height 49
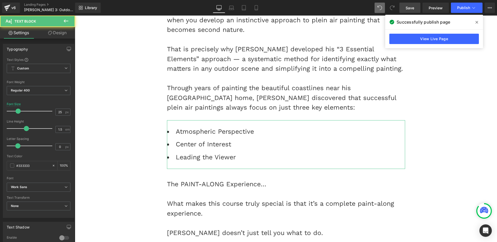
click at [46, 29] on link "Design" at bounding box center [58, 33] width 38 height 12
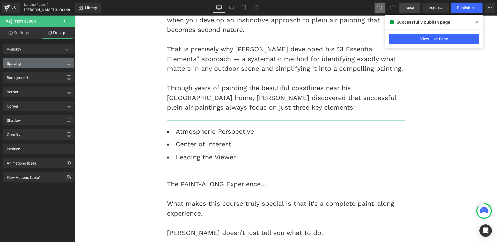
click at [30, 63] on div "Spacing" at bounding box center [38, 63] width 71 height 10
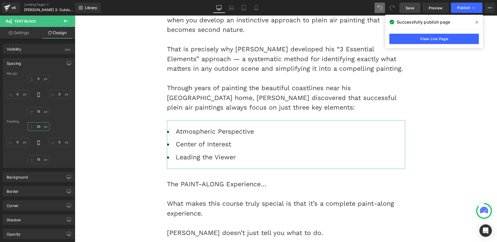
click at [37, 127] on input "25" at bounding box center [39, 126] width 22 height 9
click at [36, 127] on input "25" at bounding box center [39, 126] width 22 height 9
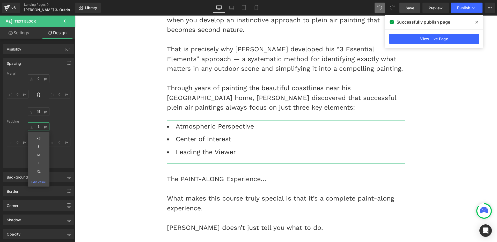
type input "5"
click at [57, 167] on div "Margin 0 0 15 0 Padding 5 XS S M L XL Edit Value 0 15 0" at bounding box center [38, 120] width 71 height 96
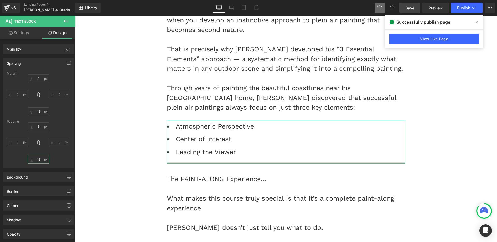
click at [36, 159] on input "15" at bounding box center [39, 159] width 22 height 9
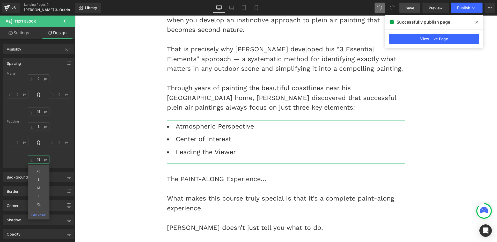
click at [36, 159] on input "15" at bounding box center [39, 159] width 22 height 9
type input "5"
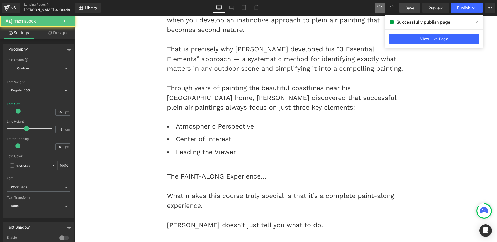
click at [51, 33] on icon at bounding box center [50, 33] width 4 height 4
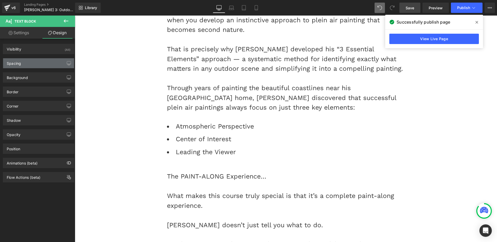
click at [38, 62] on div "Spacing" at bounding box center [38, 63] width 71 height 10
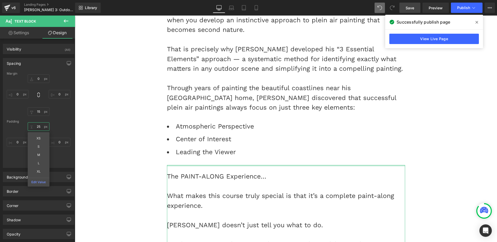
click at [36, 128] on input "25" at bounding box center [39, 126] width 22 height 9
type input "5"
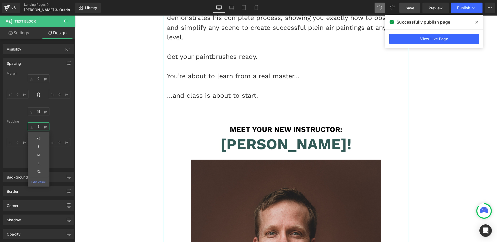
scroll to position [1625, 0]
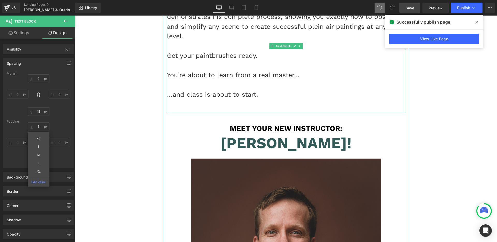
click at [203, 99] on div at bounding box center [286, 104] width 238 height 10
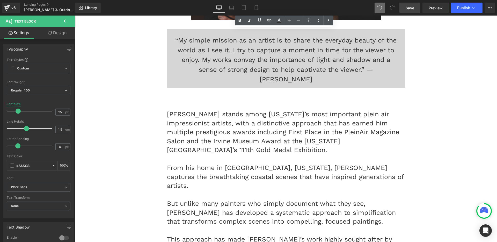
scroll to position [1991, 0]
click at [218, 93] on div "Brian Blood stands among California’s most important plein air impressionist ar…" at bounding box center [286, 236] width 238 height 286
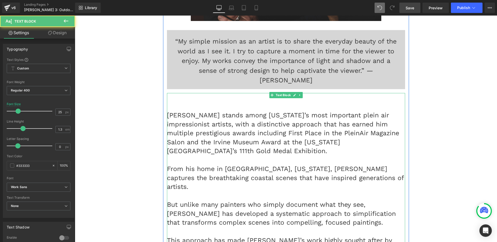
click at [172, 111] on p "Brian Blood stands among California’s most important plein air impressionist ar…" at bounding box center [286, 133] width 238 height 45
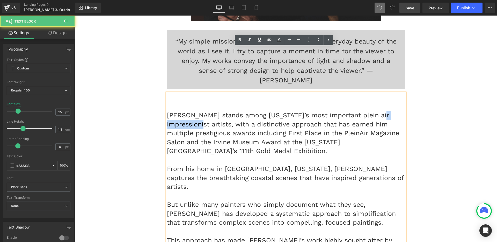
click at [172, 111] on p "Brian Blood stands among California’s most important plein air impressionist ar…" at bounding box center [286, 133] width 238 height 45
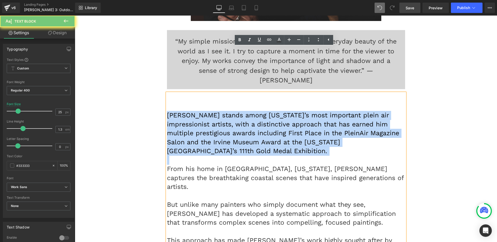
click at [172, 111] on p "Brian Blood stands among California’s most important plein air impressionist ar…" at bounding box center [286, 133] width 238 height 45
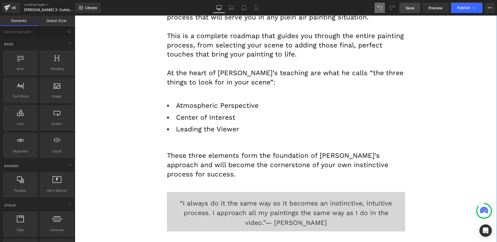
scroll to position [2581, 0]
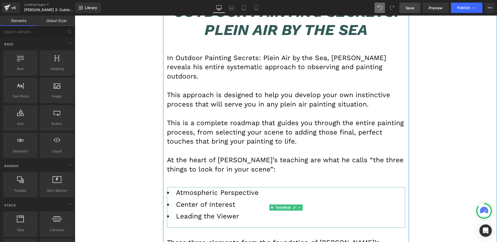
click at [269, 188] on ul "Atmospheric Perspective Center of Interest Leading the Viewer" at bounding box center [286, 204] width 238 height 32
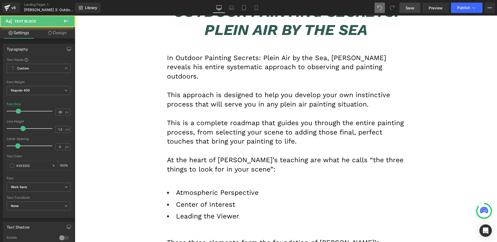
click at [58, 34] on link "Design" at bounding box center [58, 33] width 38 height 12
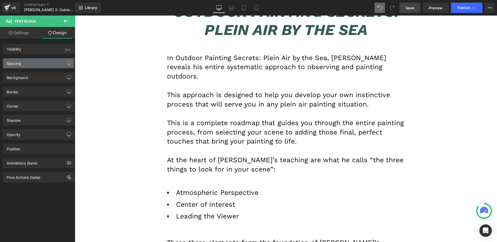
click at [50, 62] on div "Spacing" at bounding box center [38, 63] width 71 height 10
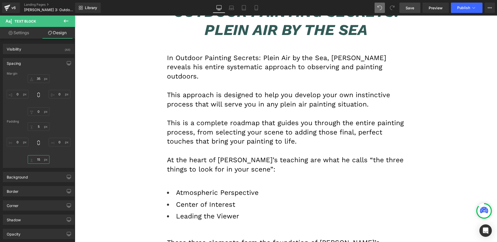
click at [39, 160] on input "15" at bounding box center [39, 159] width 22 height 9
drag, startPoint x: 39, startPoint y: 160, endPoint x: 155, endPoint y: 141, distance: 118.1
click at [39, 160] on input "15" at bounding box center [39, 159] width 22 height 9
type input "5"
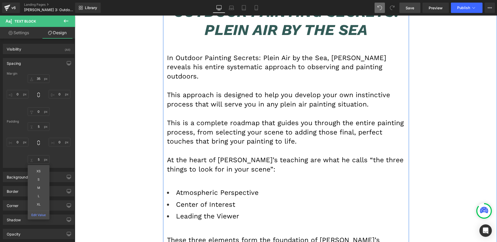
click at [256, 104] on div "In Outdoor Painting Secrets: Plein Air by the Sea, Brian Blood reveals his enti…" at bounding box center [286, 115] width 238 height 126
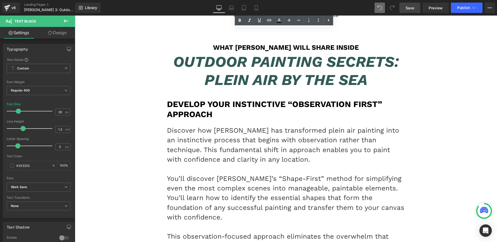
scroll to position [3678, 0]
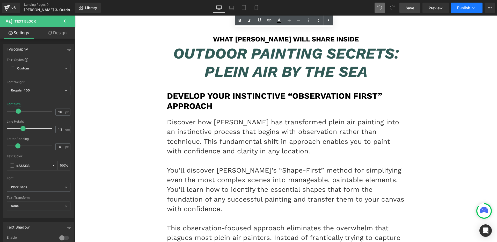
click at [461, 9] on span "Publish" at bounding box center [463, 8] width 13 height 4
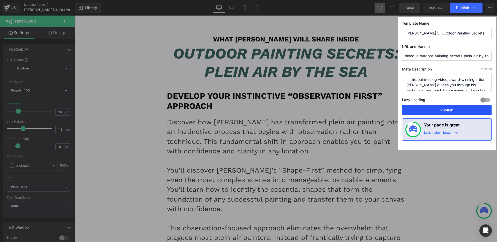
drag, startPoint x: 444, startPoint y: 109, endPoint x: 272, endPoint y: 120, distance: 172.3
click at [444, 109] on button "Publish" at bounding box center [447, 110] width 90 height 10
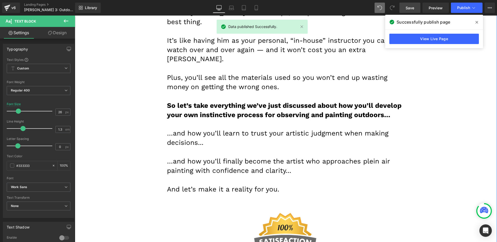
scroll to position [6084, 0]
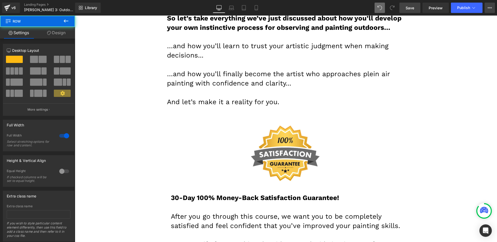
click at [490, 9] on icon at bounding box center [490, 8] width 4 height 4
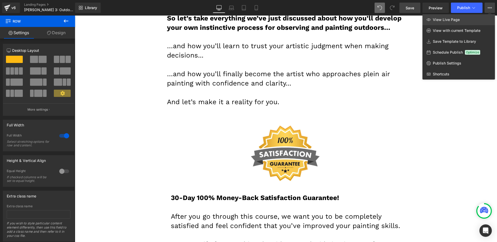
click at [450, 22] on link "View Live Page" at bounding box center [459, 19] width 73 height 11
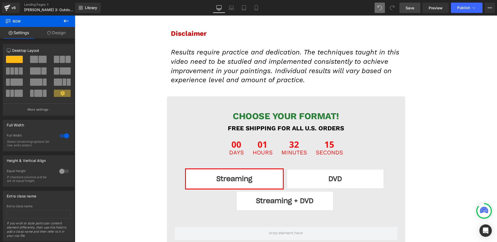
scroll to position [6240, 0]
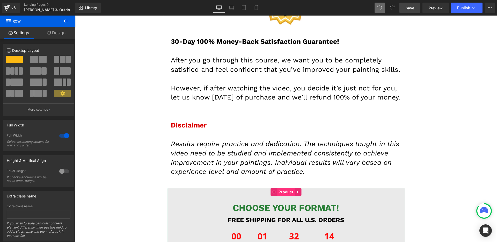
click at [282, 188] on span "Product" at bounding box center [285, 192] width 17 height 8
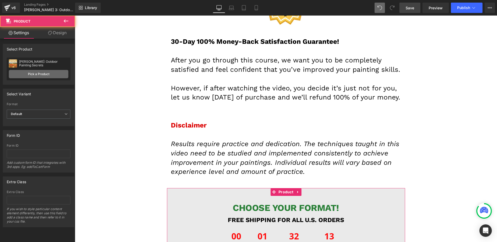
click at [39, 73] on link "Pick a Product" at bounding box center [39, 74] width 60 height 8
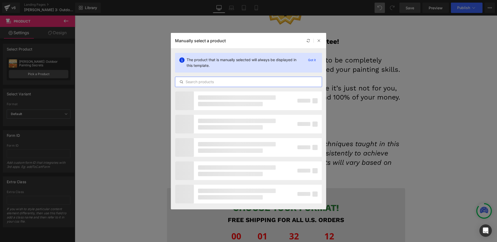
click at [252, 84] on input "text" at bounding box center [248, 82] width 147 height 6
type input "blood"
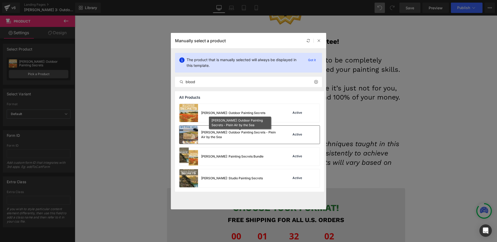
click at [247, 137] on div "Brian Blood: Outdoor Painting Secrets - Plein Air by the Sea" at bounding box center [240, 134] width 78 height 9
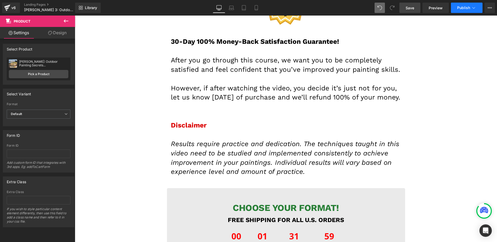
click at [468, 11] on button "Publish" at bounding box center [467, 8] width 32 height 10
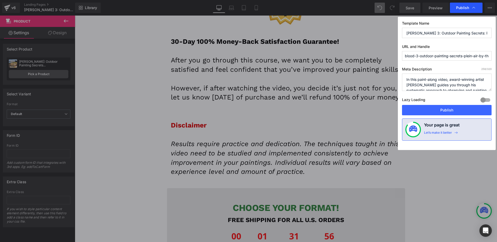
click at [462, 8] on span "Publish" at bounding box center [462, 7] width 13 height 5
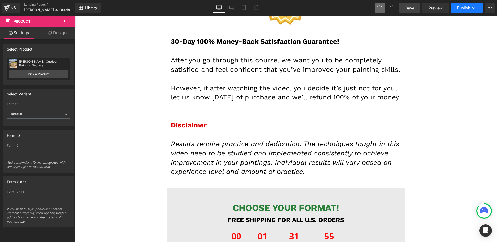
click at [466, 8] on span "Publish" at bounding box center [463, 8] width 13 height 4
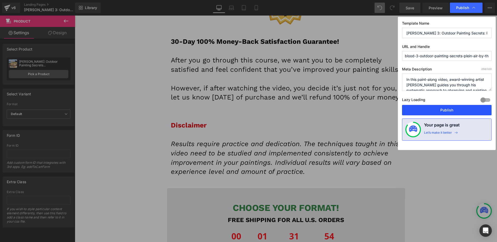
drag, startPoint x: 459, startPoint y: 110, endPoint x: 306, endPoint y: 1, distance: 187.7
click at [459, 110] on button "Publish" at bounding box center [447, 110] width 90 height 10
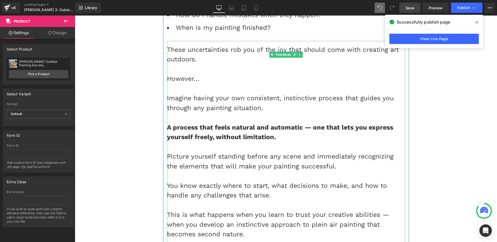
scroll to position [1170, 0]
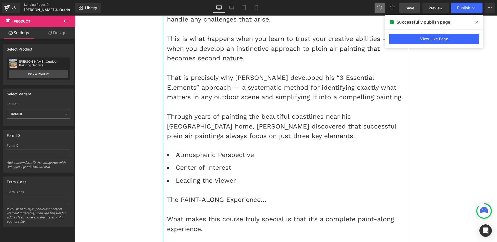
click at [250, 196] on span "The PAINT-ALONG Experience…" at bounding box center [216, 200] width 99 height 8
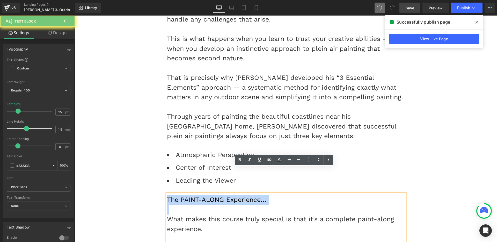
click at [250, 196] on span "The PAINT-ALONG Experience…" at bounding box center [216, 200] width 99 height 8
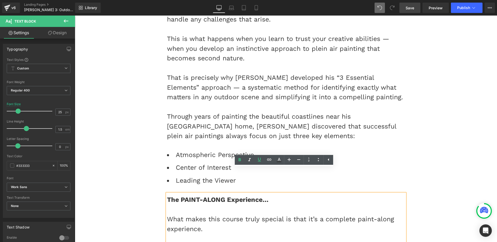
click at [250, 196] on strong "The PAINT-ALONG Experience…" at bounding box center [218, 200] width 102 height 8
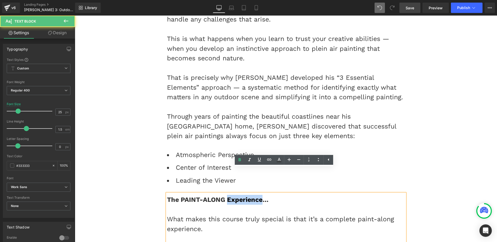
click at [250, 196] on strong "The PAINT-ALONG Experience…" at bounding box center [218, 200] width 102 height 8
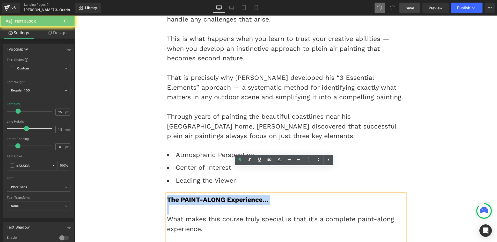
click at [250, 196] on strong "The PAINT-ALONG Experience…" at bounding box center [218, 200] width 102 height 8
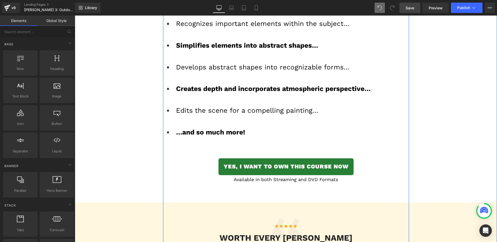
scroll to position [2762, 0]
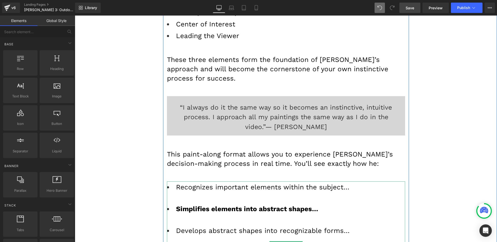
click at [202, 183] on li "Recognizes important elements within the subject…" at bounding box center [286, 192] width 238 height 19
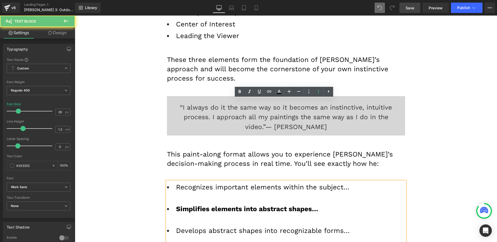
click at [200, 183] on li "Recognizes important elements within the subject…" at bounding box center [286, 192] width 238 height 19
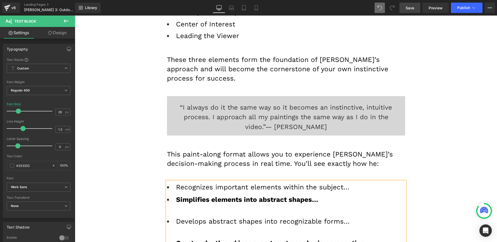
click at [195, 195] on li "Simplifies elements into abstract shapes…" at bounding box center [286, 204] width 238 height 19
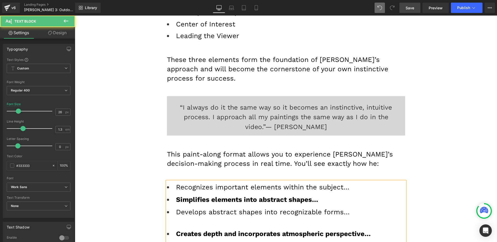
click at [190, 207] on li "Develops abstract shapes into recognizable forms…" at bounding box center [286, 216] width 238 height 19
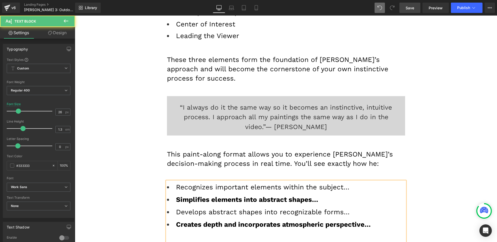
click at [184, 220] on li "Creates depth and incorporates atmospheric perspective…" at bounding box center [286, 229] width 238 height 19
click at [184, 183] on ul "Recognizes important elements within the subject… Simplifies elements into abst…" at bounding box center [286, 223] width 238 height 81
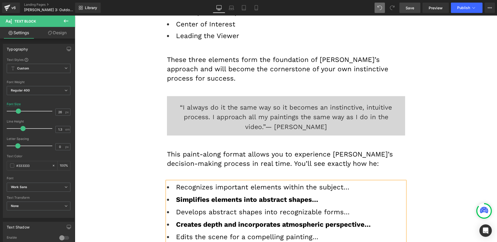
click at [208, 220] on li "Creates depth and incorporates atmospheric perspective…" at bounding box center [286, 224] width 238 height 9
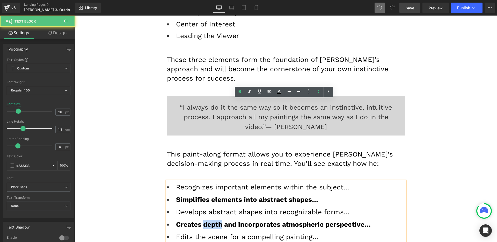
click at [208, 220] on li "Creates depth and incorporates atmospheric perspective…" at bounding box center [286, 224] width 238 height 9
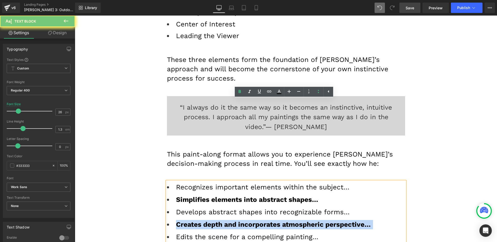
click at [208, 220] on li "Creates depth and incorporates atmospheric perspective…" at bounding box center [286, 224] width 238 height 9
click at [196, 220] on strong "Creates depth and incorporates atmospheric perspective…" at bounding box center [273, 224] width 195 height 8
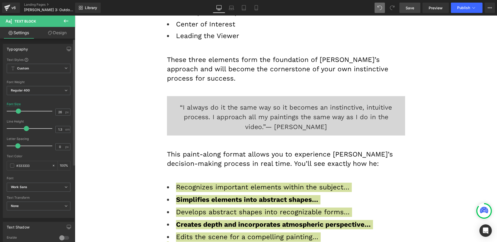
drag, startPoint x: 23, startPoint y: 129, endPoint x: 26, endPoint y: 130, distance: 3.9
click at [26, 130] on span at bounding box center [26, 128] width 5 height 5
drag, startPoint x: 26, startPoint y: 129, endPoint x: 35, endPoint y: 129, distance: 8.5
click at [35, 129] on span at bounding box center [35, 128] width 5 height 5
drag, startPoint x: 34, startPoint y: 129, endPoint x: 64, endPoint y: 127, distance: 30.1
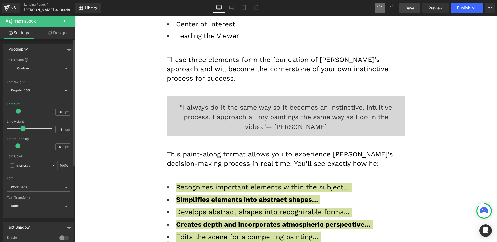
click at [22, 128] on span at bounding box center [22, 128] width 5 height 5
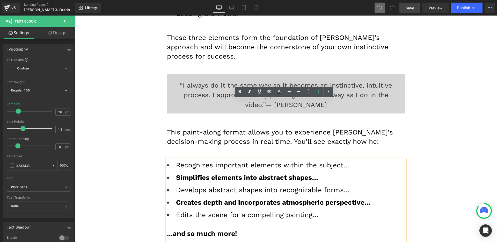
scroll to position [2810, 0]
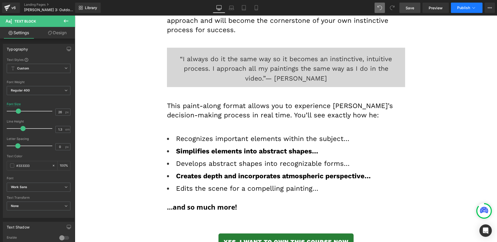
click at [465, 10] on button "Publish" at bounding box center [467, 8] width 32 height 10
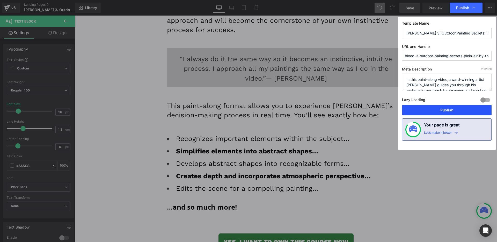
drag, startPoint x: 369, startPoint y: 95, endPoint x: 444, endPoint y: 110, distance: 76.6
click at [444, 110] on button "Publish" at bounding box center [447, 110] width 90 height 10
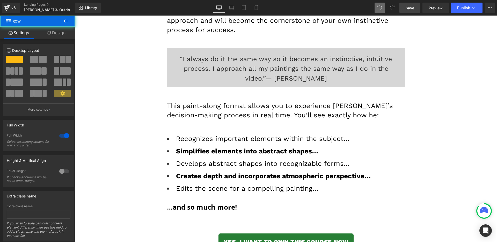
scroll to position [2988, 0]
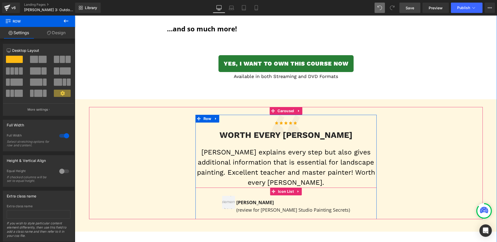
click at [344, 196] on div "Alejandra G. (review for Brian Blood’s Studio Painting Secrets) Text Block" at bounding box center [292, 206] width 115 height 21
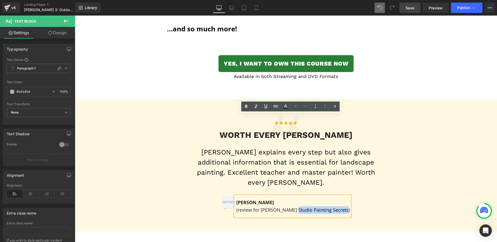
drag, startPoint x: 342, startPoint y: 128, endPoint x: 292, endPoint y: 129, distance: 49.7
click at [292, 199] on span "Alejandra G. (review for Brian Blood’s Studio Painting Secrets)" at bounding box center [293, 206] width 114 height 14
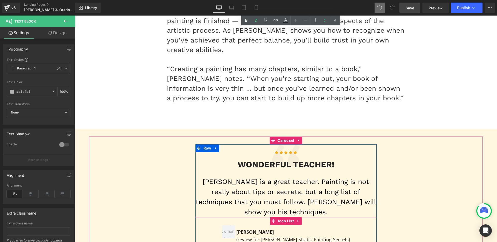
click at [303, 236] on font "(review for Brian Blood’s Studio Painting Secrets)" at bounding box center [293, 239] width 114 height 6
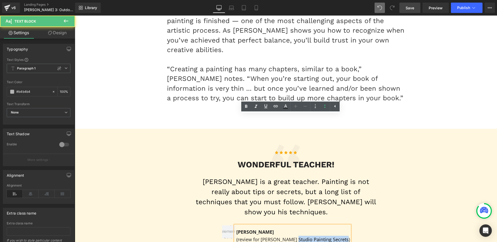
drag, startPoint x: 292, startPoint y: 129, endPoint x: 341, endPoint y: 129, distance: 48.9
click at [341, 236] on font "(review for Brian Blood’s Studio Painting Secrets)" at bounding box center [293, 239] width 114 height 6
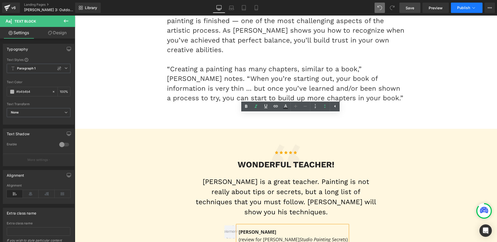
click at [467, 10] on span "Publish" at bounding box center [463, 8] width 13 height 4
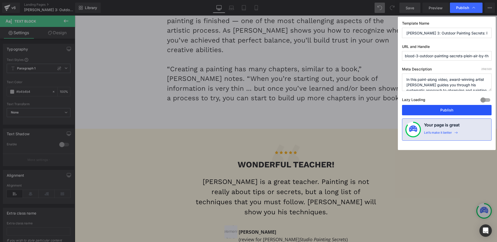
click at [457, 108] on button "Publish" at bounding box center [447, 110] width 90 height 10
